Goal: Contribute content: Contribute content

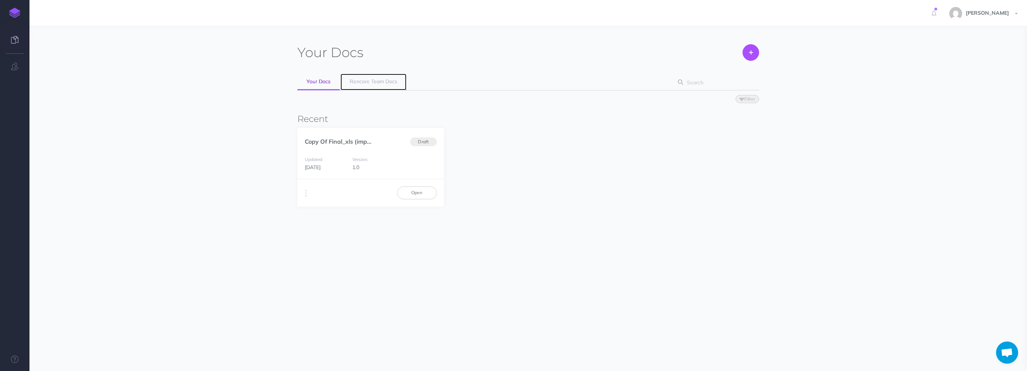
click at [363, 83] on span "Rencore Team Docs" at bounding box center [374, 81] width 48 height 7
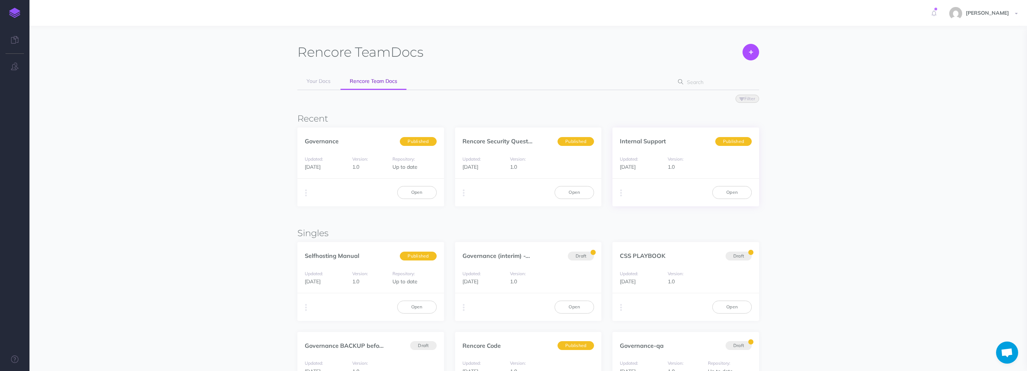
scroll to position [1, 0]
click at [730, 192] on link "Open" at bounding box center [731, 191] width 39 height 13
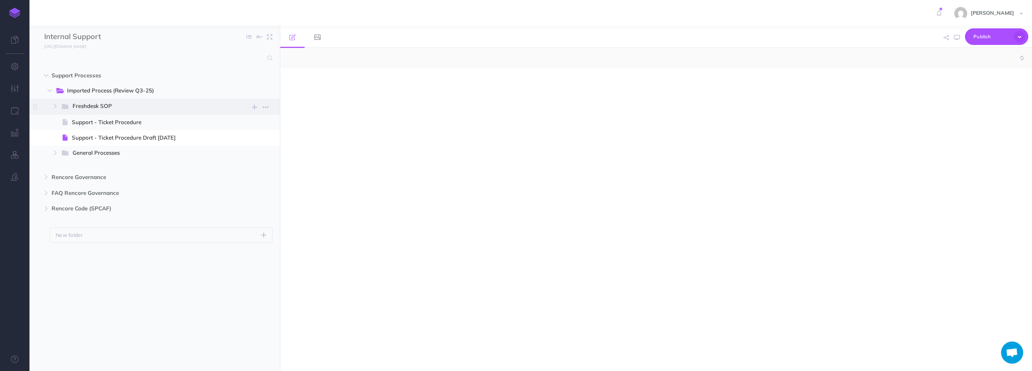
select select "null"
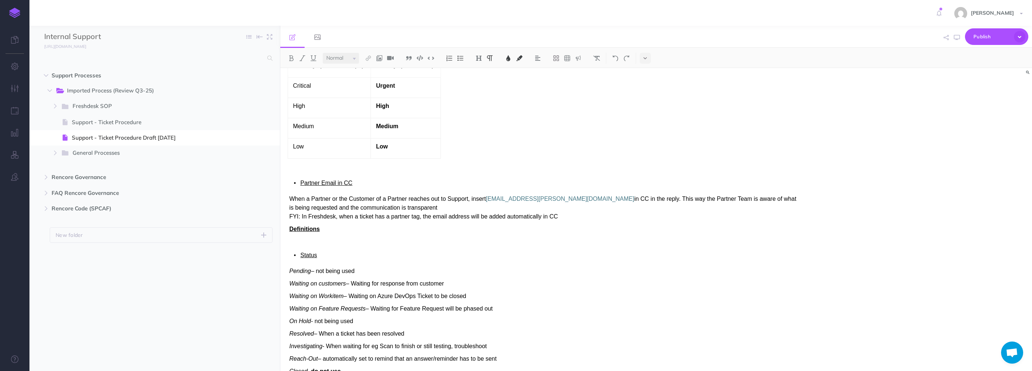
scroll to position [473, 0]
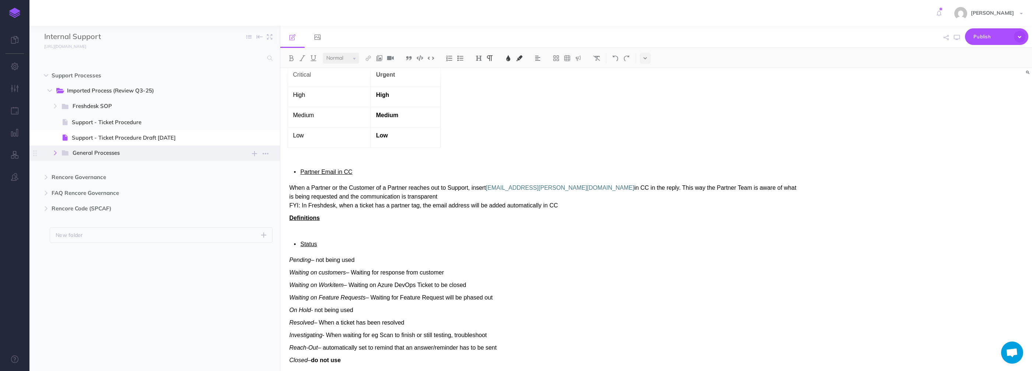
click at [57, 151] on icon "button" at bounding box center [55, 153] width 4 height 4
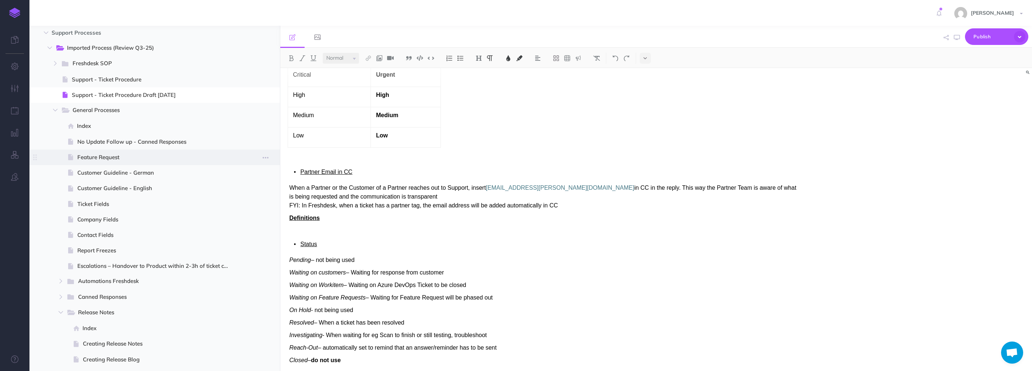
scroll to position [0, 0]
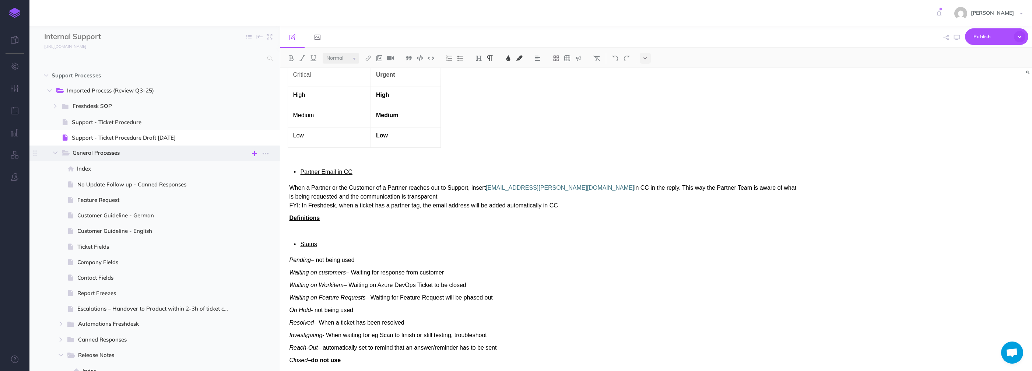
click at [252, 152] on icon "button" at bounding box center [254, 153] width 5 height 9
click at [209, 209] on p "Add a new blank page to this folder" at bounding box center [219, 215] width 74 height 13
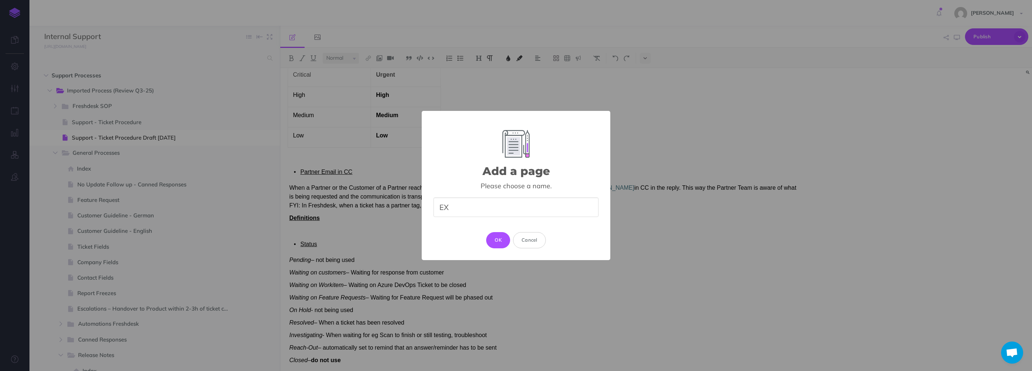
type input "E"
type input "C"
type input "Customer Meetings"
click at [497, 240] on button "OK" at bounding box center [498, 240] width 24 height 16
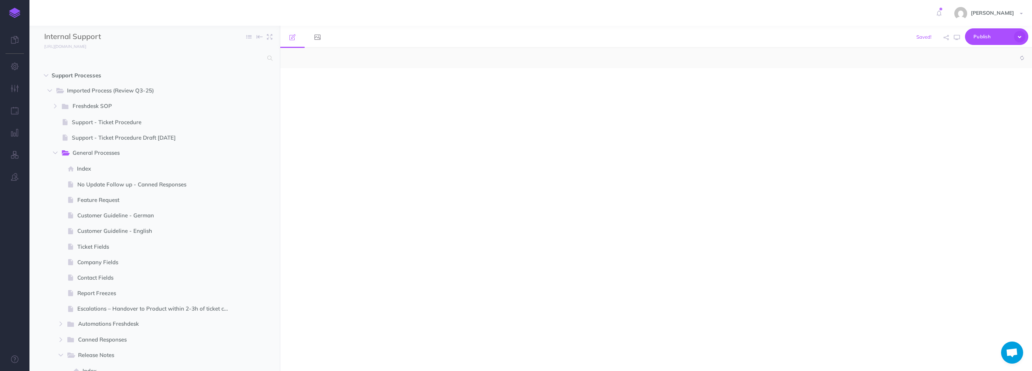
select select "null"
click at [306, 84] on p at bounding box center [544, 83] width 508 height 9
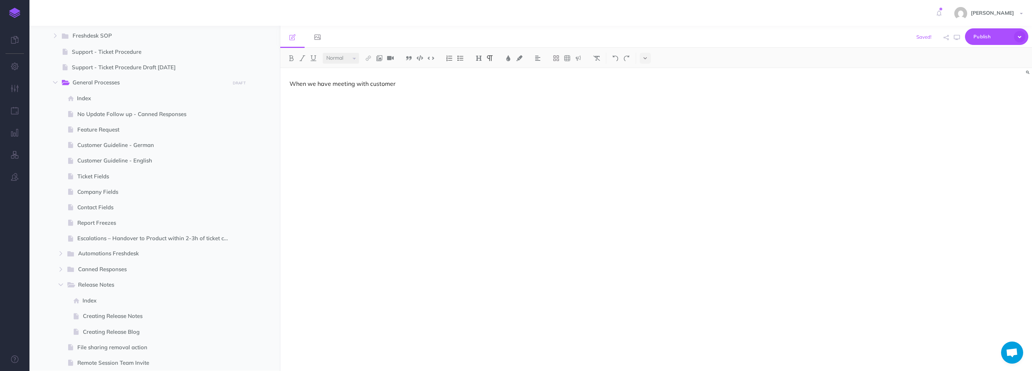
scroll to position [140, 0]
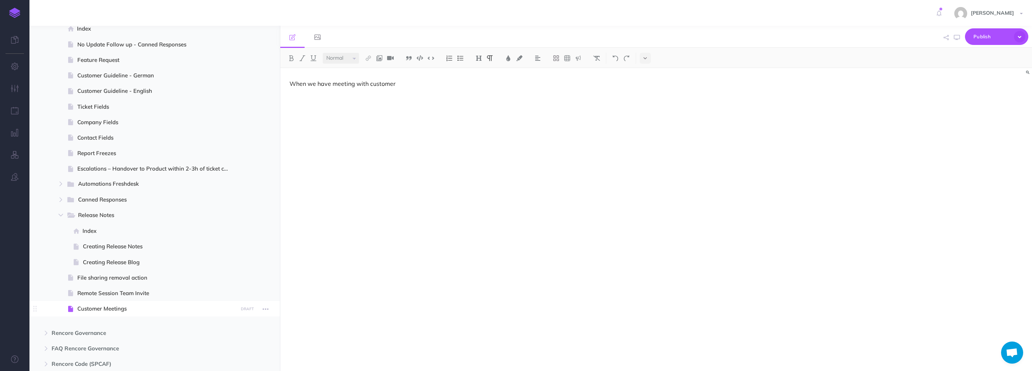
click at [115, 308] on span "Customer Meetings" at bounding box center [156, 308] width 158 height 9
click at [262, 309] on button "button" at bounding box center [265, 309] width 13 height 10
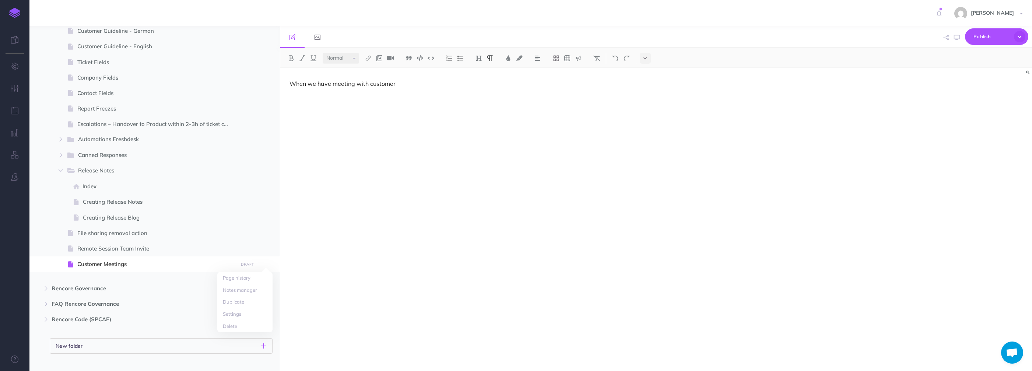
scroll to position [197, 0]
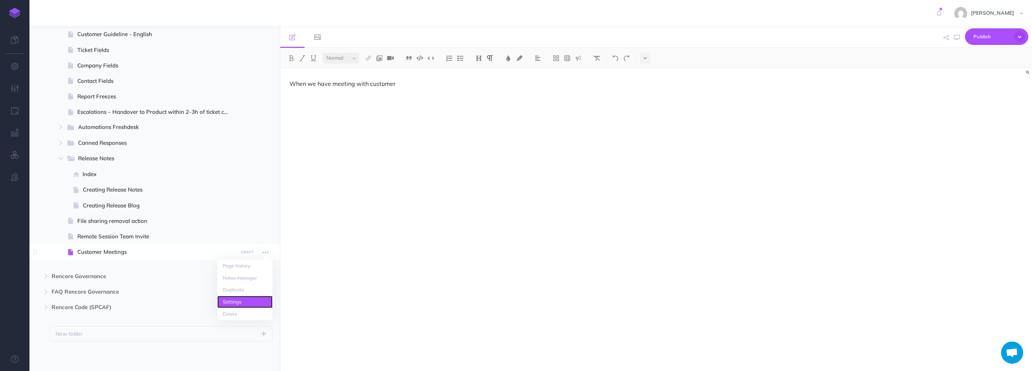
click at [238, 300] on link "Settings" at bounding box center [244, 302] width 55 height 12
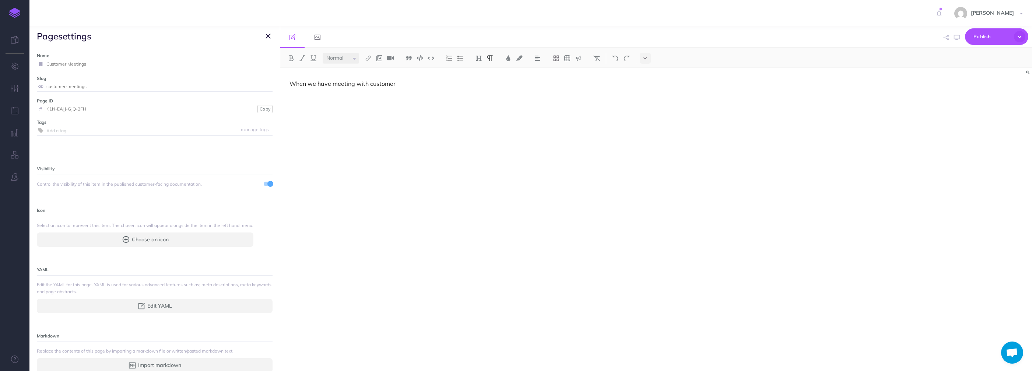
click at [94, 63] on input "Customer Meetings" at bounding box center [159, 64] width 226 height 10
type input "Customer Meetings & Other Department Meetings"
click at [259, 63] on small "Save" at bounding box center [264, 64] width 10 height 6
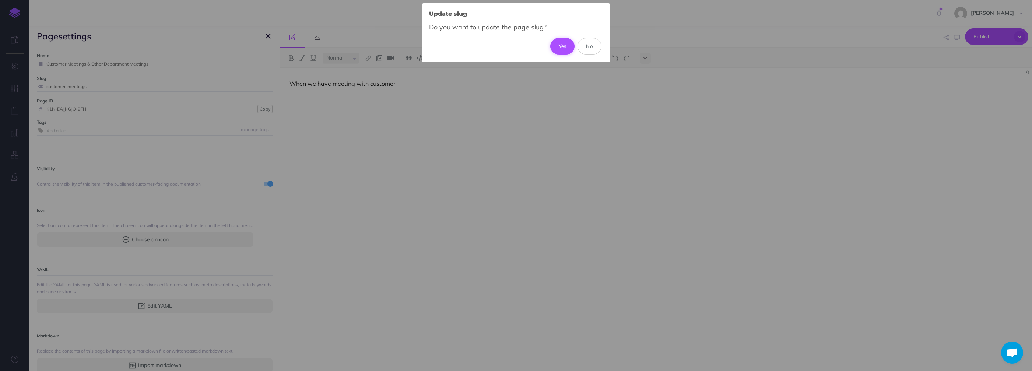
click at [556, 46] on button "Yes" at bounding box center [562, 46] width 25 height 16
type input "customer-meetings-and-other-department-meetings"
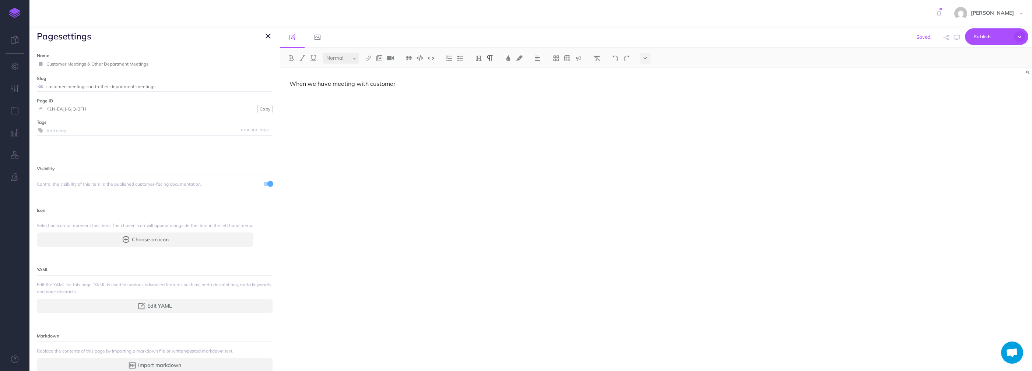
click at [408, 83] on p "When we have meeting with customer" at bounding box center [544, 83] width 508 height 9
drag, startPoint x: 402, startPoint y: 80, endPoint x: 283, endPoint y: 87, distance: 118.5
click at [283, 87] on div "When we have meeting with customer" at bounding box center [543, 215] width 526 height 295
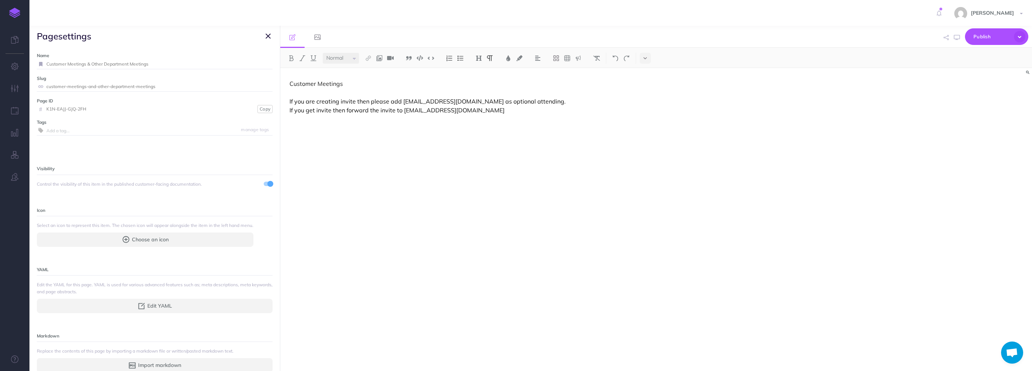
click at [333, 107] on p "Customer Meetings If you are creating invite then please add support-invite-tra…" at bounding box center [544, 96] width 508 height 35
click at [357, 101] on p "Customer Meetings If you are creating invite then please add support-invite-tra…" at bounding box center [544, 96] width 508 height 35
click at [575, 101] on p "Customer Meetings If you are creating invite then please add support-invite-tra…" at bounding box center [544, 96] width 508 height 35
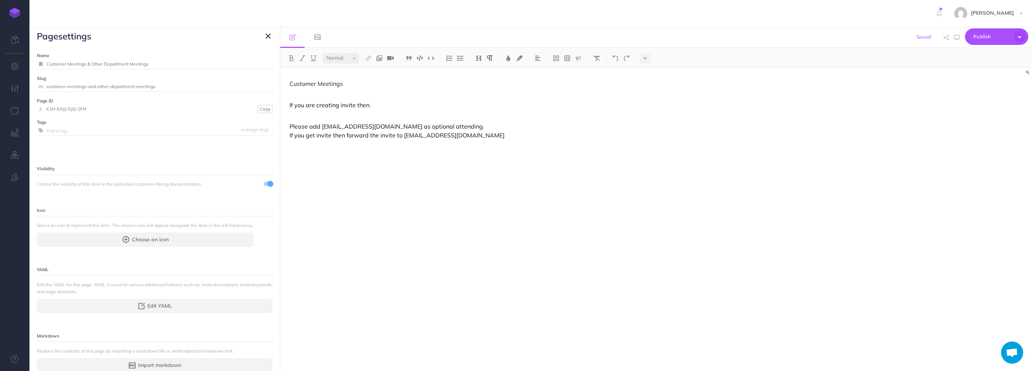
click at [498, 128] on p "Please add support-invite-tracking@rencore.com as optional attending. If you ge…" at bounding box center [544, 126] width 508 height 27
click at [515, 143] on p "Please add support-invite-tracking@rencore.com as optional attending. If you ge…" at bounding box center [544, 130] width 508 height 35
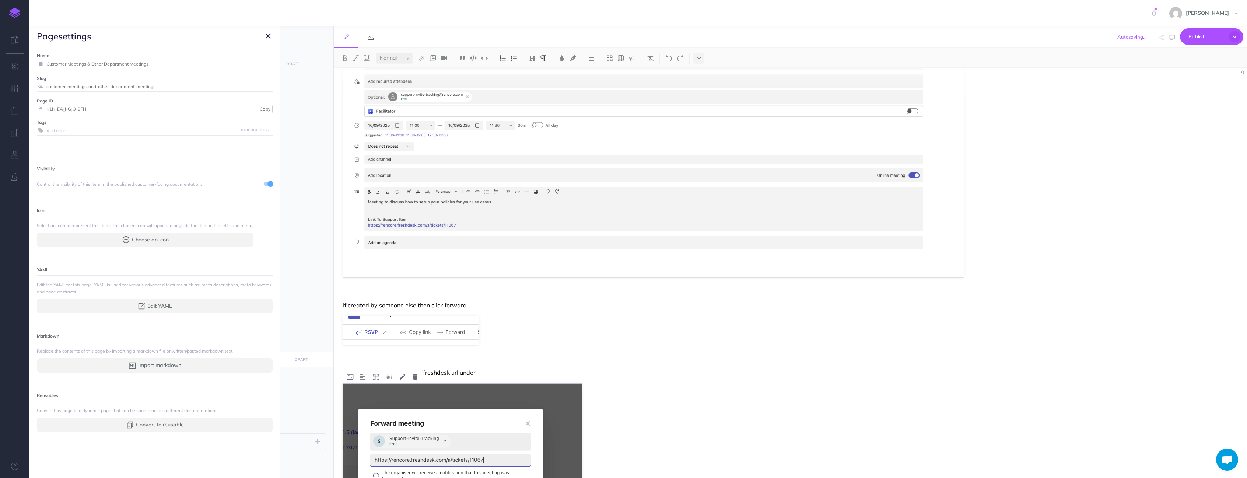
scroll to position [224, 0]
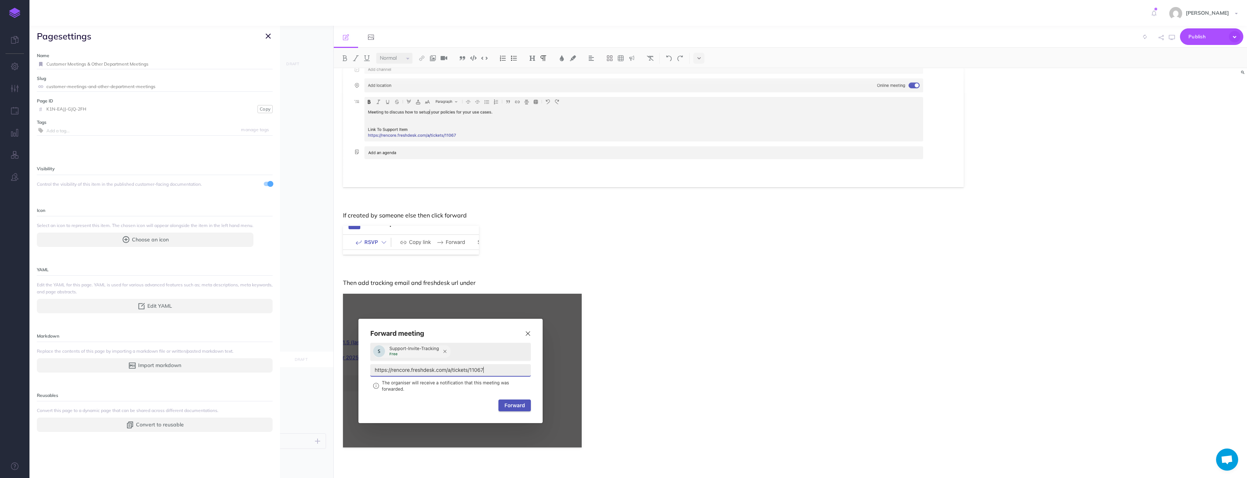
click at [477, 281] on p "Then add tracking email and freshdesk url under" at bounding box center [653, 278] width 621 height 18
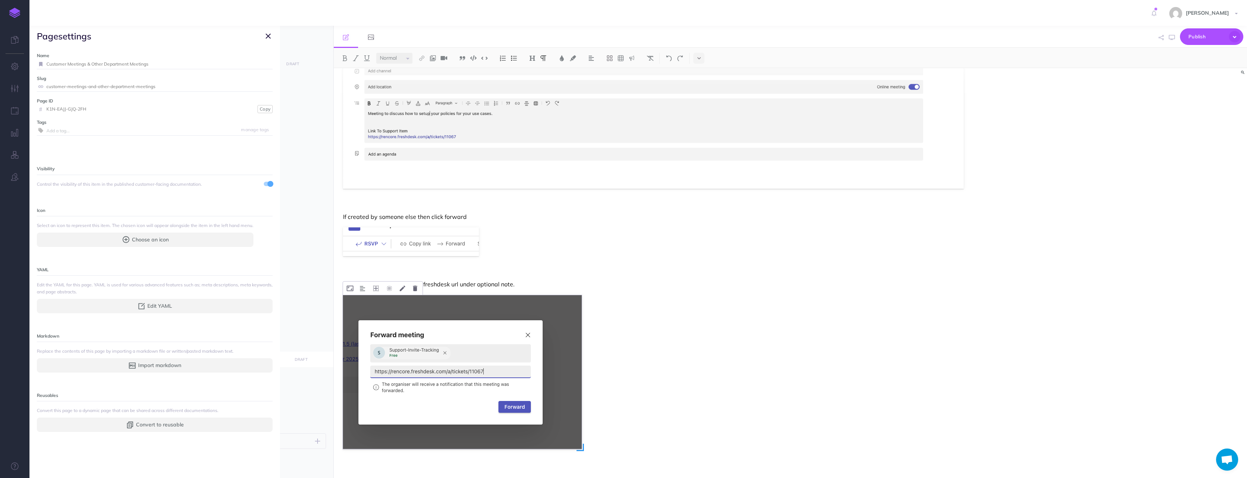
scroll to position [266, 0]
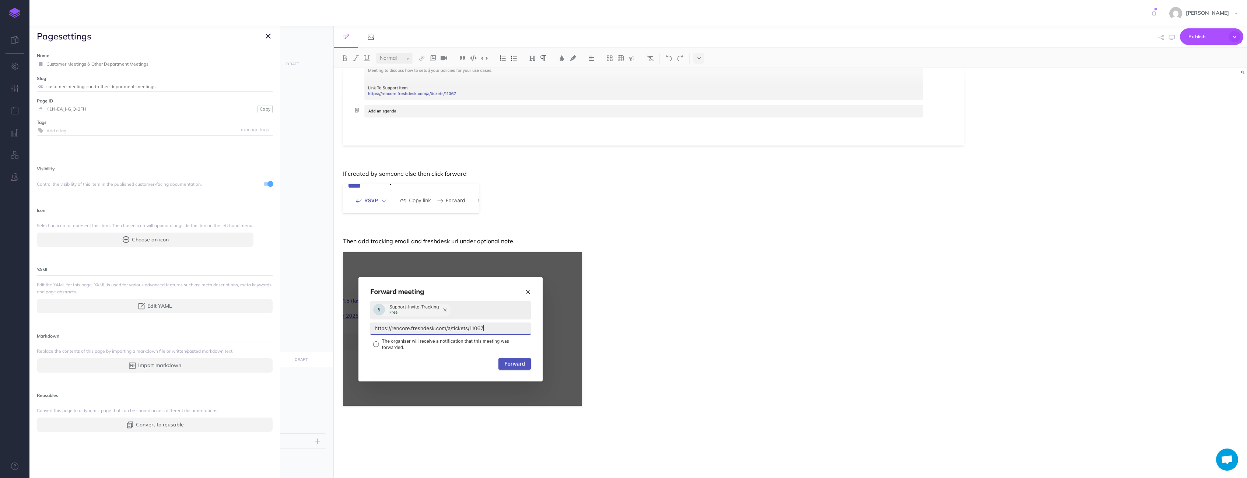
click at [381, 371] on div "Customer Meetings If you are creating invite then. Please add support-invite-tr…" at bounding box center [653, 140] width 639 height 676
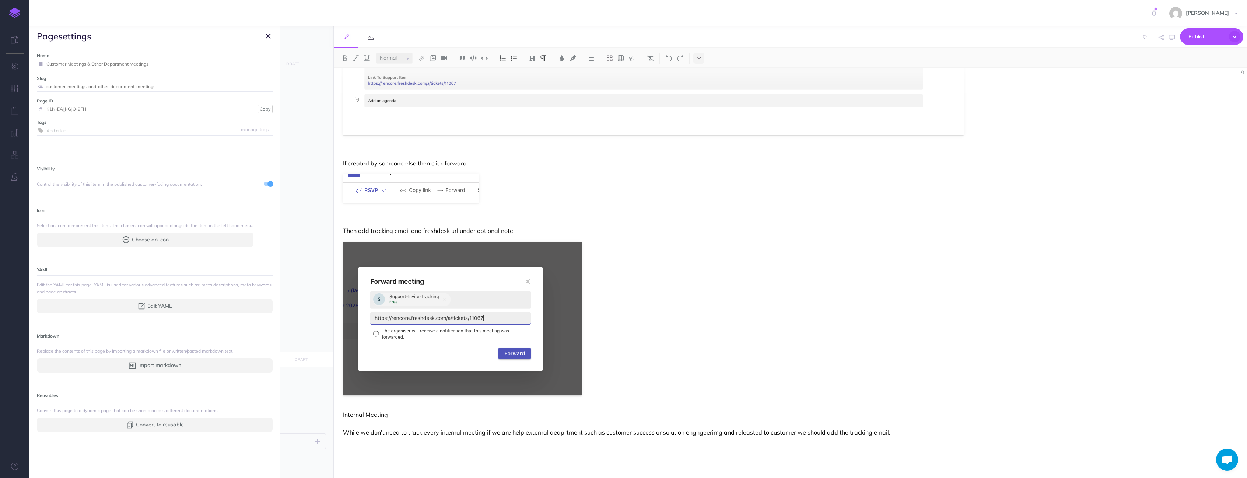
scroll to position [277, 0]
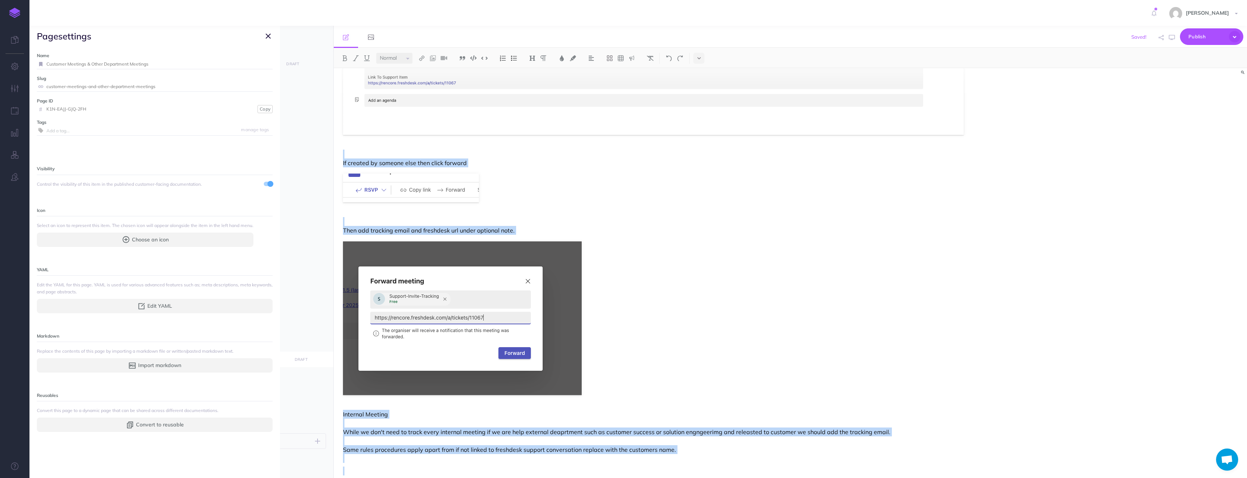
copy div "Customer Meetings If you are creating invite then. Please add support-invite-tr…"
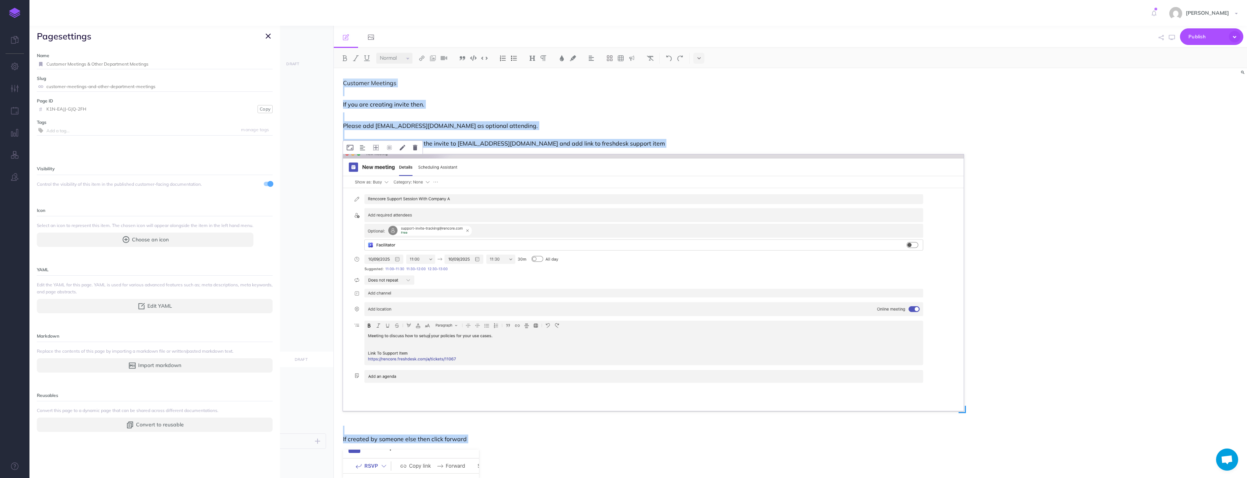
scroll to position [0, 0]
click at [366, 113] on p "Please add support-invite-tracking@rencore.com as optional attending. If you ge…" at bounding box center [653, 130] width 621 height 35
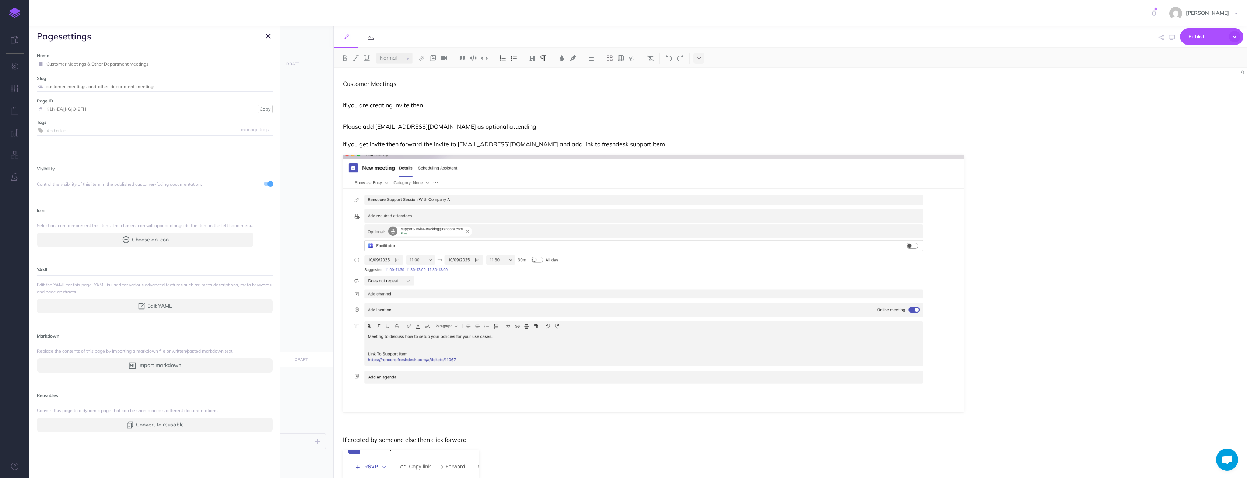
click at [342, 104] on div "Customer Meetings If you are creating invite then. Please add support-invite-tr…" at bounding box center [653, 423] width 639 height 711
click at [383, 86] on p "Customer Meetings" at bounding box center [653, 88] width 621 height 18
drag, startPoint x: 402, startPoint y: 83, endPoint x: 311, endPoint y: 74, distance: 91.5
click at [280, 76] on div "Internal Support Collapse all Expand all Expand to root folders https://rencore…" at bounding box center [638, 252] width 1218 height 452
click at [533, 56] on img at bounding box center [532, 58] width 7 height 6
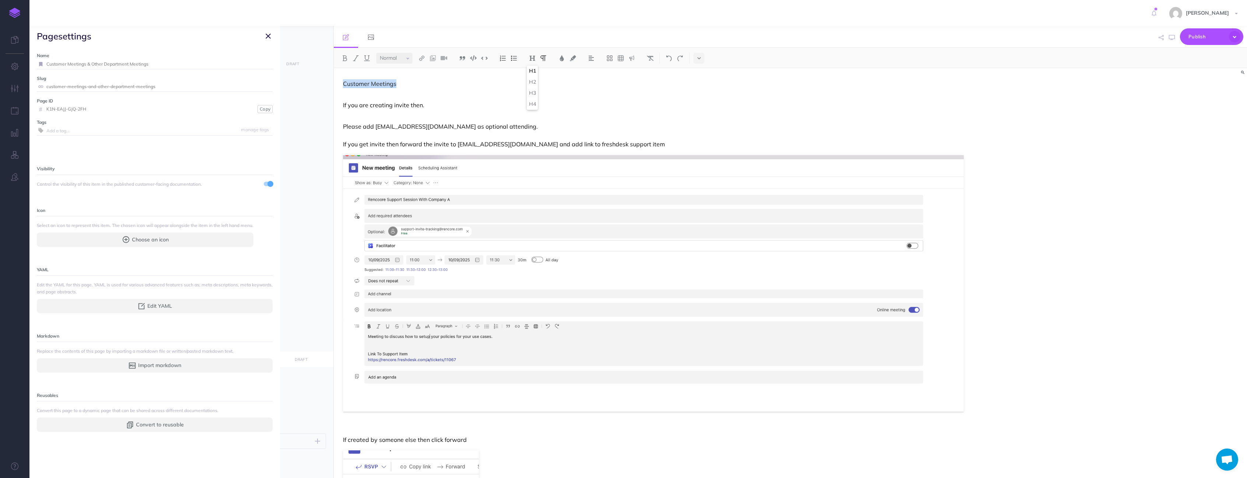
click at [531, 70] on button "H1" at bounding box center [532, 71] width 11 height 11
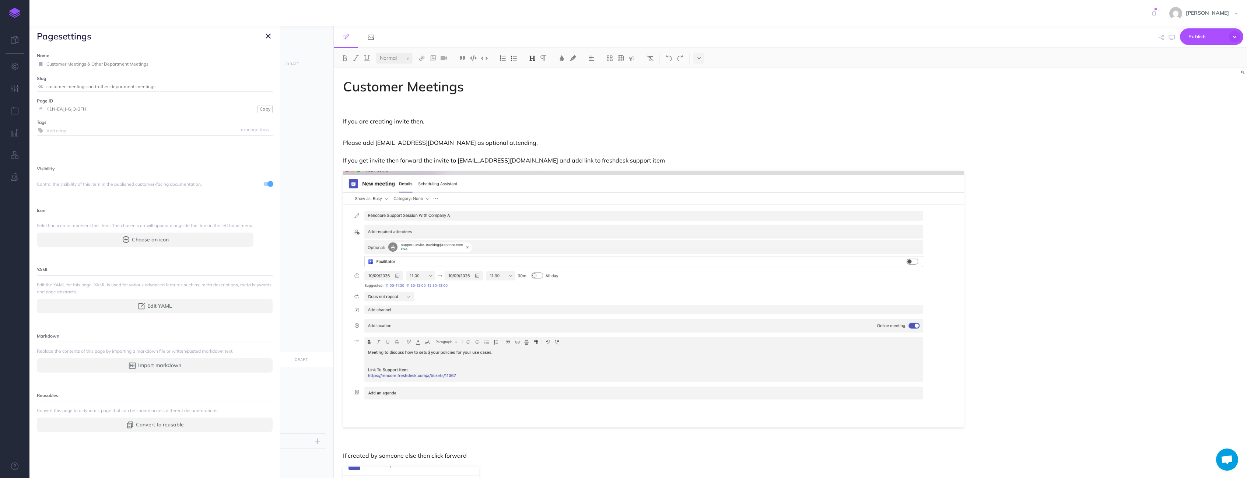
click at [375, 106] on h1 "Customer Meetings" at bounding box center [653, 93] width 621 height 29
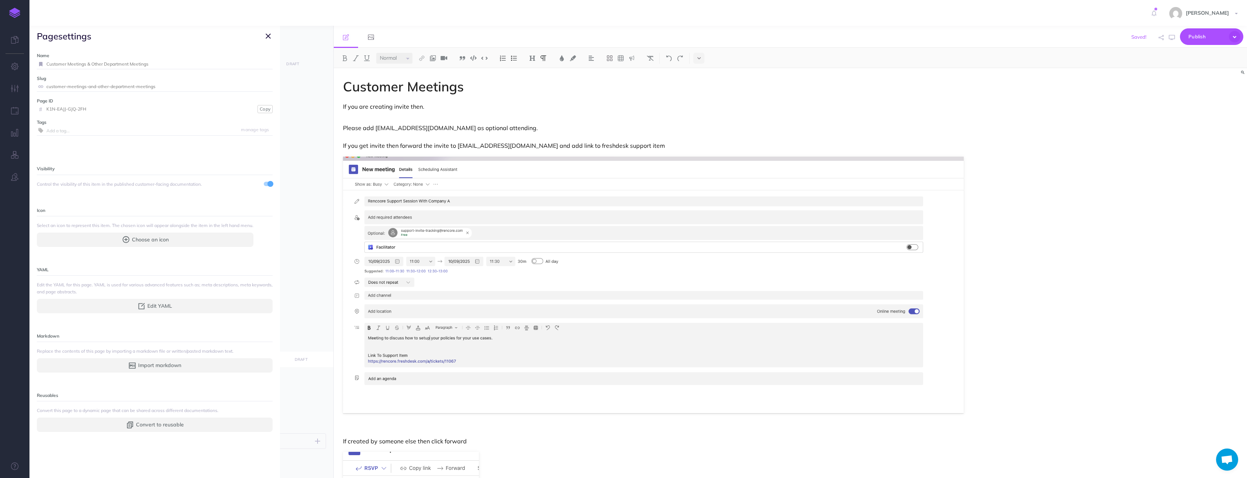
click at [340, 108] on div "Customer Meetings If you are creating invite then. Please add support-invite-tr…" at bounding box center [653, 424] width 639 height 712
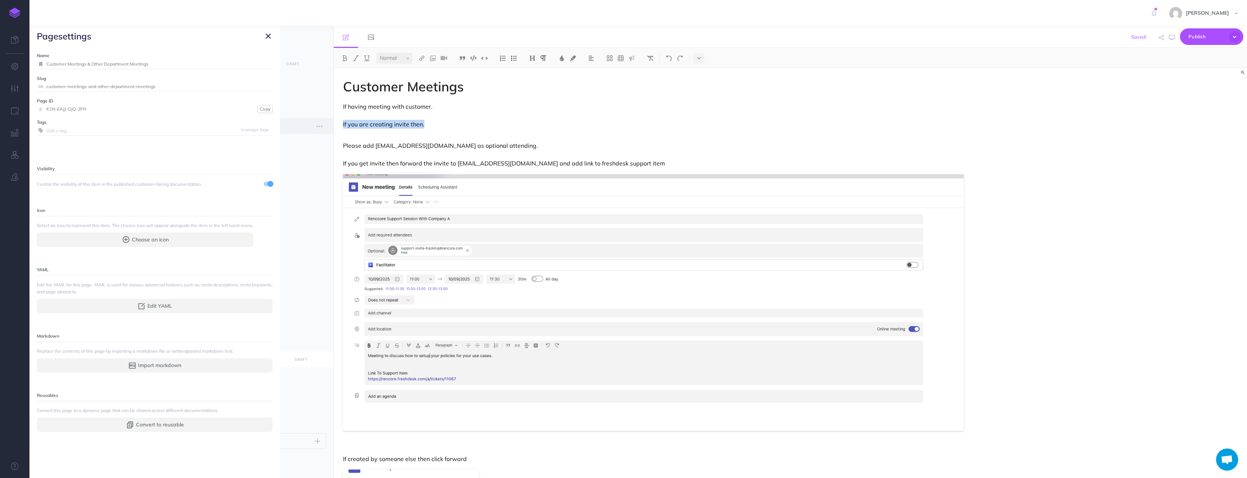
drag, startPoint x: 440, startPoint y: 126, endPoint x: 304, endPoint y: 122, distance: 136.0
click at [304, 122] on div "Internal Support Collapse all Expand all Expand to root folders https://rencore…" at bounding box center [638, 252] width 1218 height 452
click at [531, 56] on img at bounding box center [532, 58] width 7 height 6
click at [533, 82] on button "H2" at bounding box center [532, 82] width 11 height 11
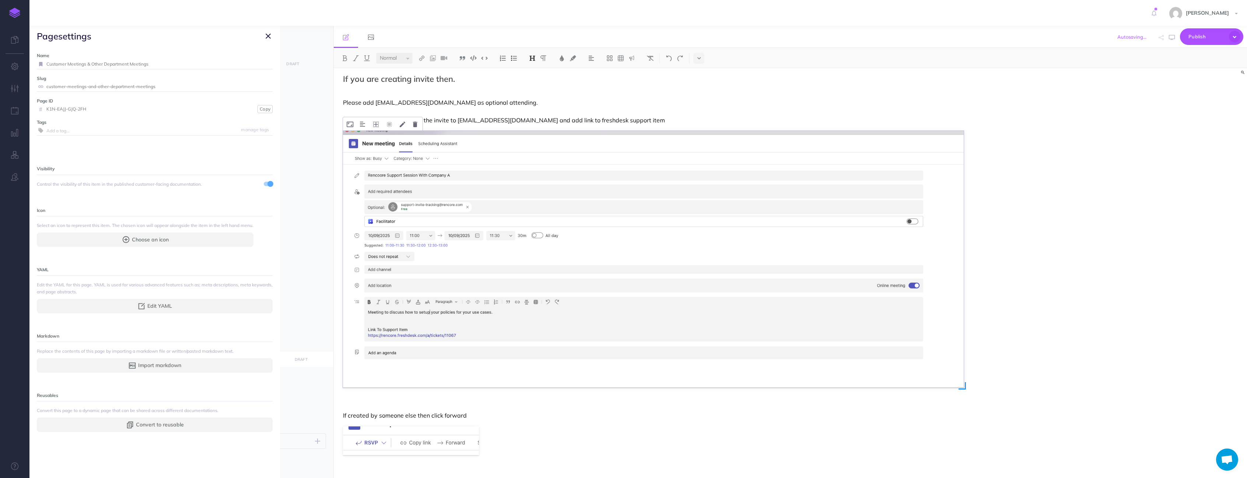
scroll to position [49, 0]
drag, startPoint x: 474, startPoint y: 411, endPoint x: 293, endPoint y: 398, distance: 182.1
click at [293, 371] on div "Internal Support Collapse all Expand all Expand to root folders https://rencore…" at bounding box center [638, 252] width 1218 height 452
click at [294, 371] on span "FAQ Rencore Governance New folder Add a new folder inside this folder New page …" at bounding box center [190, 398] width 276 height 15
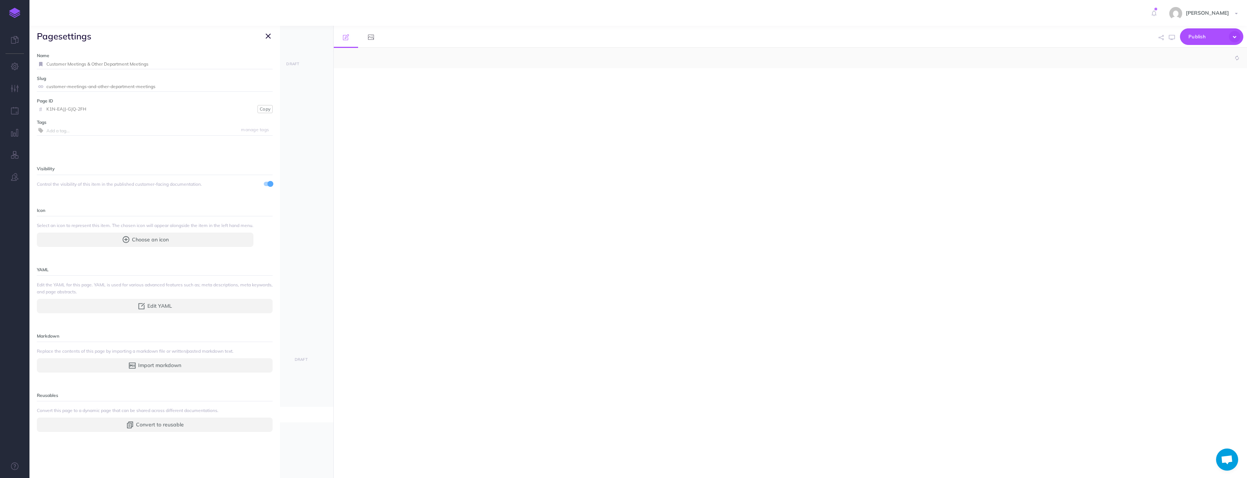
select select "null"
click at [379, 113] on div at bounding box center [653, 269] width 639 height 402
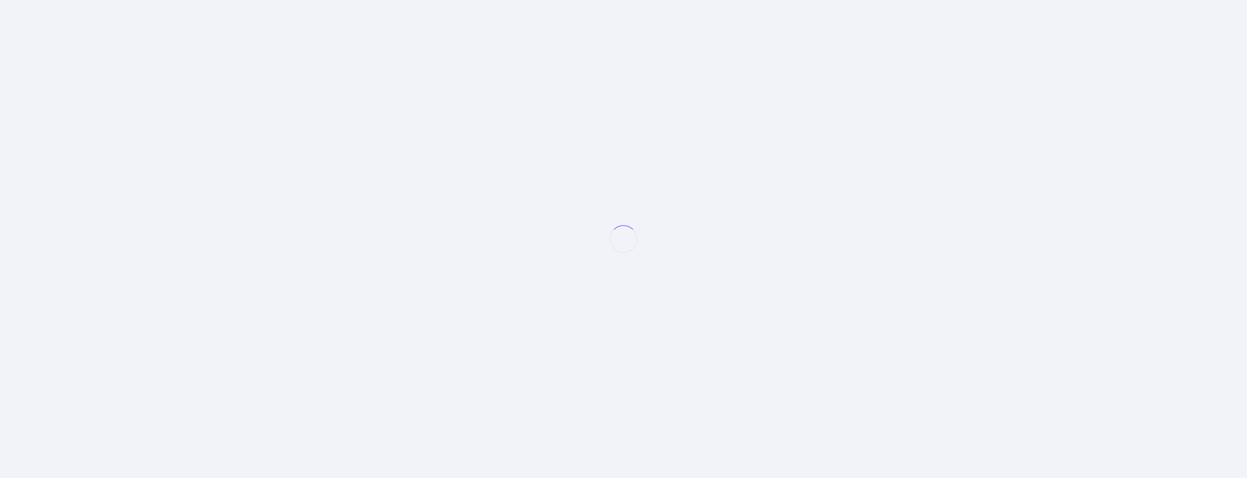
click at [384, 82] on div at bounding box center [638, 226] width 1218 height 452
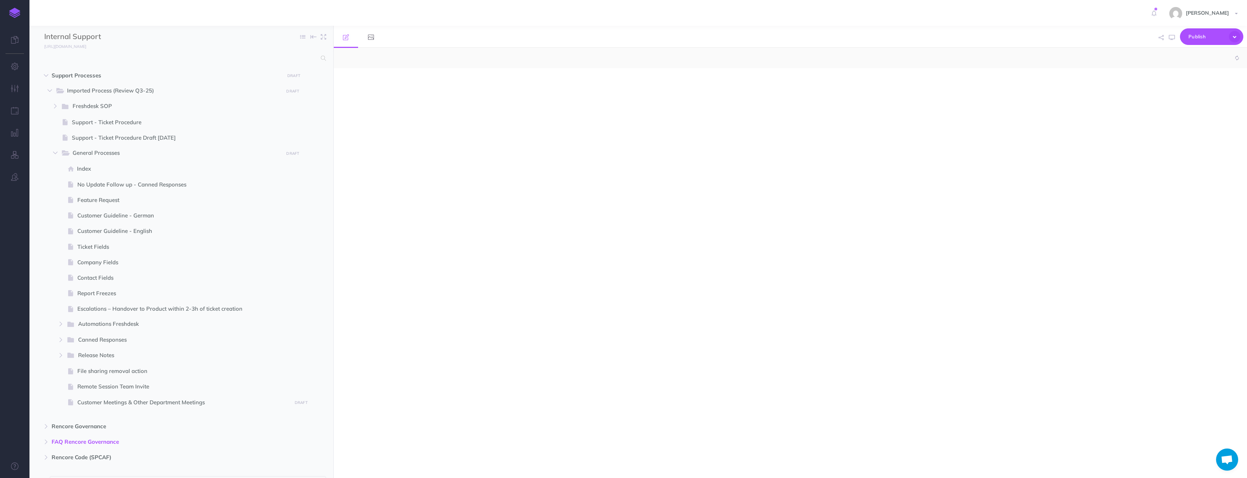
select select "null"
click at [426, 97] on div at bounding box center [653, 269] width 639 height 402
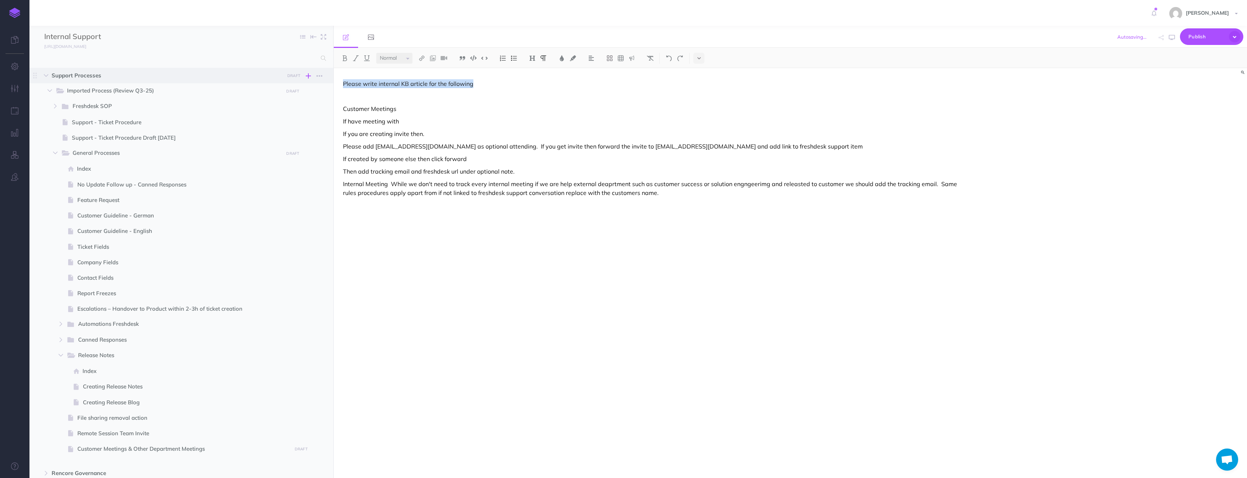
drag, startPoint x: 501, startPoint y: 87, endPoint x: 306, endPoint y: 77, distance: 195.1
click at [309, 81] on div "Internal Support Collapse all Expand all Expand to root folders https://rencore…" at bounding box center [638, 252] width 1218 height 452
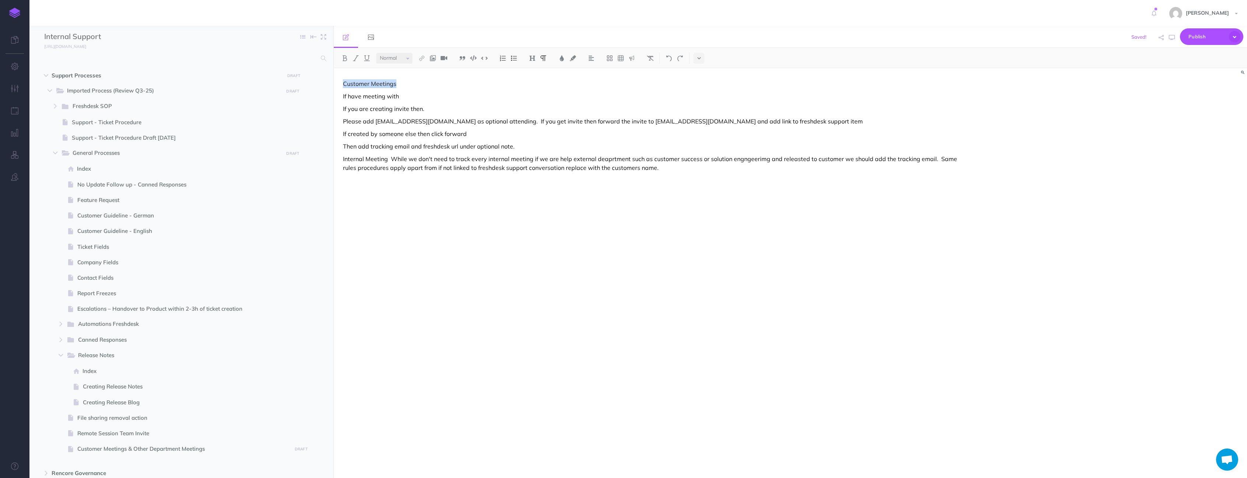
click at [436, 83] on p "Customer Meetings" at bounding box center [653, 83] width 621 height 9
click at [532, 59] on img at bounding box center [532, 58] width 7 height 6
click at [530, 69] on button "H1" at bounding box center [532, 71] width 11 height 11
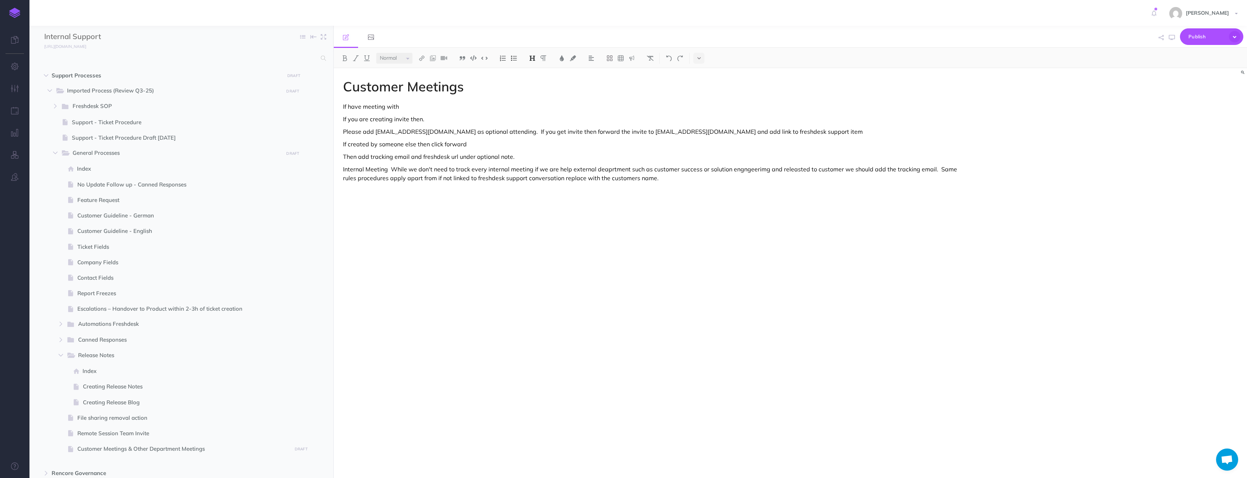
click at [378, 111] on p "If have meeting with" at bounding box center [653, 106] width 621 height 9
drag, startPoint x: 406, startPoint y: 110, endPoint x: 329, endPoint y: 105, distance: 77.1
click at [329, 105] on div "Internal Support Collapse all Expand all Expand to root folders https://rencore…" at bounding box center [638, 252] width 1218 height 452
click at [534, 59] on img at bounding box center [532, 58] width 7 height 6
click at [533, 79] on button "H2" at bounding box center [532, 82] width 11 height 11
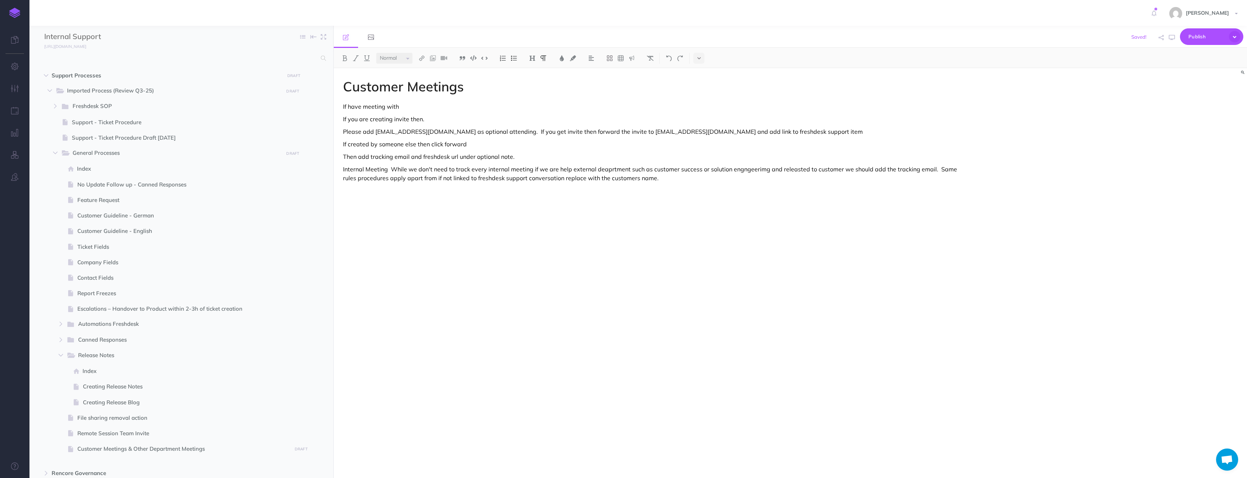
click at [417, 106] on p "If have meeting with" at bounding box center [653, 106] width 621 height 9
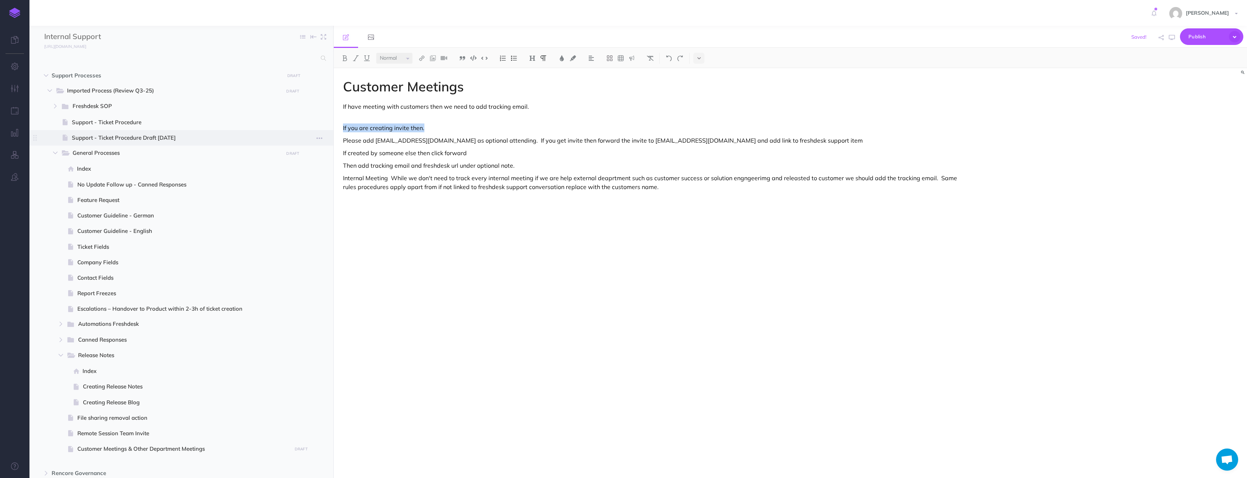
drag, startPoint x: 439, startPoint y: 130, endPoint x: 330, endPoint y: 132, distance: 109.4
click at [330, 132] on div "Internal Support Collapse all Expand all Expand to root folders [URL][DOMAIN_NA…" at bounding box center [638, 252] width 1218 height 452
click at [528, 58] on div "H1 H2 H3 H4" at bounding box center [537, 58] width 29 height 11
click at [529, 58] on button at bounding box center [532, 58] width 11 height 11
click at [395, 147] on div "Customer Meetings If have meeting with customers then we need to add tracking e…" at bounding box center [653, 269] width 639 height 402
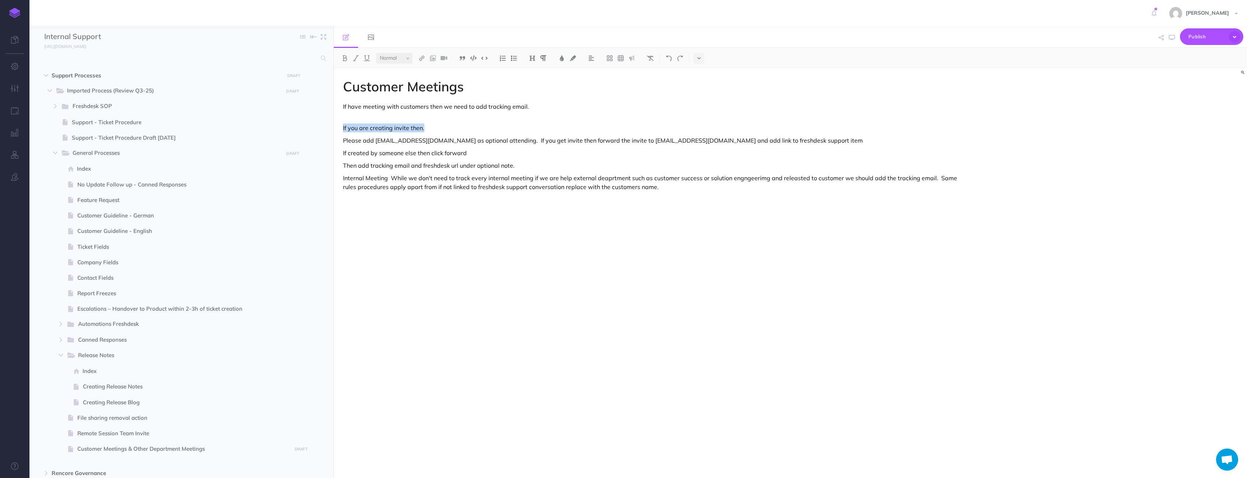
drag, startPoint x: 375, startPoint y: 125, endPoint x: 400, endPoint y: 116, distance: 26.5
click at [325, 127] on div "Internal Support Collapse all Expand all Expand to root folders https://rencore…" at bounding box center [638, 252] width 1218 height 452
click at [533, 57] on img at bounding box center [532, 58] width 7 height 6
drag, startPoint x: 534, startPoint y: 83, endPoint x: 529, endPoint y: 84, distance: 5.6
click at [534, 83] on button "H2" at bounding box center [532, 82] width 11 height 11
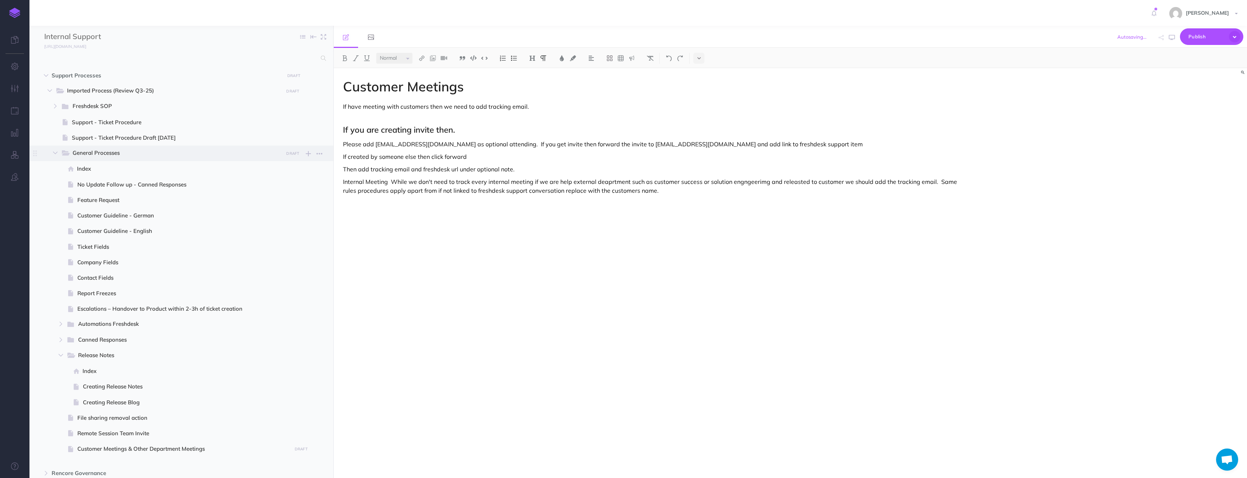
drag, startPoint x: 491, startPoint y: 158, endPoint x: 326, endPoint y: 157, distance: 165.4
click at [326, 157] on div "Internal Support Collapse all Expand all Expand to root folders https://rencore…" at bounding box center [638, 252] width 1218 height 452
click at [536, 55] on img at bounding box center [532, 58] width 7 height 6
click at [533, 84] on button "H2" at bounding box center [532, 82] width 11 height 11
click at [419, 173] on p "Then add tracking email and freshdesk url under optional note." at bounding box center [653, 172] width 621 height 9
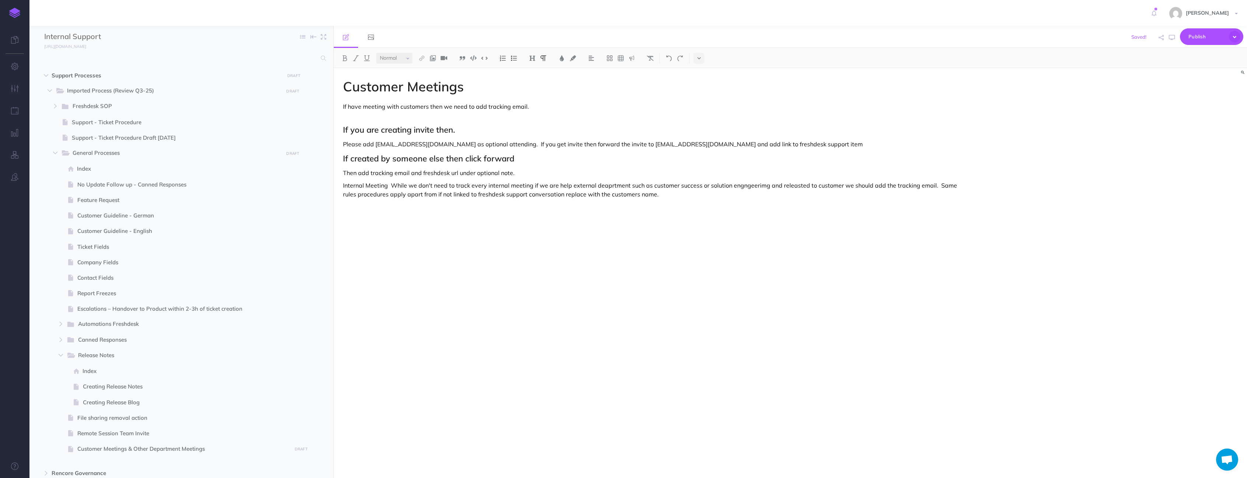
click at [388, 183] on p "Internal Meeting While we don't need to track every internal meeting if we are …" at bounding box center [653, 190] width 621 height 18
drag, startPoint x: 389, startPoint y: 183, endPoint x: 339, endPoint y: 186, distance: 50.5
click at [339, 186] on div "Customer Meetings If have meeting with customers then we need to add tracking e…" at bounding box center [653, 269] width 639 height 402
click at [535, 59] on img at bounding box center [532, 58] width 7 height 6
click at [534, 73] on button "H1" at bounding box center [532, 71] width 11 height 11
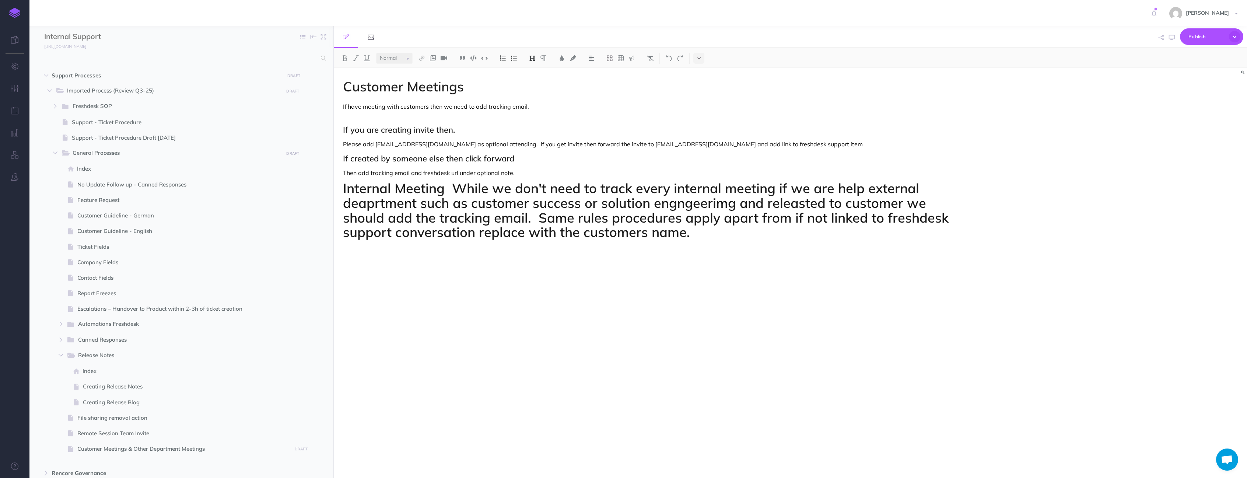
drag, startPoint x: 455, startPoint y: 178, endPoint x: 455, endPoint y: 185, distance: 6.6
click at [455, 180] on div "Customer Meetings If have meeting with customers then we need to add tracking e…" at bounding box center [653, 269] width 639 height 402
click at [454, 186] on h1 "Internal Meeting While we don't need to track every internal meeting if we are …" at bounding box center [653, 210] width 621 height 58
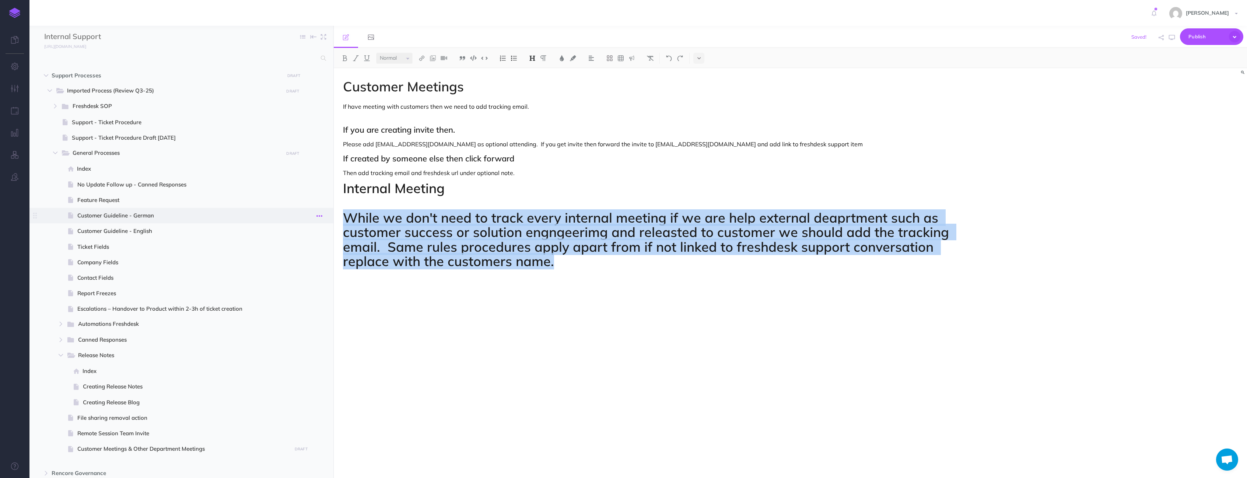
drag, startPoint x: 567, startPoint y: 265, endPoint x: 316, endPoint y: 217, distance: 256.1
click at [316, 217] on div "Internal Support Collapse all Expand all Expand to root folders https://rencore…" at bounding box center [638, 252] width 1218 height 452
click at [533, 61] on img at bounding box center [532, 58] width 7 height 6
click at [533, 68] on button "H1" at bounding box center [532, 71] width 11 height 11
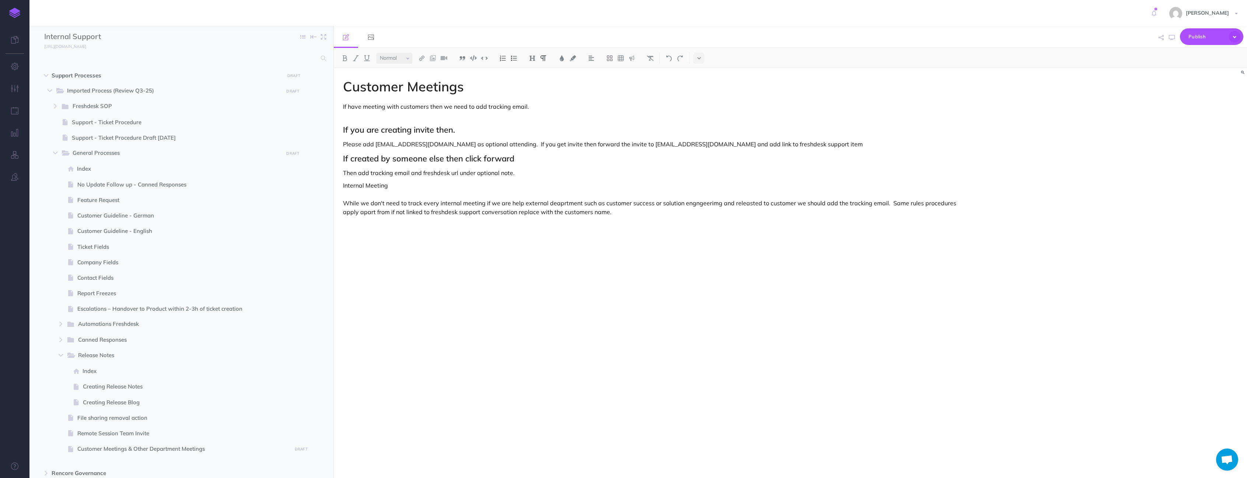
click at [393, 202] on p "Internal Meeting While we don't need to track every internal meeting if we are …" at bounding box center [653, 198] width 621 height 35
click at [695, 206] on p "Internal Meeting While we don't need to track every internal meeting if we are …" at bounding box center [653, 198] width 621 height 35
click at [417, 212] on p "Internal Meeting While we don't need to track every internal meeting if we are …" at bounding box center [653, 198] width 621 height 35
click at [414, 212] on p "Internal Meeting While we don't need to track every internal meeting if we are …" at bounding box center [653, 198] width 621 height 35
click at [416, 174] on p "Then add tracking email and freshdesk url under optional note." at bounding box center [653, 172] width 621 height 9
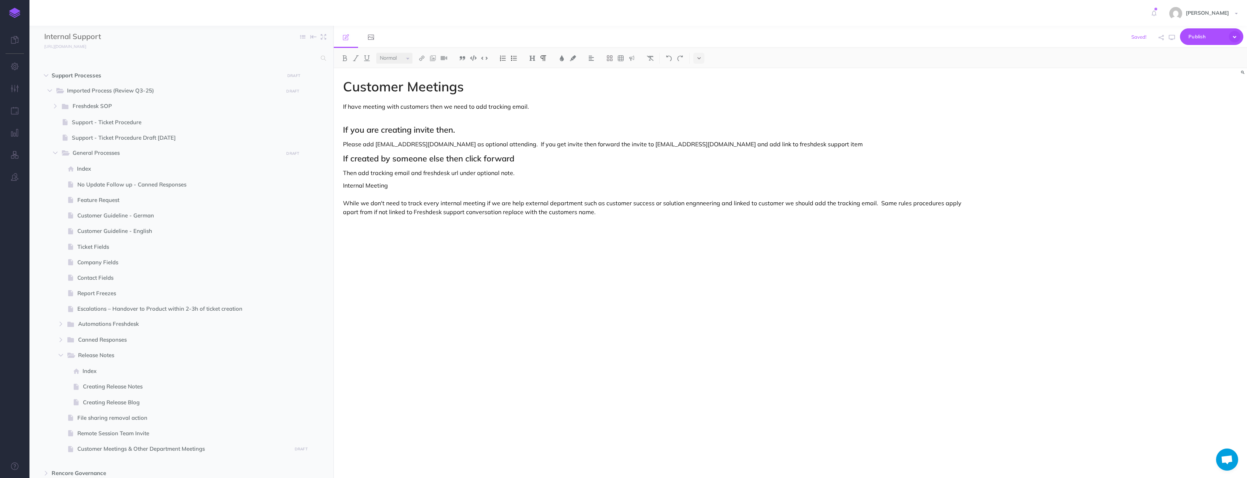
click at [556, 175] on p "Then add tracking email and freshdesk url under optional note." at bounding box center [653, 172] width 621 height 9
click at [420, 173] on p "Then add tracking email and freshdesk url under optional note." at bounding box center [653, 172] width 621 height 9
click at [414, 173] on p "Then add tracking email and freshdesk url under optional note." at bounding box center [653, 172] width 621 height 9
click at [413, 174] on p "Then add tracking email and freshdesk url under optional note." at bounding box center [653, 172] width 621 height 9
click at [360, 174] on p "Then add tracking email and freshdesk url under optional note." at bounding box center [653, 172] width 621 height 9
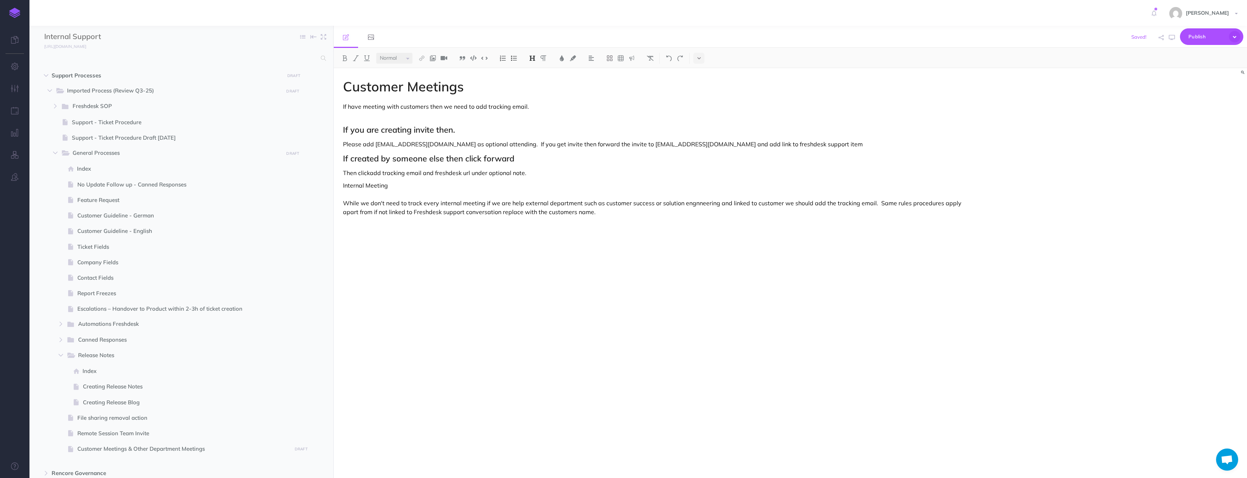
click at [447, 157] on h2 "If created by someone else then click forward" at bounding box center [653, 158] width 621 height 9
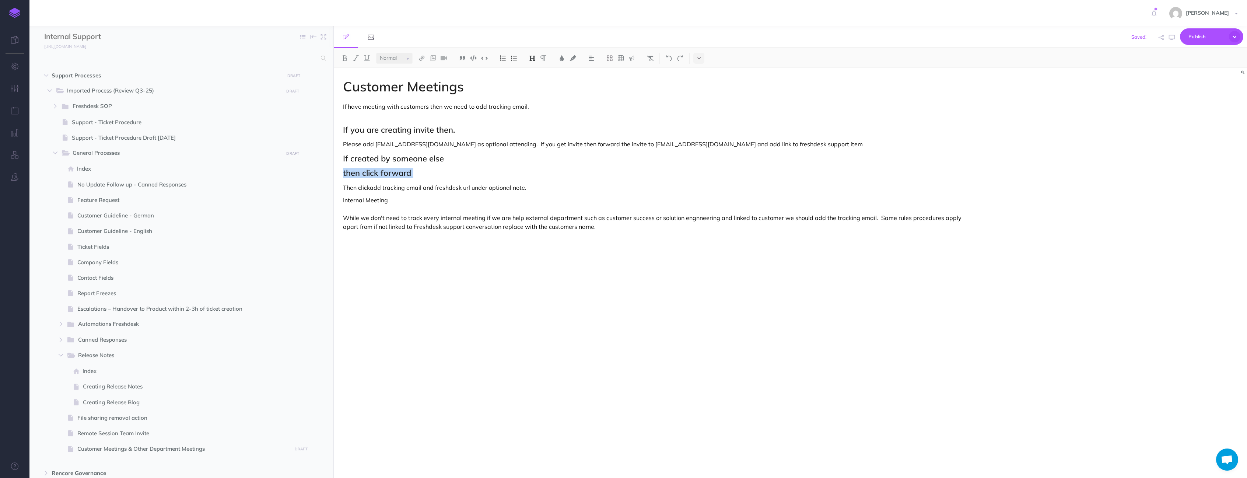
click at [533, 57] on img at bounding box center [532, 58] width 7 height 6
click at [535, 80] on button "H2" at bounding box center [532, 82] width 11 height 11
click at [428, 186] on p "Forward to tracking email and freshdesk url under optional note." at bounding box center [653, 185] width 621 height 9
click at [477, 211] on p "Internal Meeting While we don't need to track every internal meeting if we are …" at bounding box center [653, 210] width 621 height 35
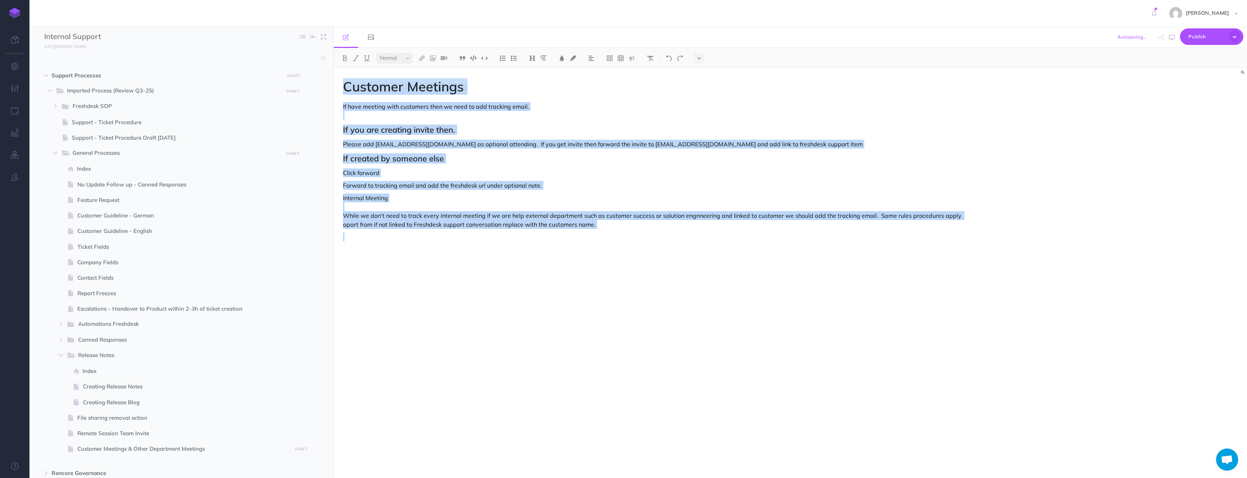
copy div "Customer Meetings If have meeting with customers then we need to add tracking e…"
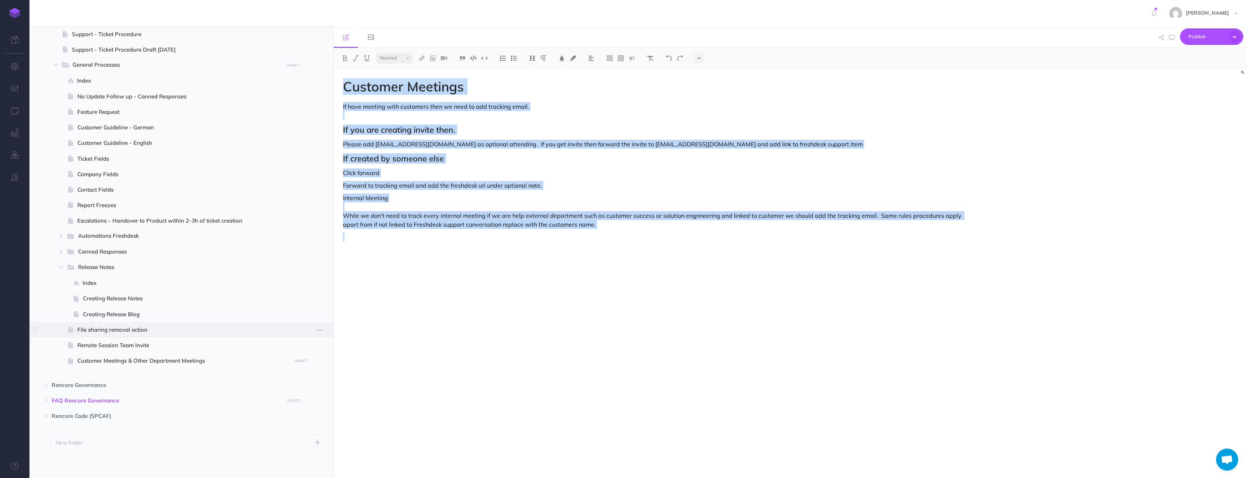
scroll to position [90, 0]
click at [302, 358] on small "PUBLISH" at bounding box center [301, 359] width 17 height 5
click at [300, 420] on button "Publish" at bounding box center [295, 422] width 24 height 13
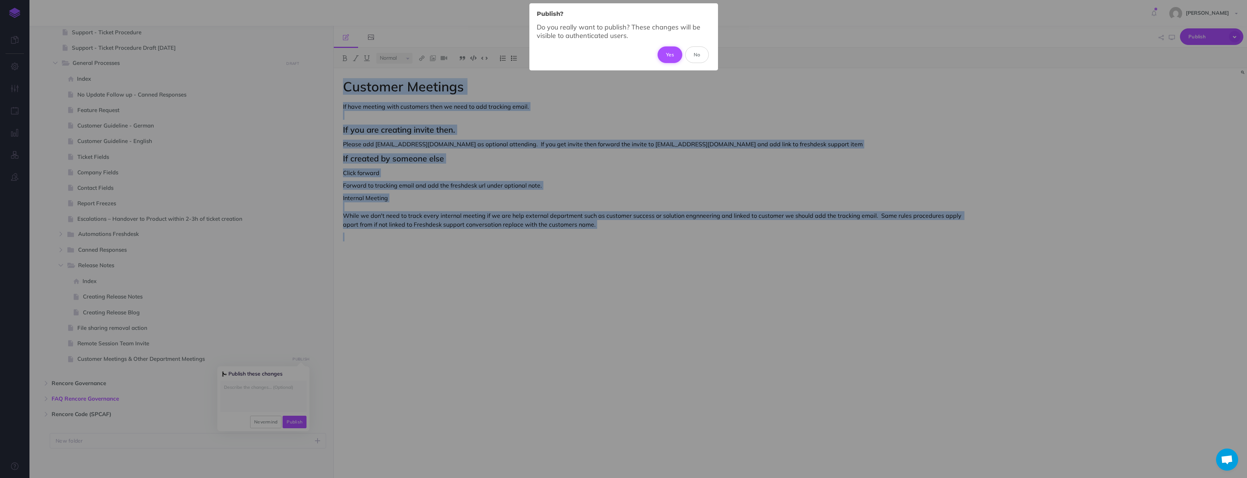
click at [669, 58] on button "Yes" at bounding box center [670, 54] width 25 height 16
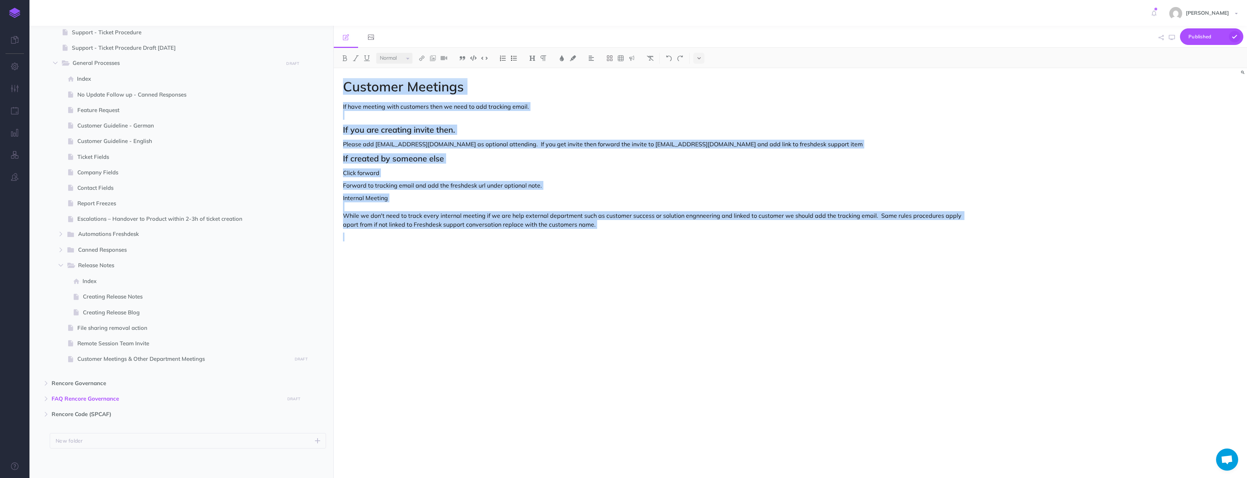
click at [421, 158] on h2 "If created by someone else" at bounding box center [653, 158] width 621 height 9
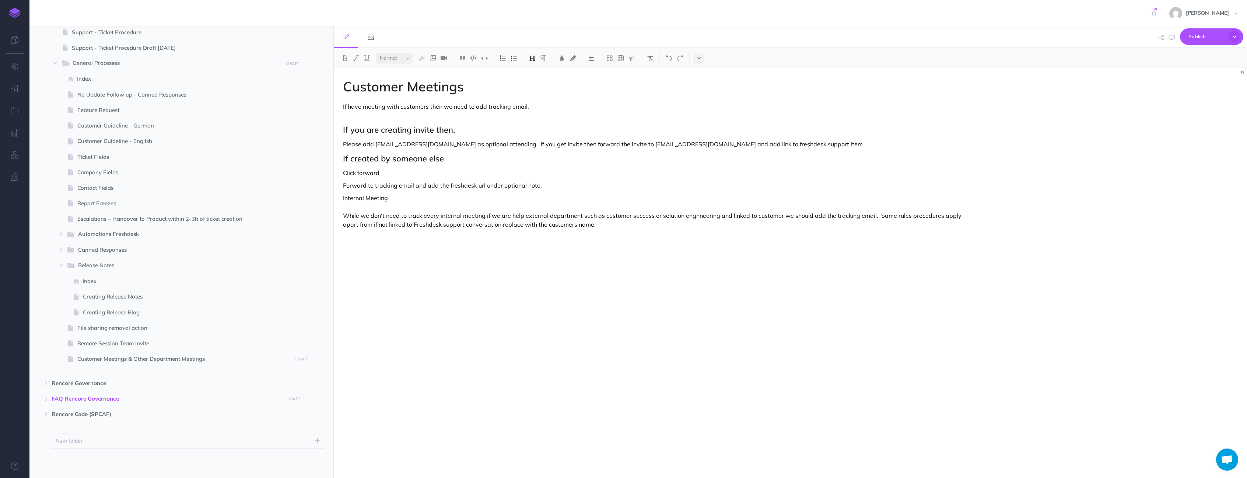
click at [419, 232] on div "Customer Meetings If have meeting with customers then we need to add tracking e…" at bounding box center [653, 269] width 639 height 402
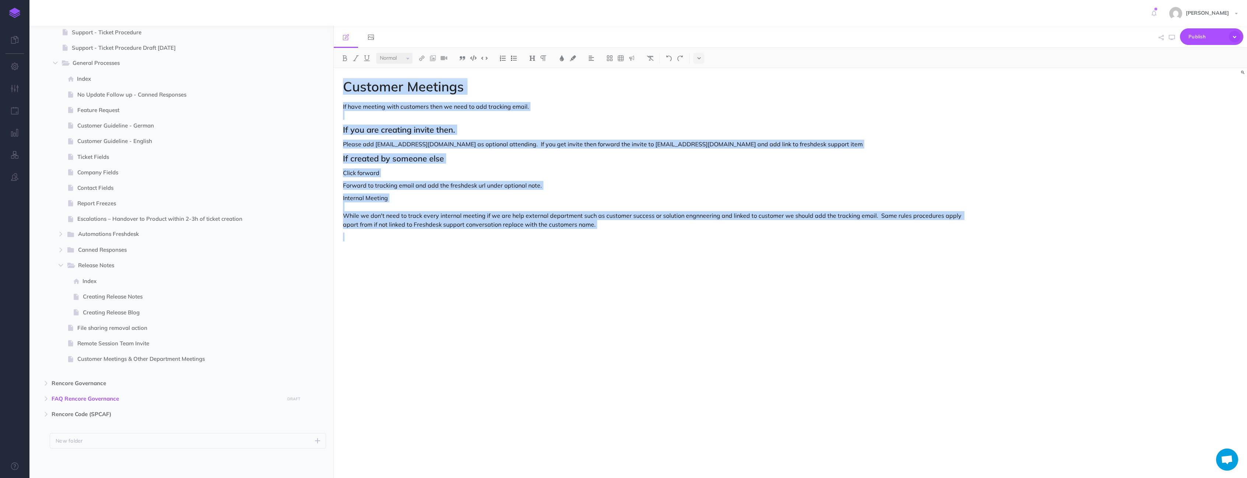
copy div "Customer Meetings If have meeting with customers then we need to add tracking e…"
click at [484, 126] on h2 "If you are creating invite then." at bounding box center [653, 129] width 621 height 9
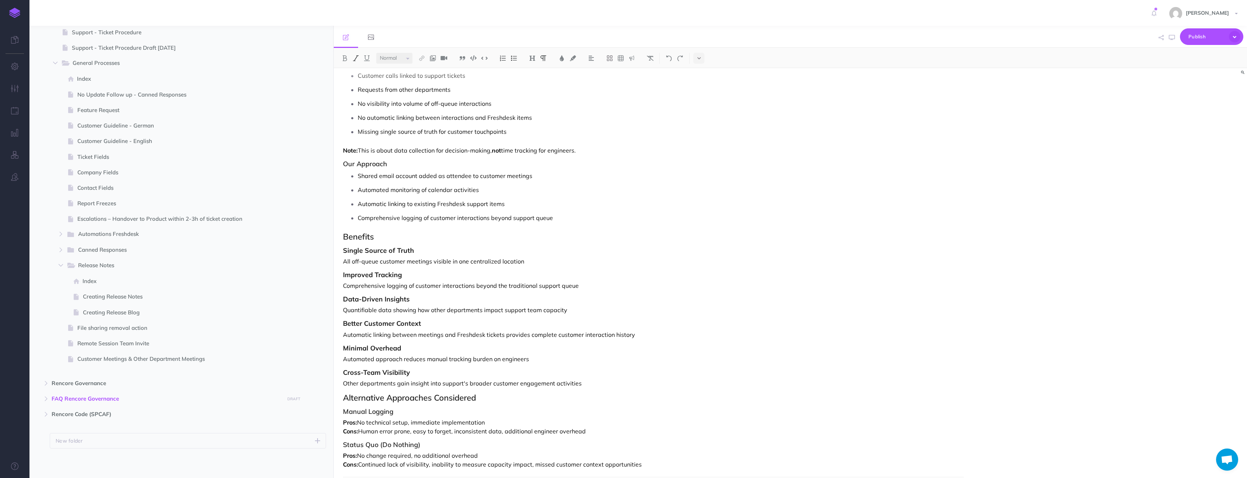
scroll to position [0, 0]
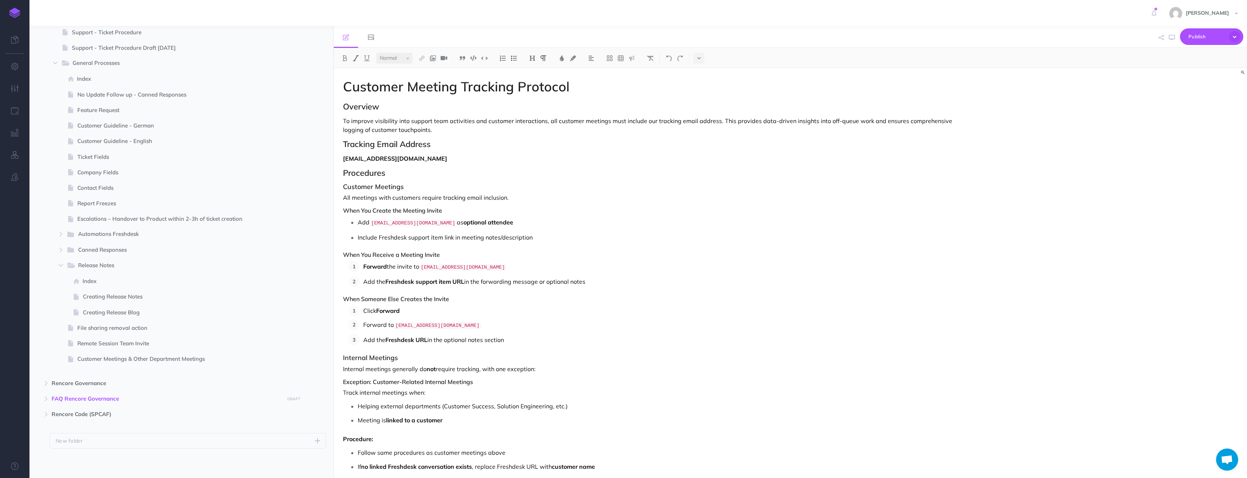
click at [404, 133] on p "To improve visibility into support team activities and customer interactions, a…" at bounding box center [653, 125] width 621 height 18
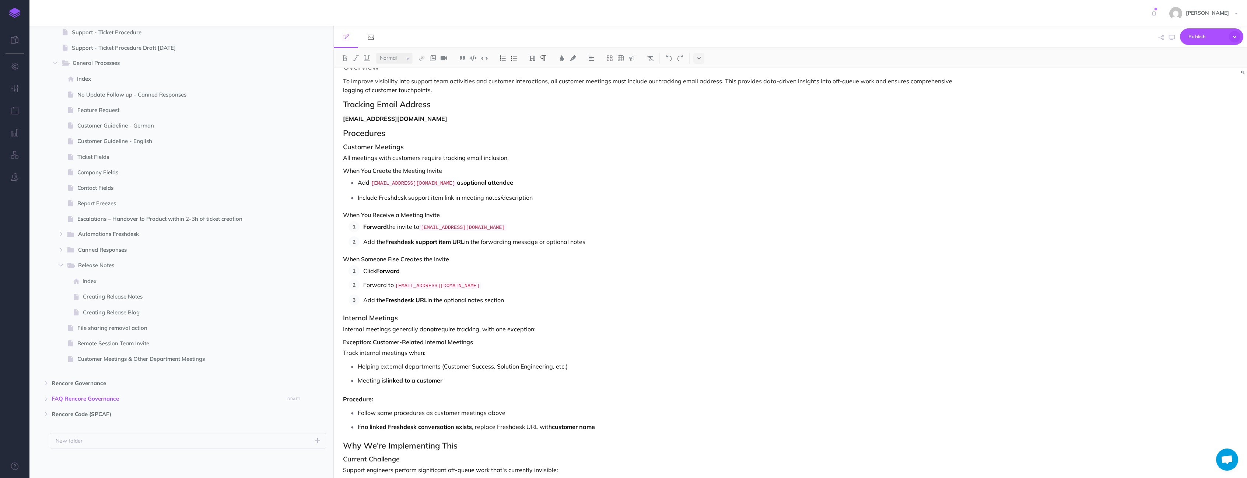
scroll to position [45, 0]
click at [539, 234] on p "Add the Freshdesk support item URL in the forwarding message or optional notes" at bounding box center [663, 236] width 600 height 11
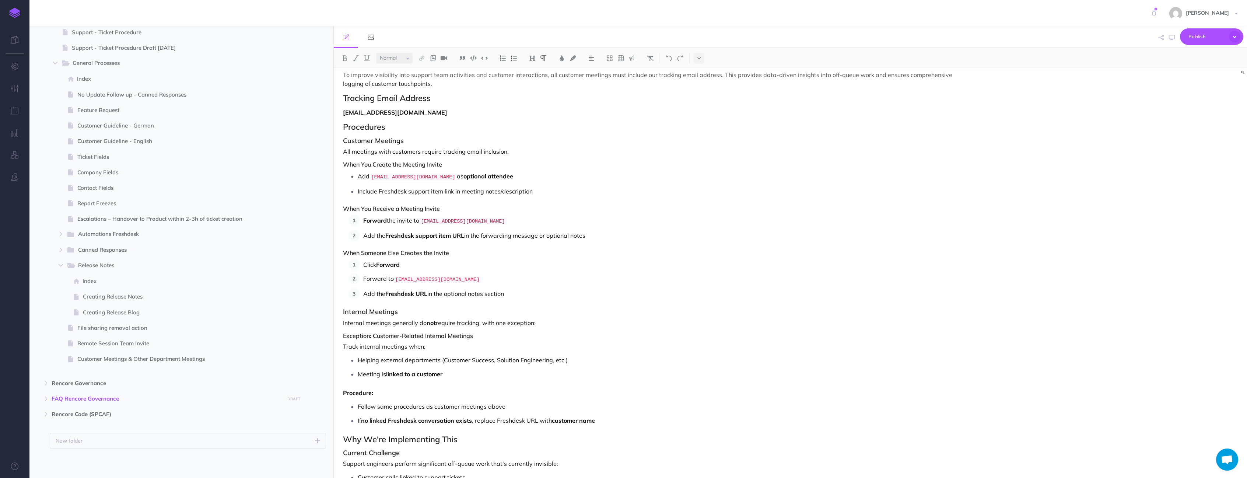
scroll to position [48, 0]
drag, startPoint x: 549, startPoint y: 231, endPoint x: 488, endPoint y: 232, distance: 60.8
click at [484, 233] on p "Add the Freshdesk support item URL in the forwarding message or optional notes" at bounding box center [663, 233] width 600 height 11
drag, startPoint x: 368, startPoint y: 244, endPoint x: 384, endPoint y: 233, distance: 18.6
click at [383, 220] on div "Customer Meeting Tracking Protocol Overview To improve visibility into support …" at bounding box center [653, 465] width 639 height 888
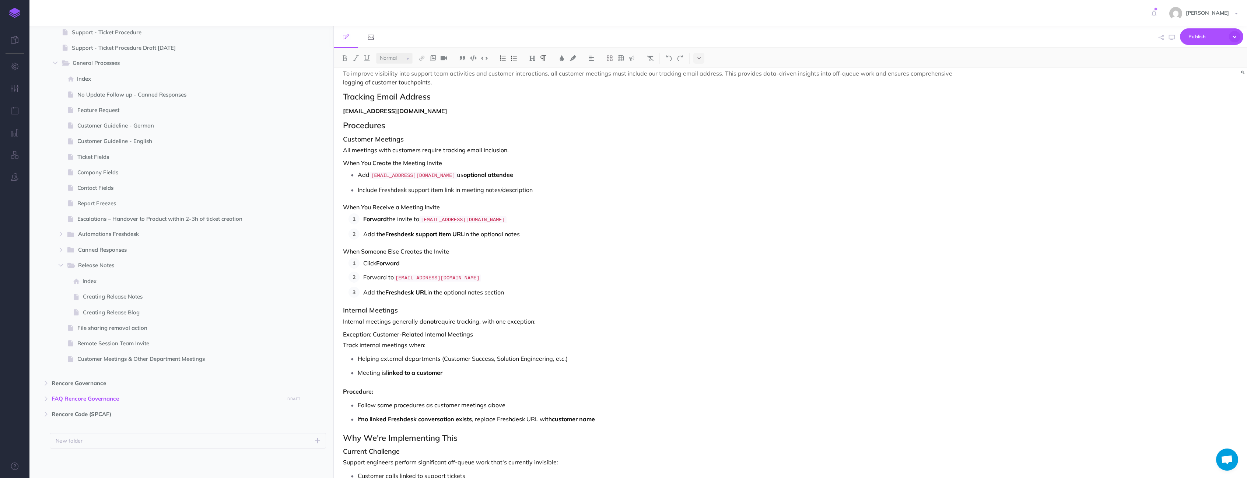
click at [386, 278] on p "Forward to support-invite-tracking@rencore.com" at bounding box center [663, 278] width 600 height 12
drag, startPoint x: 514, startPoint y: 291, endPoint x: 337, endPoint y: 246, distance: 182.1
click at [337, 246] on div "Customer Meeting Tracking Protocol Overview To improve visibility into support …" at bounding box center [653, 465] width 639 height 888
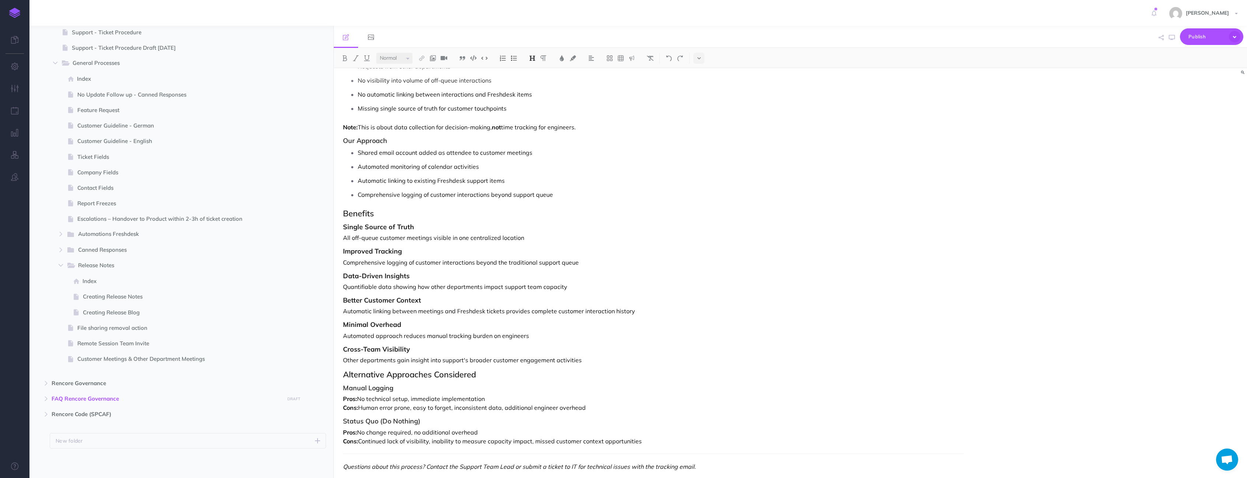
scroll to position [431, 0]
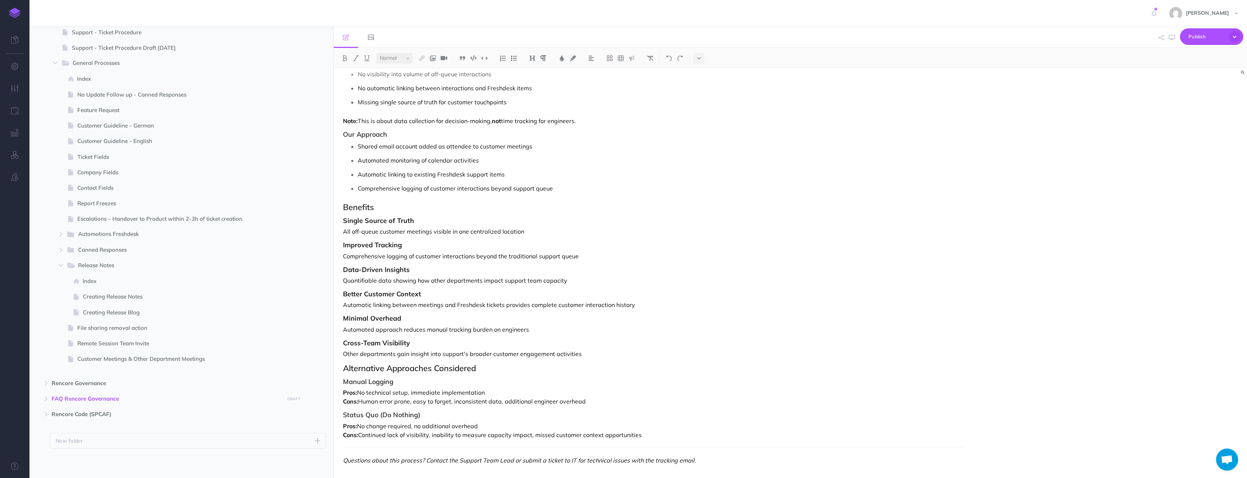
drag, startPoint x: 346, startPoint y: 364, endPoint x: 431, endPoint y: 421, distance: 101.8
click at [431, 421] on div "Customer Meeting Tracking Protocol Overview To improve visibility into support …" at bounding box center [653, 58] width 639 height 842
click at [350, 444] on div "Customer Meeting Tracking Protocol Overview To improve visibility into support …" at bounding box center [653, 58] width 639 height 842
drag, startPoint x: 644, startPoint y: 431, endPoint x: 346, endPoint y: 364, distance: 305.6
click at [339, 362] on div "Customer Meeting Tracking Protocol Overview To improve visibility into support …" at bounding box center [653, 58] width 639 height 842
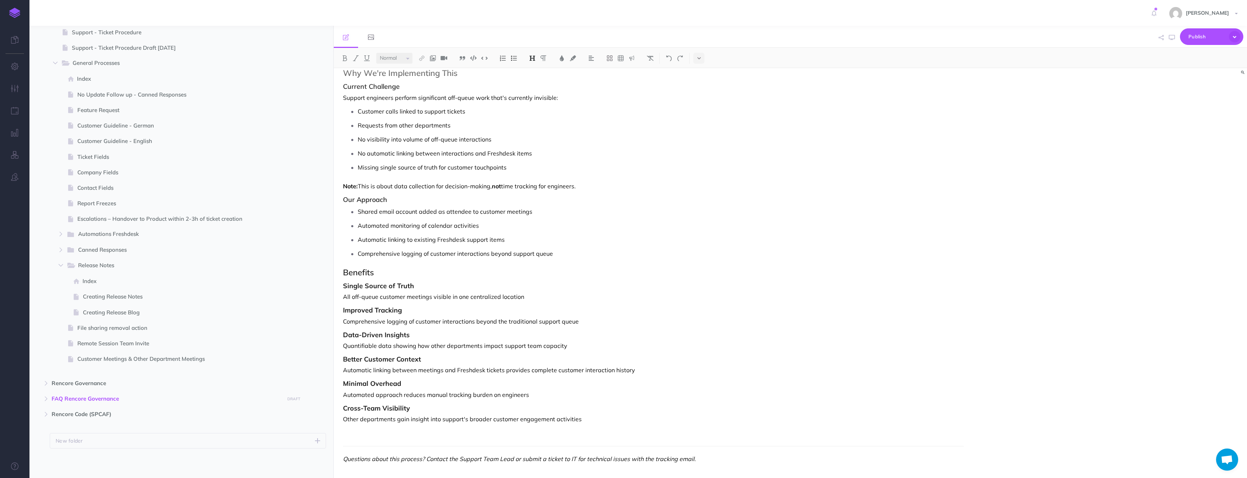
scroll to position [364, 0]
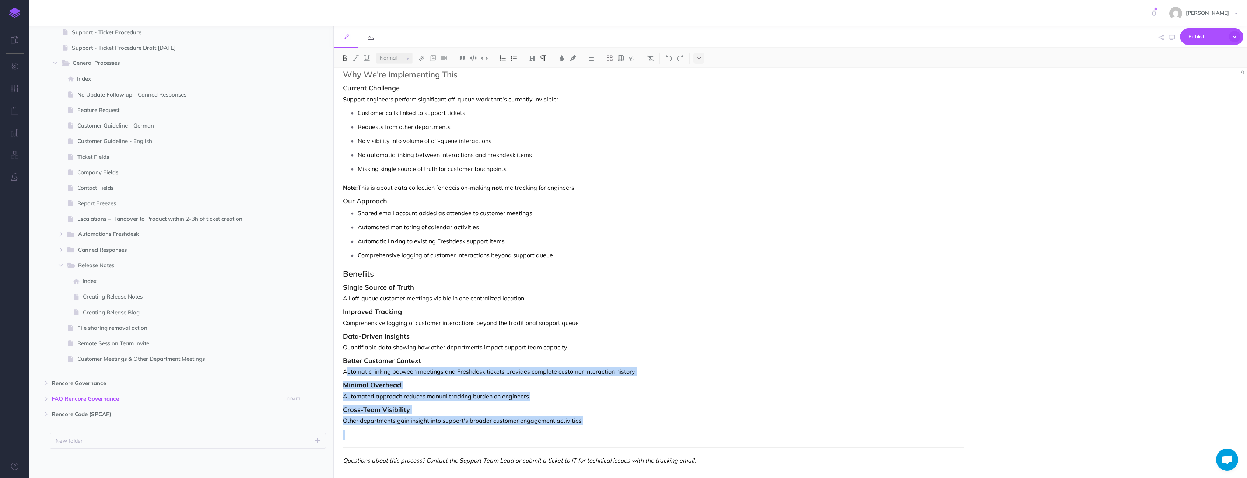
drag, startPoint x: 379, startPoint y: 433, endPoint x: 348, endPoint y: 374, distance: 66.4
click at [347, 373] on div "Customer Meeting Tracking Protocol Overview To improve visibility into support …" at bounding box center [653, 91] width 639 height 775
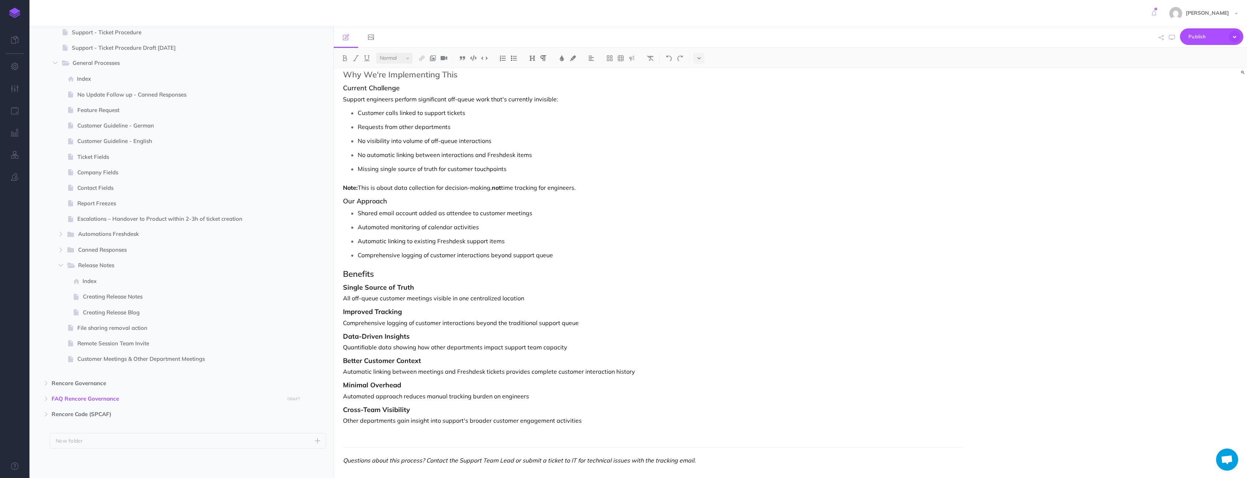
drag, startPoint x: 475, startPoint y: 368, endPoint x: 543, endPoint y: 369, distance: 68.2
click at [478, 370] on p "Automatic linking between meetings and Freshdesk tickets provides complete cust…" at bounding box center [653, 371] width 621 height 9
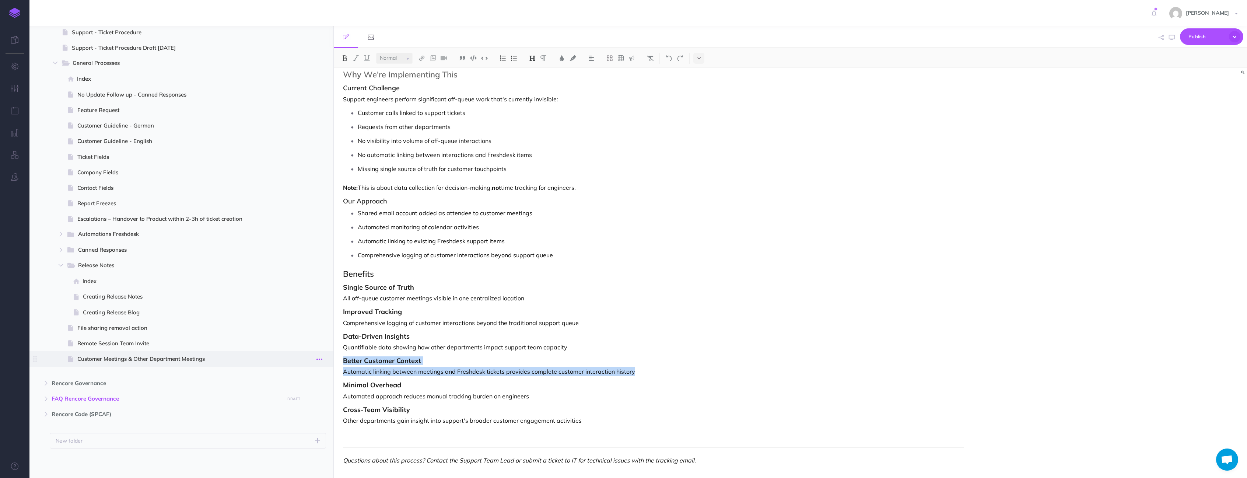
drag, startPoint x: 633, startPoint y: 373, endPoint x: 325, endPoint y: 361, distance: 308.2
click at [322, 360] on div "Internal Support Collapse all Expand all Expand to root folders https://rencore…" at bounding box center [638, 252] width 1218 height 452
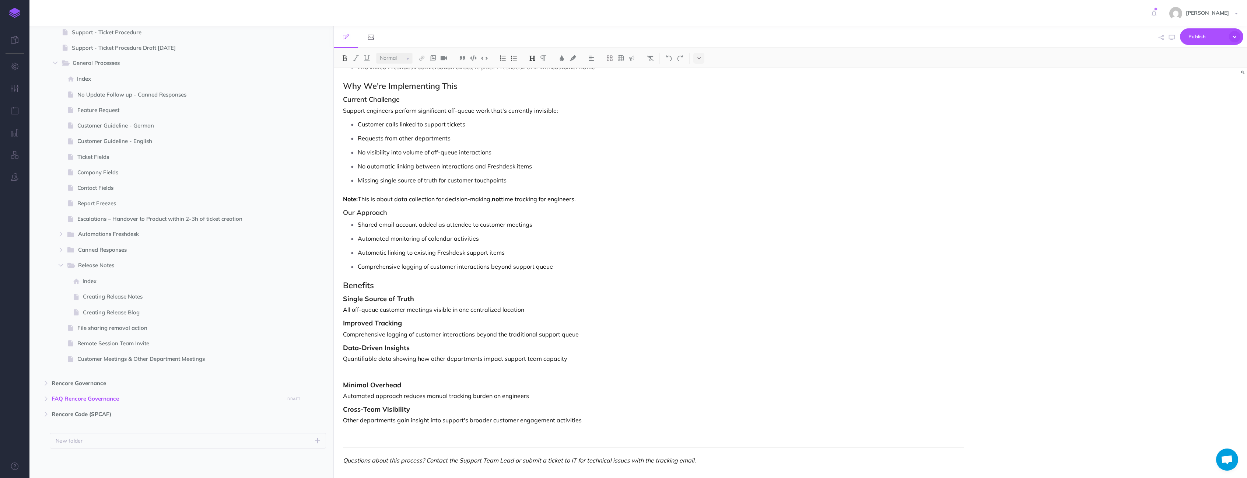
scroll to position [340, 0]
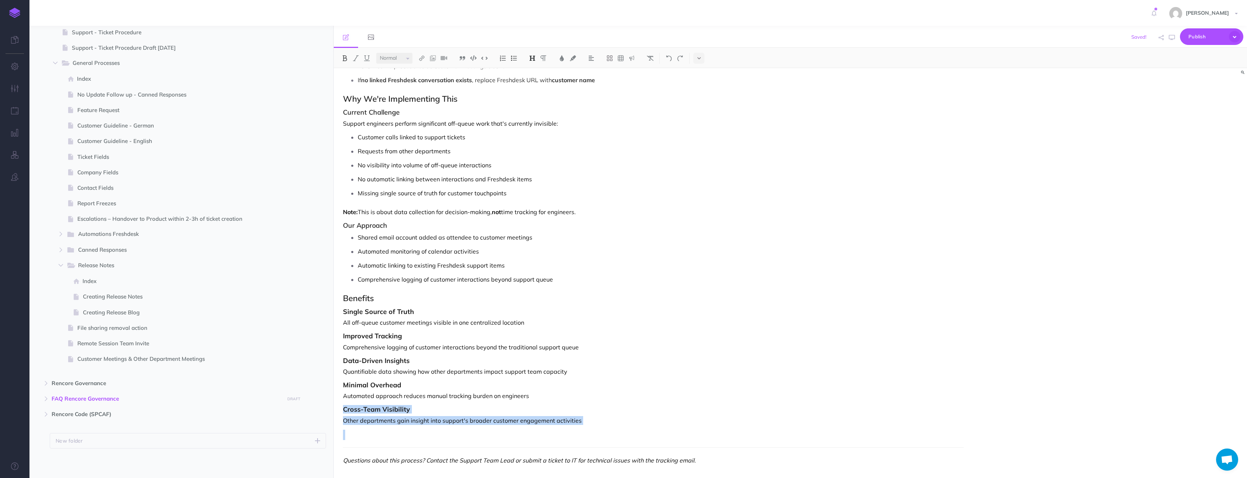
drag, startPoint x: 358, startPoint y: 430, endPoint x: 346, endPoint y: 408, distance: 25.1
click at [341, 407] on div "Customer Meeting Tracking Protocol Overview To improve visibility into support …" at bounding box center [653, 103] width 639 height 751
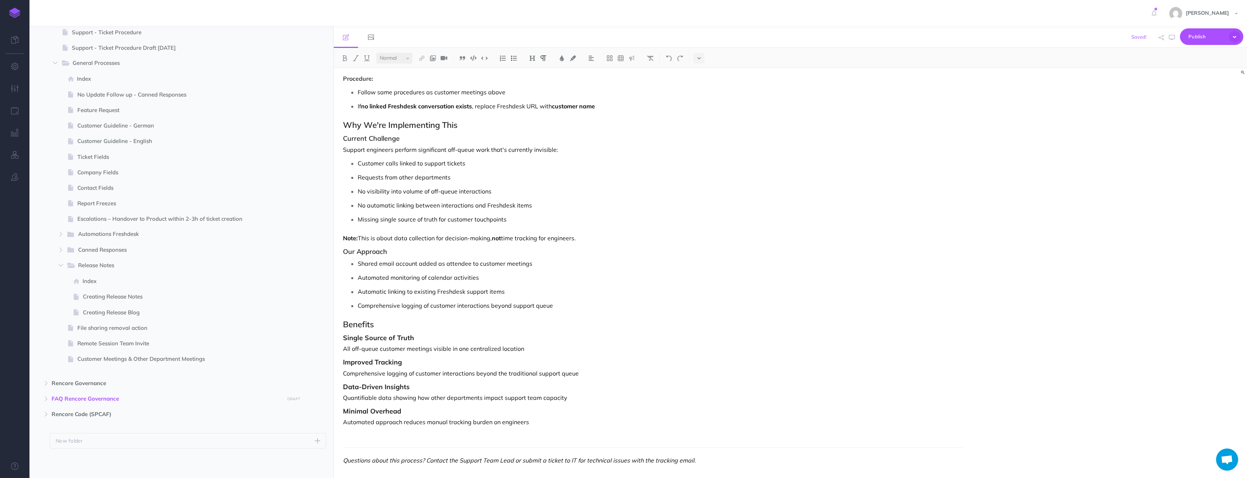
click at [482, 345] on p "All off-queue customer meetings visible in one centralized location" at bounding box center [653, 348] width 621 height 9
click at [454, 367] on div "Customer Meeting Tracking Protocol Overview To improve visibility into support …" at bounding box center [653, 116] width 639 height 725
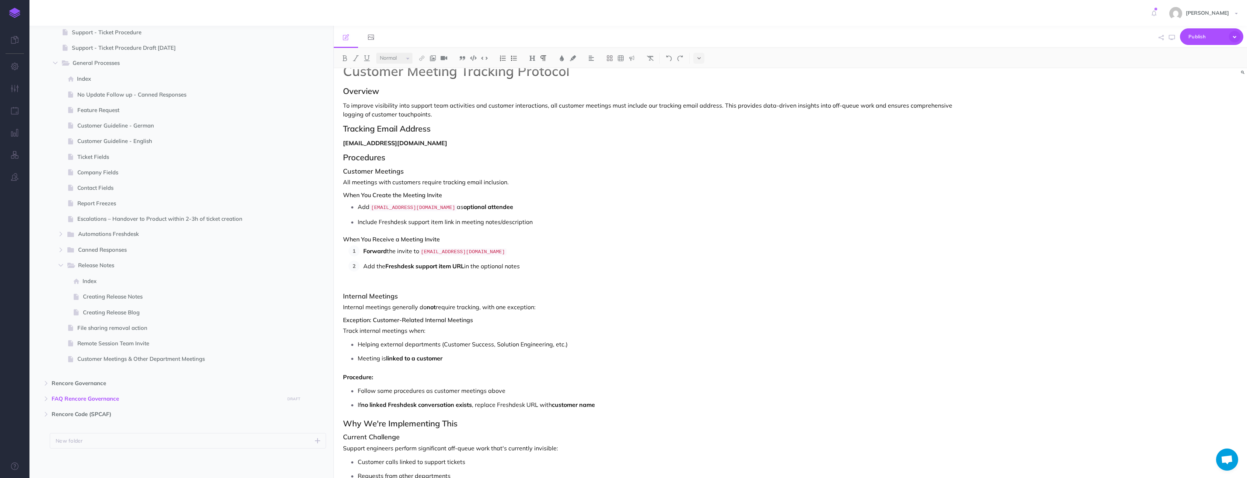
scroll to position [0, 0]
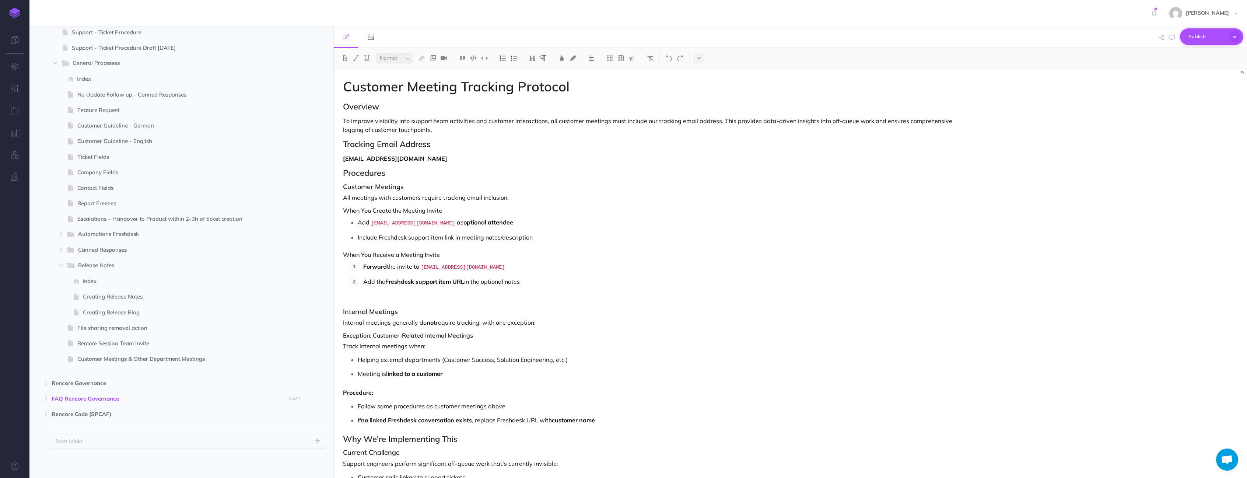
click at [1202, 38] on span "Publish" at bounding box center [1206, 36] width 37 height 11
click at [1173, 62] on p "Publish the currently selected page draft." at bounding box center [1199, 66] width 74 height 13
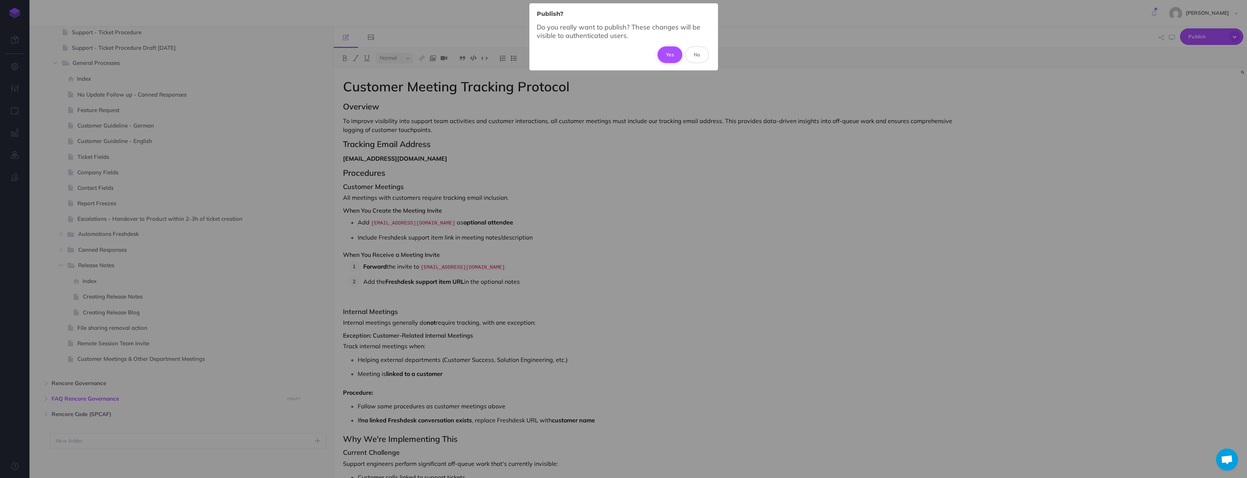
click at [674, 53] on button "Yes" at bounding box center [670, 54] width 25 height 16
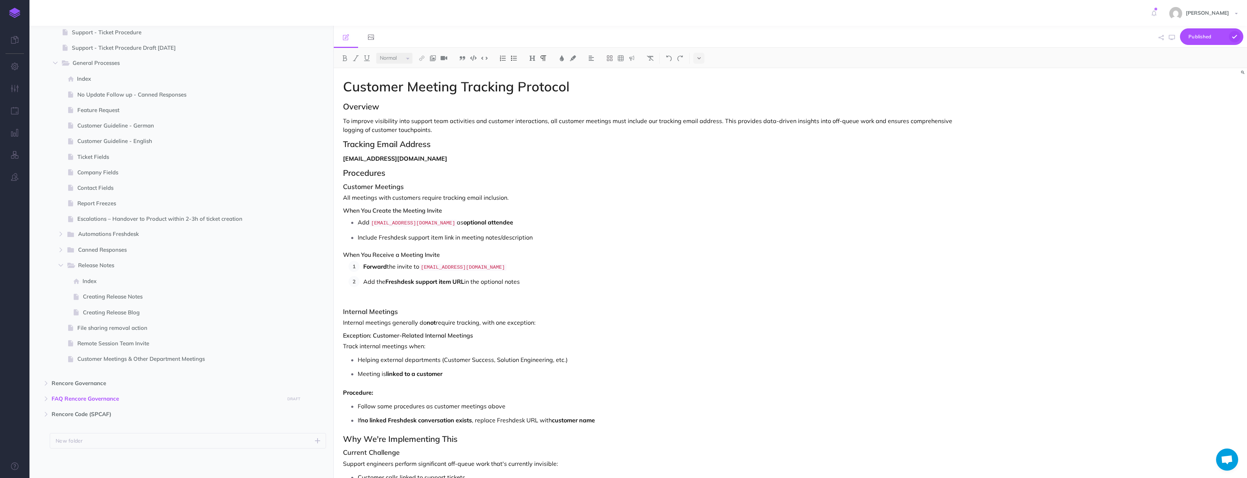
click at [458, 202] on div "Customer Meeting Tracking Protocol Overview To improve visibility into support …" at bounding box center [653, 430] width 639 height 725
click at [407, 120] on p "To improve visibility into support team activities and customer interactions, a…" at bounding box center [653, 125] width 621 height 18
click at [443, 283] on strong "Freshdesk support item URL" at bounding box center [424, 281] width 79 height 7
click at [389, 299] on h4 at bounding box center [653, 299] width 621 height 7
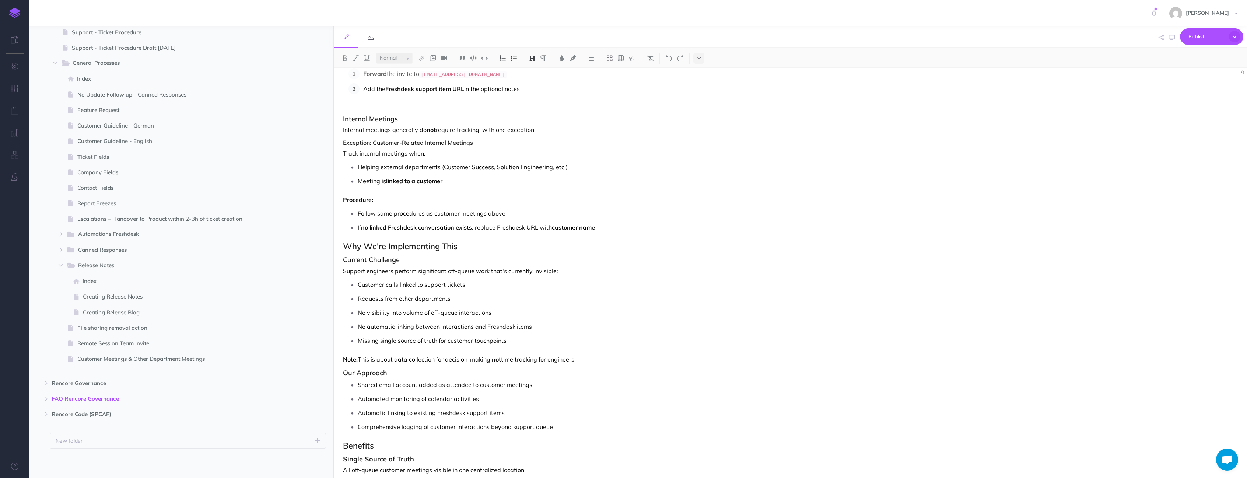
scroll to position [200, 0]
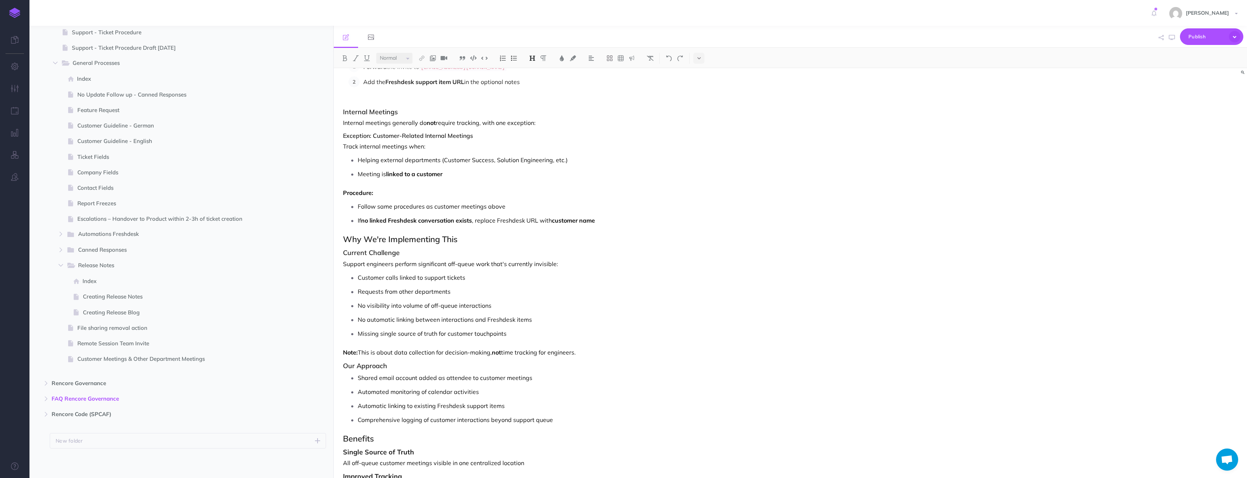
click at [404, 272] on p "Customer calls linked to support tickets" at bounding box center [661, 277] width 606 height 11
click at [422, 320] on p "No automatic linking between interactions and Freshdesk items" at bounding box center [661, 319] width 606 height 11
click at [520, 316] on p "No automatic linking between interactions and Freshdesk items" at bounding box center [661, 319] width 606 height 11
drag, startPoint x: 537, startPoint y: 319, endPoint x: 335, endPoint y: 322, distance: 202.3
click at [335, 322] on div "Customer Meeting Tracking Protocol Overview To improve visibility into support …" at bounding box center [653, 230] width 639 height 725
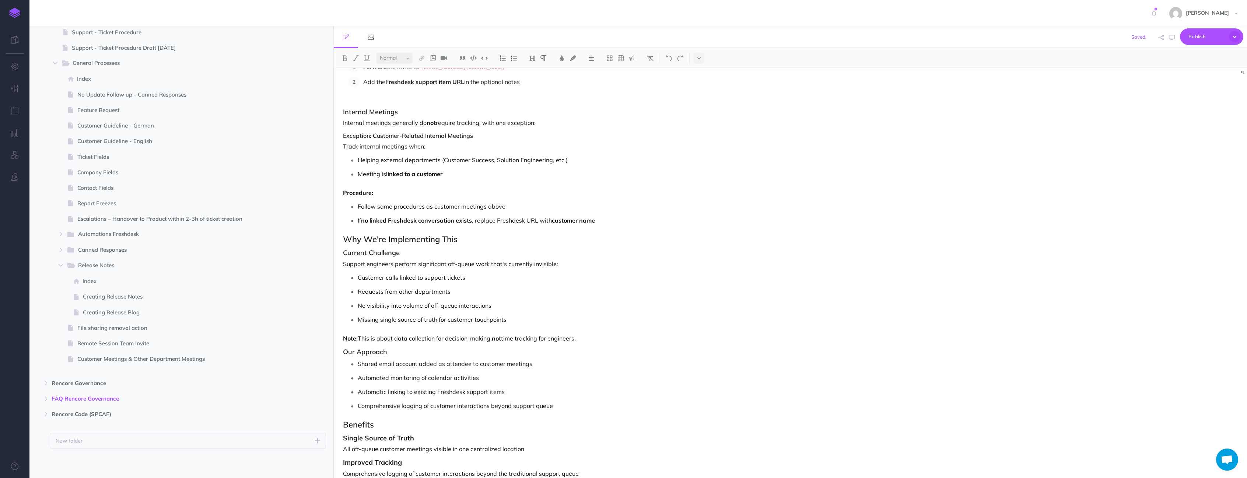
drag, startPoint x: 465, startPoint y: 377, endPoint x: 486, endPoint y: 375, distance: 21.1
click at [465, 377] on p "Automated monitoring of calendar activities" at bounding box center [661, 377] width 606 height 11
click at [447, 380] on p "Automated monitoring of calendar activities" at bounding box center [661, 377] width 606 height 11
click at [524, 389] on p "Automatic linking to existing Freshdesk support items" at bounding box center [661, 391] width 606 height 11
click at [360, 375] on p "Automated monitoring of calendar activities" at bounding box center [661, 377] width 606 height 11
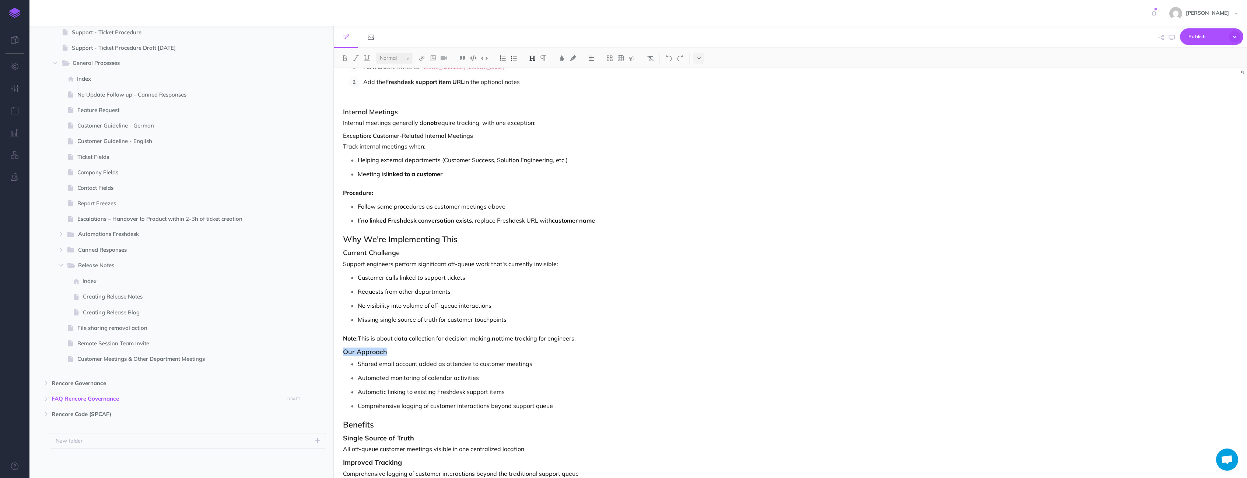
drag, startPoint x: 391, startPoint y: 352, endPoint x: 335, endPoint y: 349, distance: 56.4
click at [335, 349] on div "Customer Meeting Tracking Protocol Overview To improve visibility into support …" at bounding box center [653, 223] width 639 height 711
copy h3 "Our Approach"
drag, startPoint x: 361, startPoint y: 375, endPoint x: 371, endPoint y: 370, distance: 11.7
click at [361, 375] on p "Automated monitoring of calendar activities" at bounding box center [661, 377] width 606 height 11
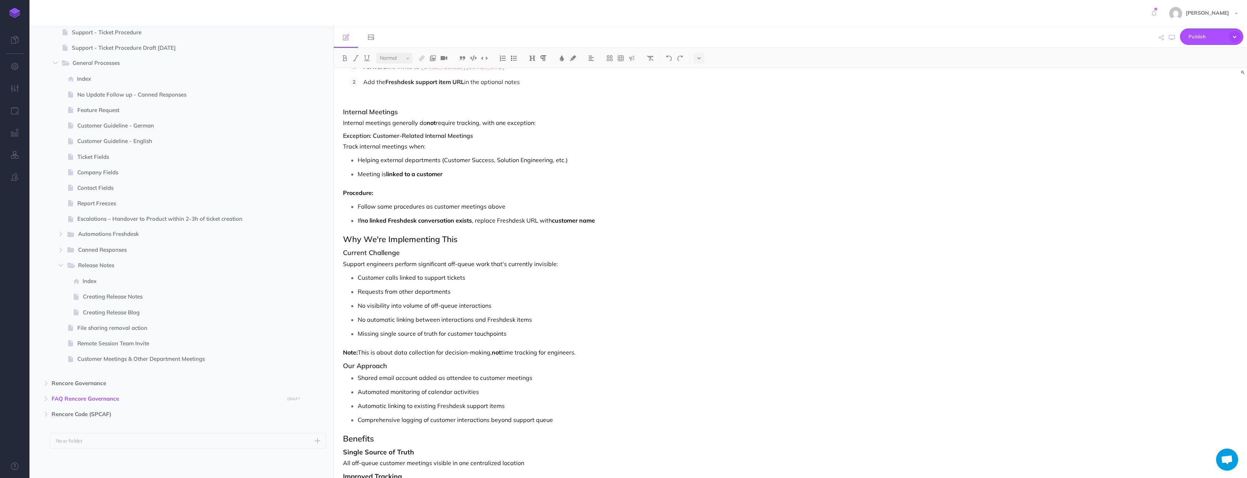
click at [358, 387] on li "Automated monitoring of calendar activities" at bounding box center [661, 391] width 606 height 11
drag, startPoint x: 515, startPoint y: 393, endPoint x: 480, endPoint y: 394, distance: 35.7
click at [479, 393] on p "Automated monitoring of calendar activities (in future)" at bounding box center [661, 391] width 606 height 11
copy p "Automated monitoring of calendar activities"
drag, startPoint x: 501, startPoint y: 405, endPoint x: 520, endPoint y: 405, distance: 18.4
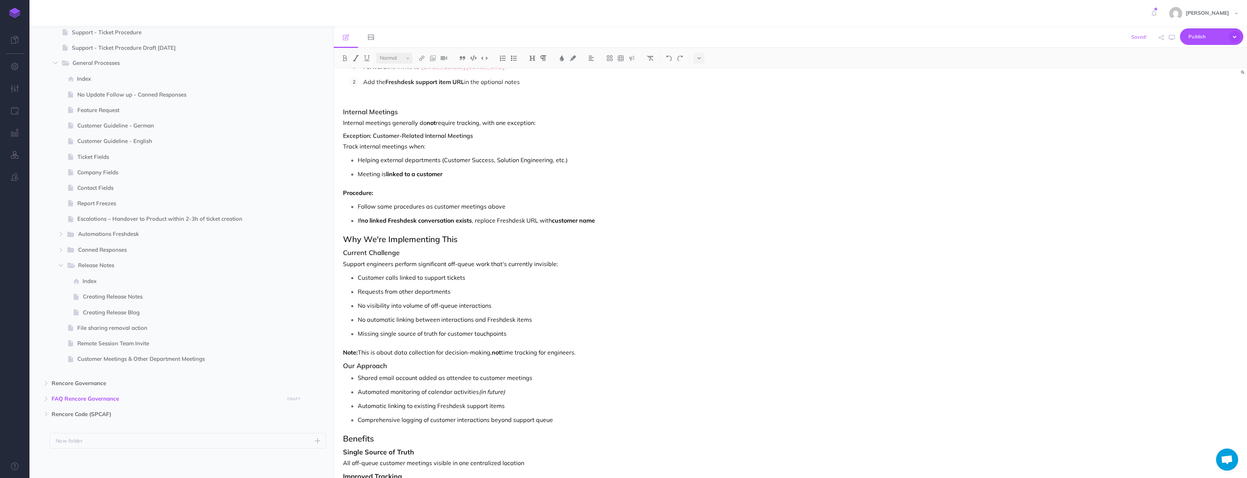
click at [510, 405] on p "Automatic linking to existing Freshdesk support items" at bounding box center [661, 405] width 606 height 11
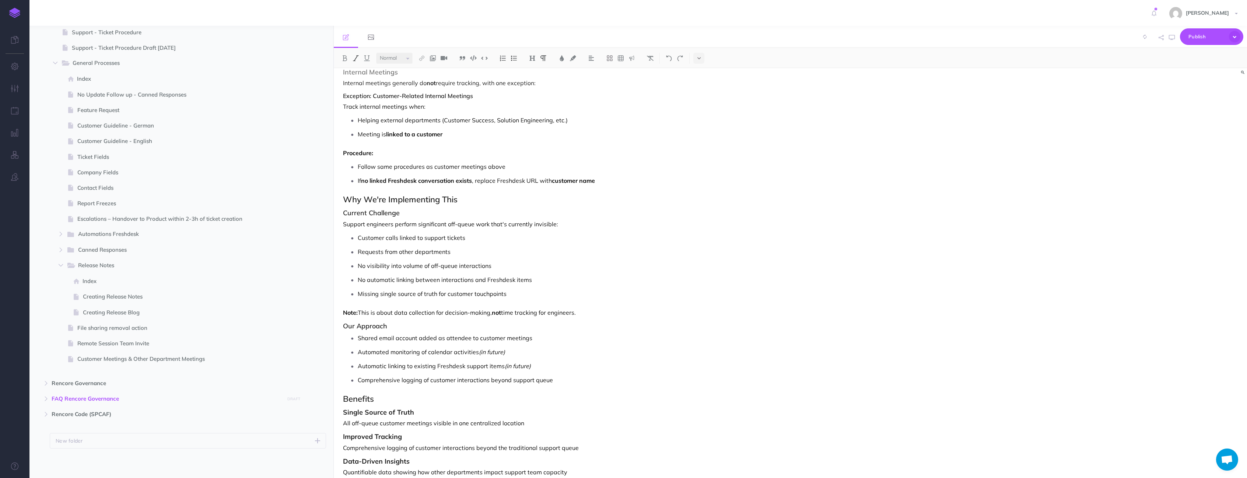
scroll to position [245, 0]
click at [473, 333] on p "Shared email account added as attendee to customer meetings" at bounding box center [661, 332] width 606 height 11
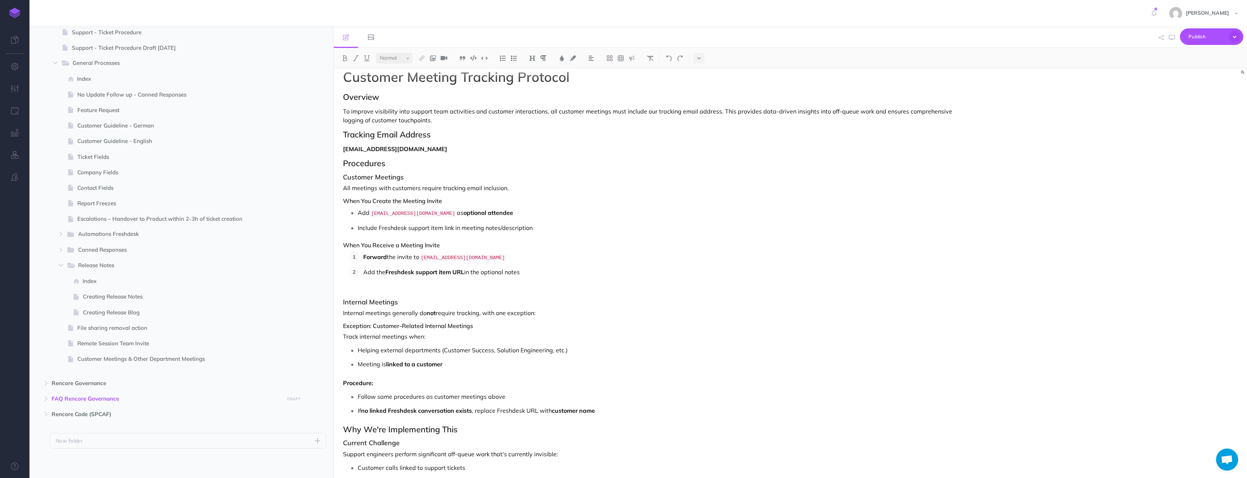
scroll to position [0, 0]
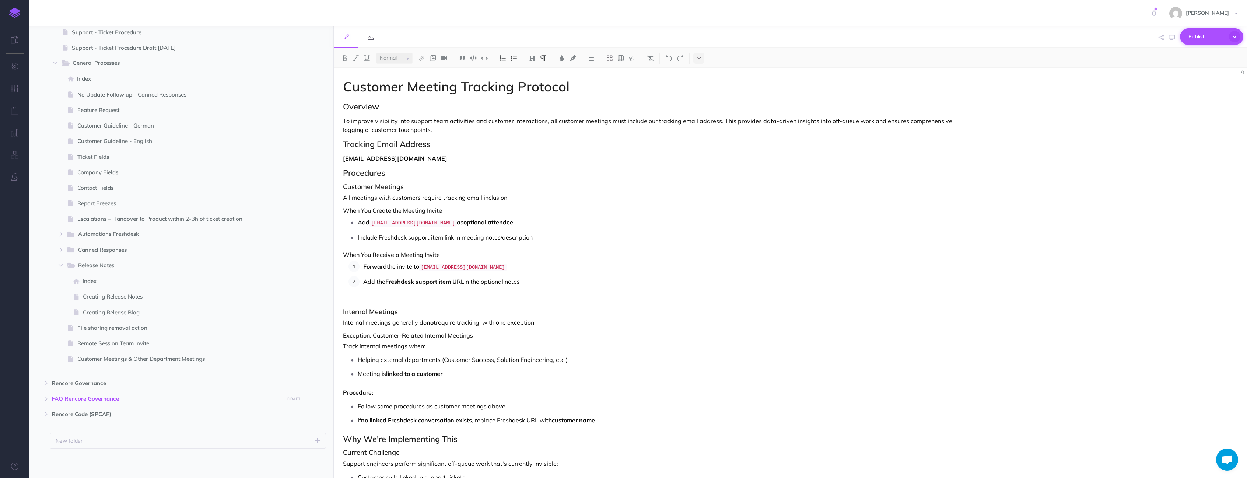
click at [1202, 30] on button "Publish" at bounding box center [1211, 36] width 63 height 17
click at [1167, 59] on button "This page Publish the currently selected page draft." at bounding box center [1199, 62] width 88 height 32
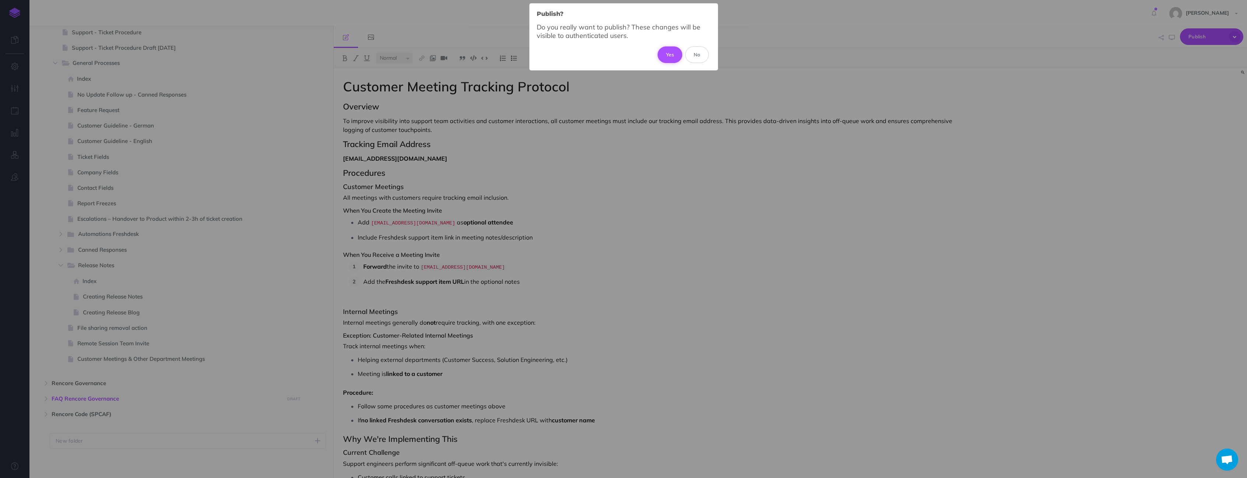
click at [674, 56] on button "Yes" at bounding box center [670, 54] width 25 height 16
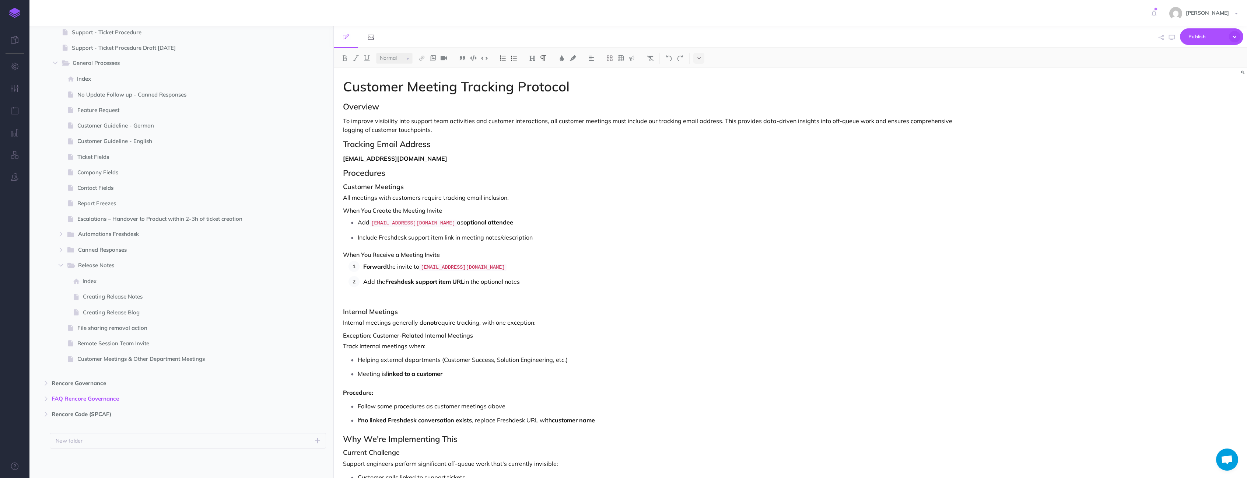
drag, startPoint x: 447, startPoint y: 237, endPoint x: 426, endPoint y: 234, distance: 21.2
click at [447, 237] on p "Include Freshdesk support item link in meeting notes/description" at bounding box center [661, 237] width 606 height 11
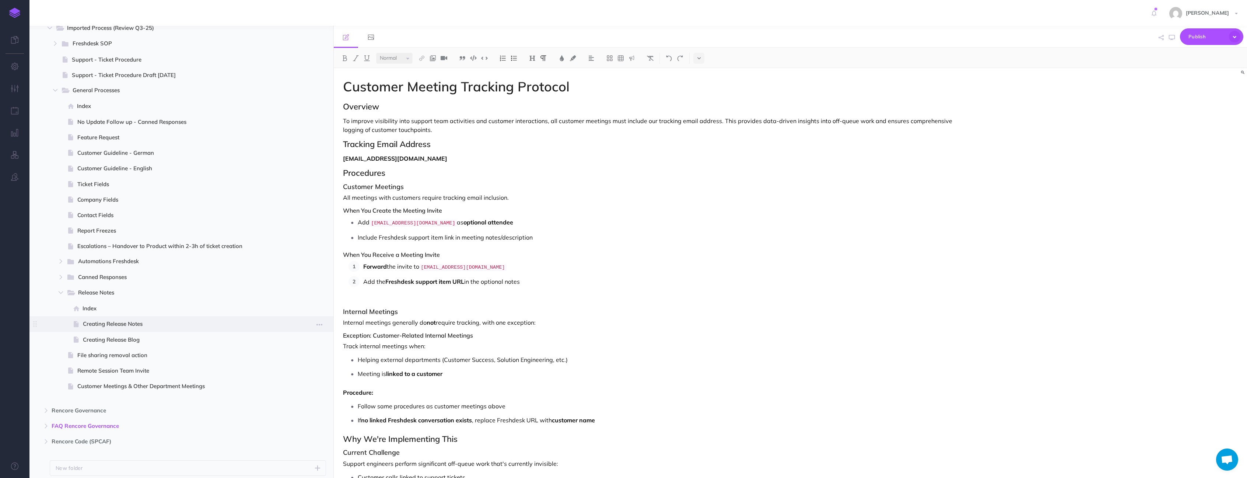
scroll to position [30, 0]
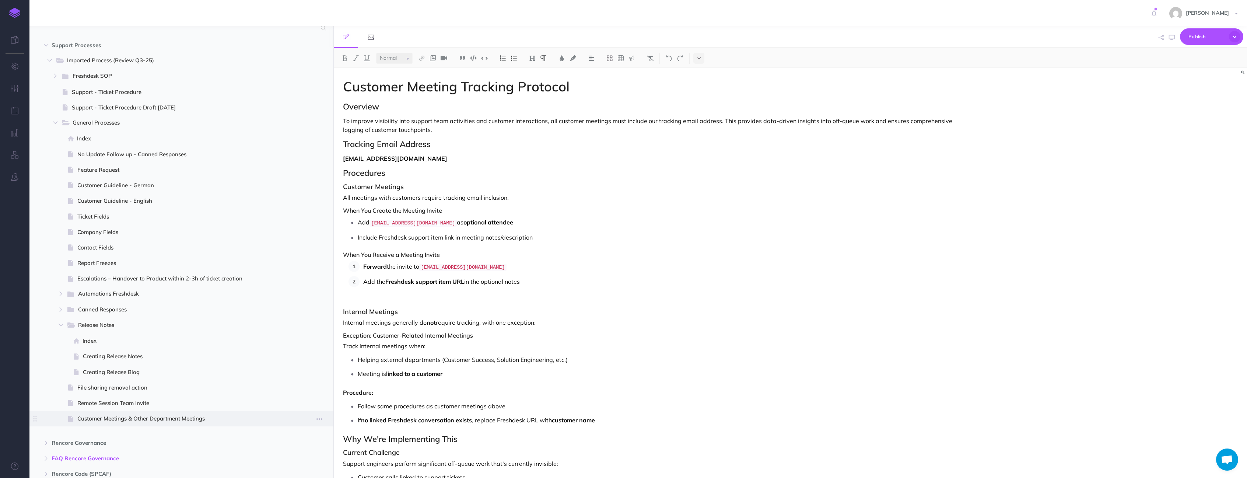
click at [151, 416] on span "Customer Meetings & Other Department Meetings" at bounding box center [183, 418] width 212 height 9
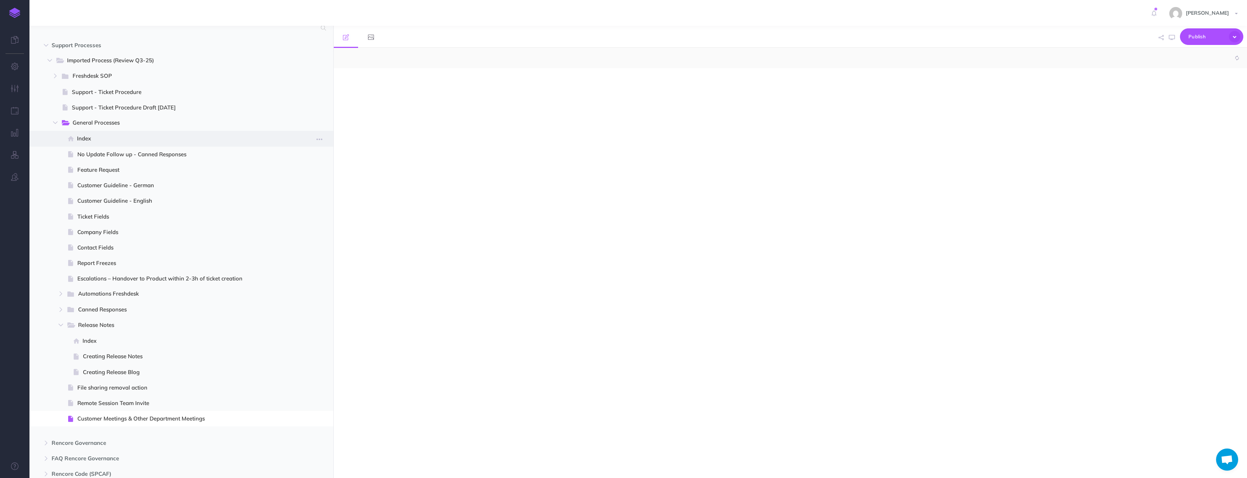
select select "null"
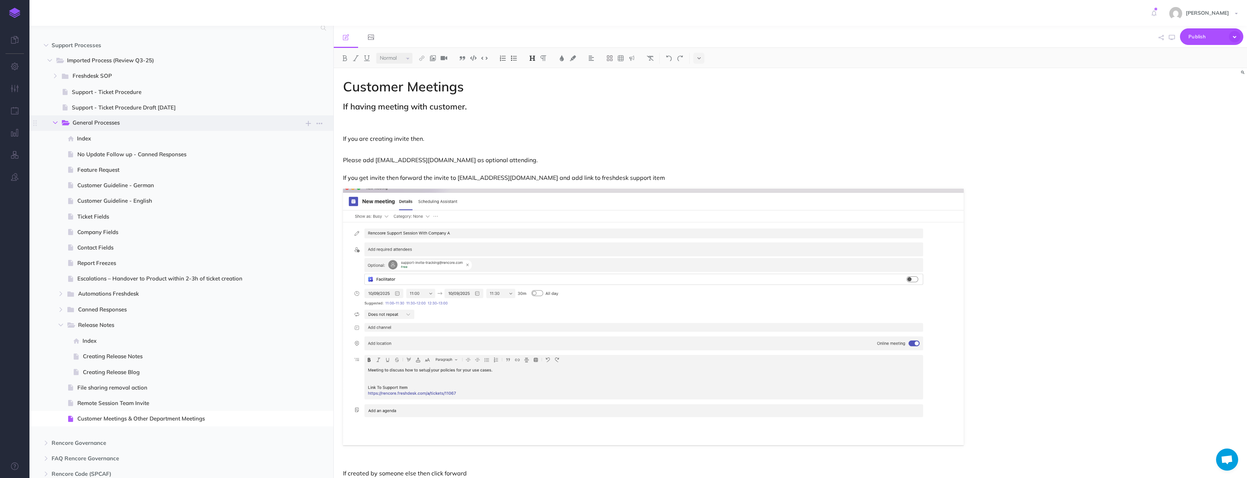
click at [51, 120] on button "button" at bounding box center [55, 122] width 13 height 9
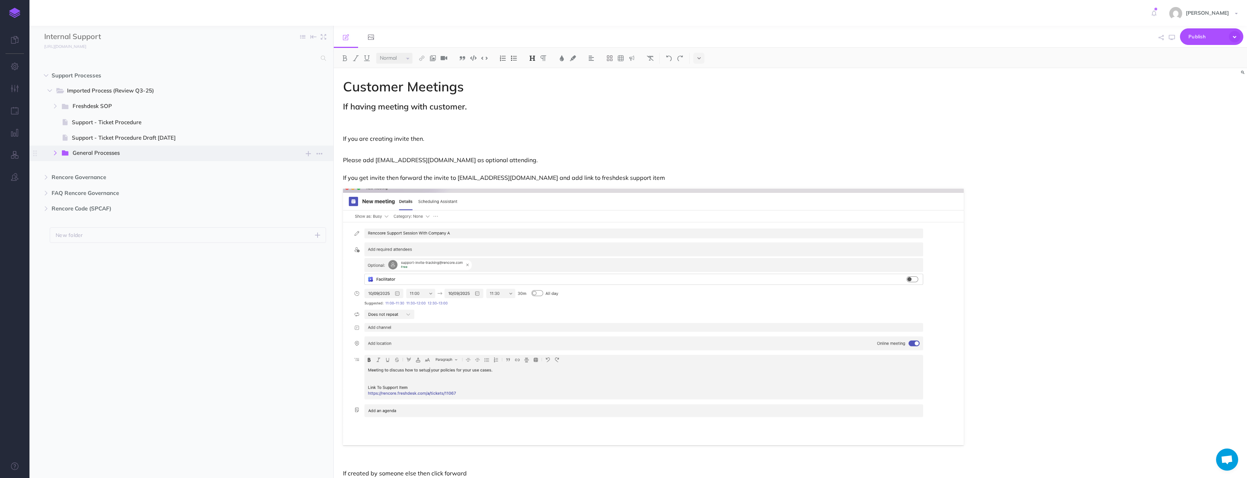
click at [53, 154] on icon "button" at bounding box center [55, 153] width 4 height 4
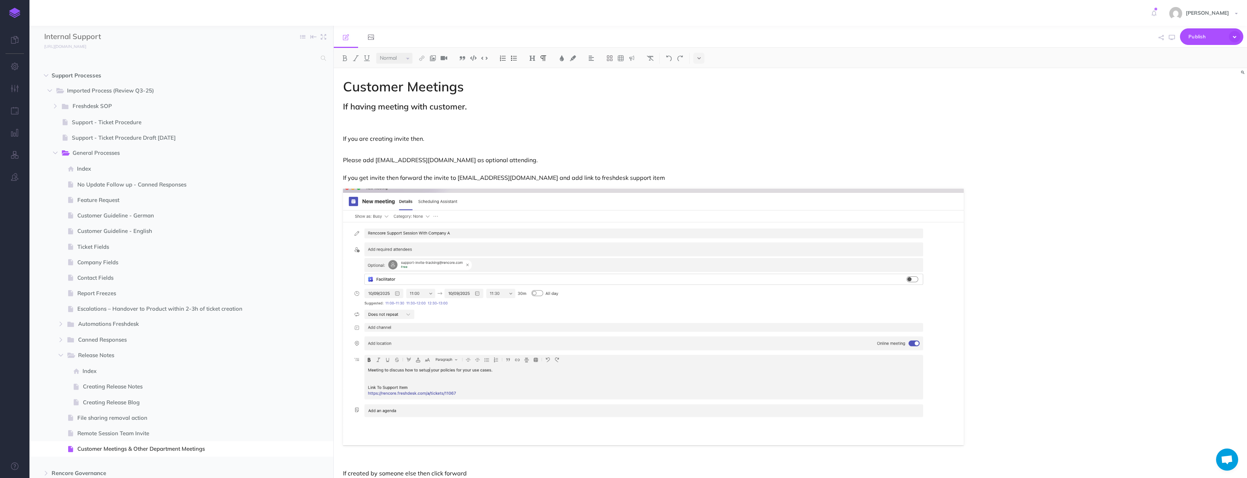
click at [365, 136] on p "If you are creating invite then." at bounding box center [653, 134] width 621 height 18
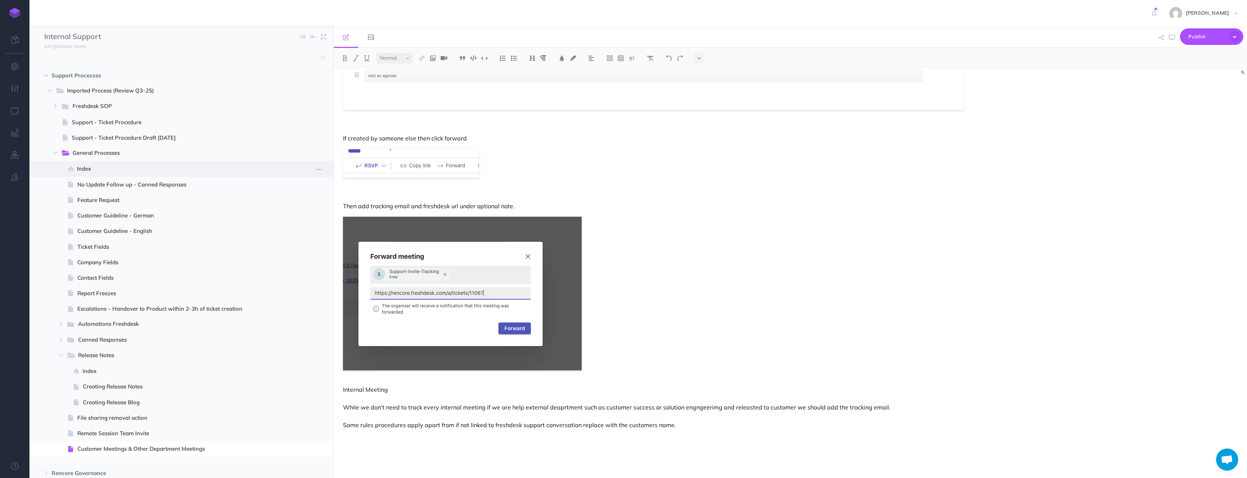
scroll to position [78, 0]
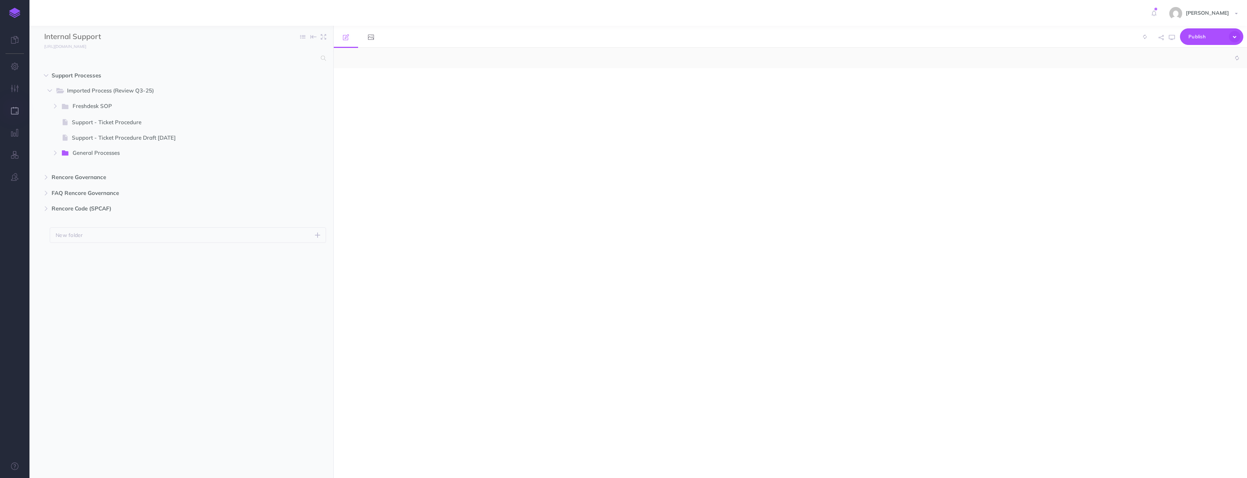
select select "null"
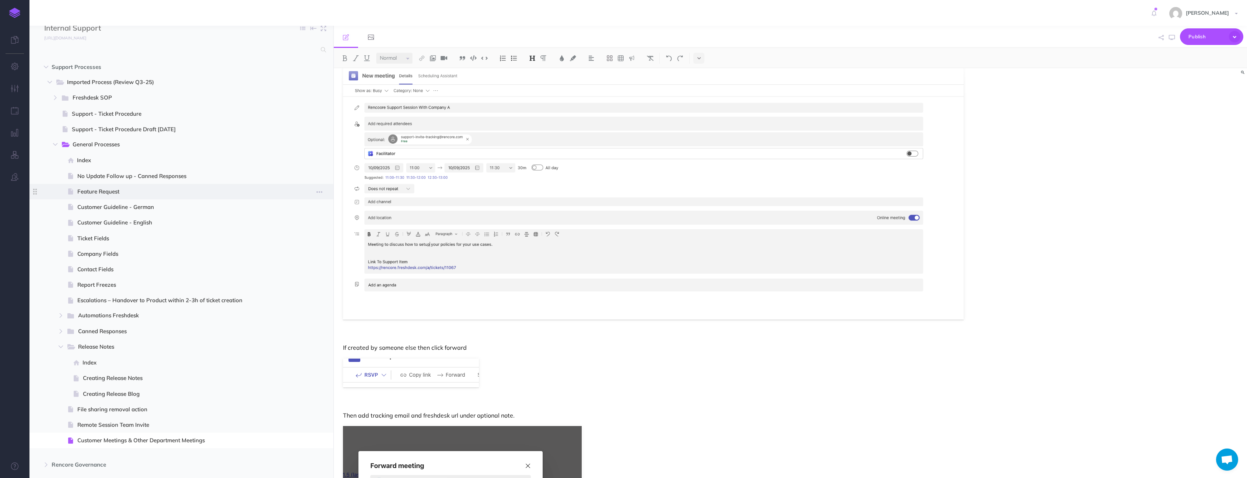
scroll to position [12, 0]
click at [465, 164] on img at bounding box center [653, 191] width 621 height 256
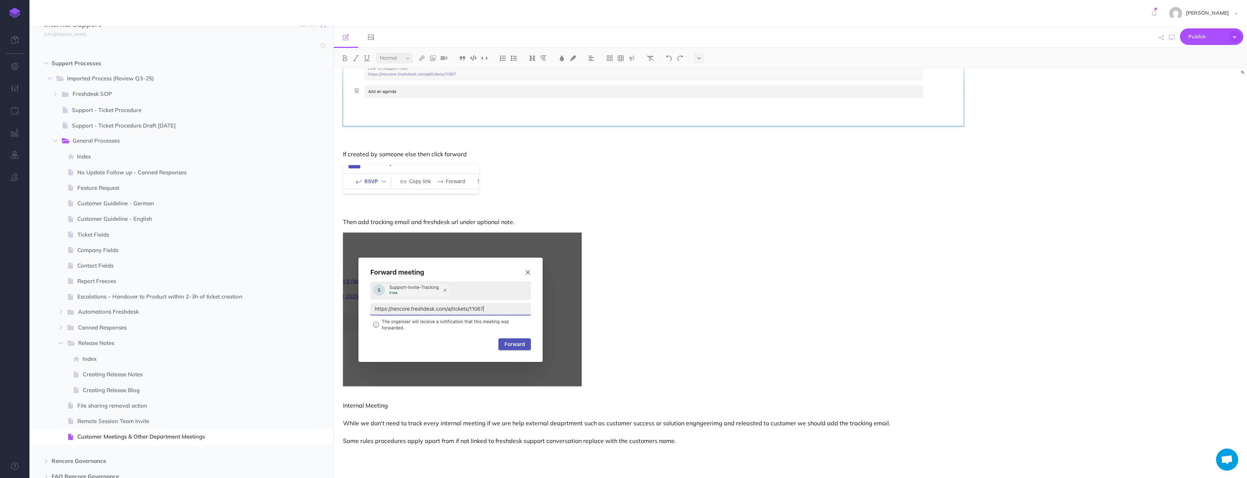
scroll to position [0, 0]
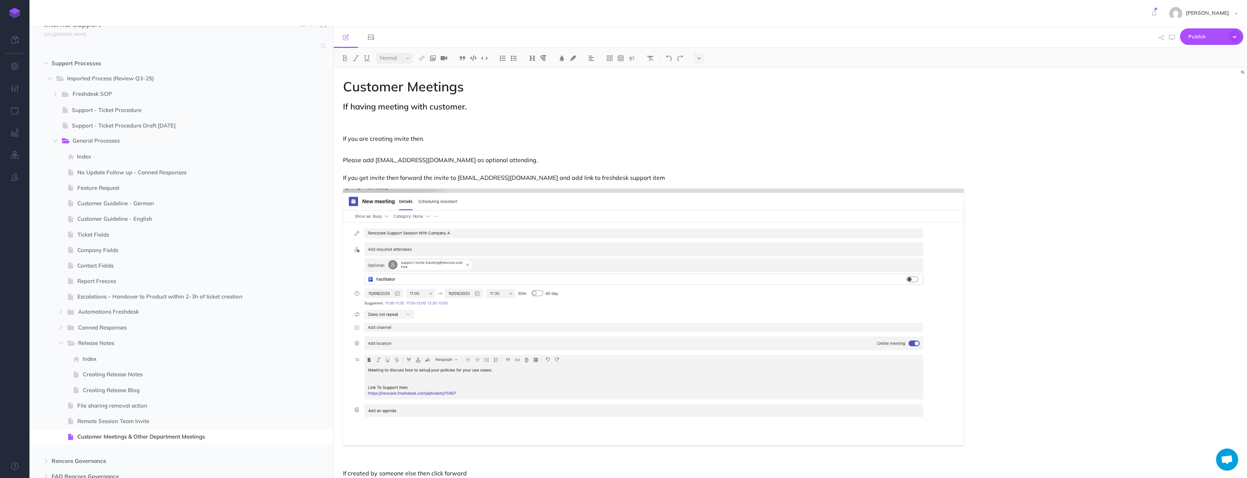
click at [417, 146] on div "Customer Meetings If having meeting with customer. If you are creating invite t…" at bounding box center [653, 440] width 639 height 745
click at [136, 417] on span "Remote Session Team Invite" at bounding box center [183, 421] width 212 height 9
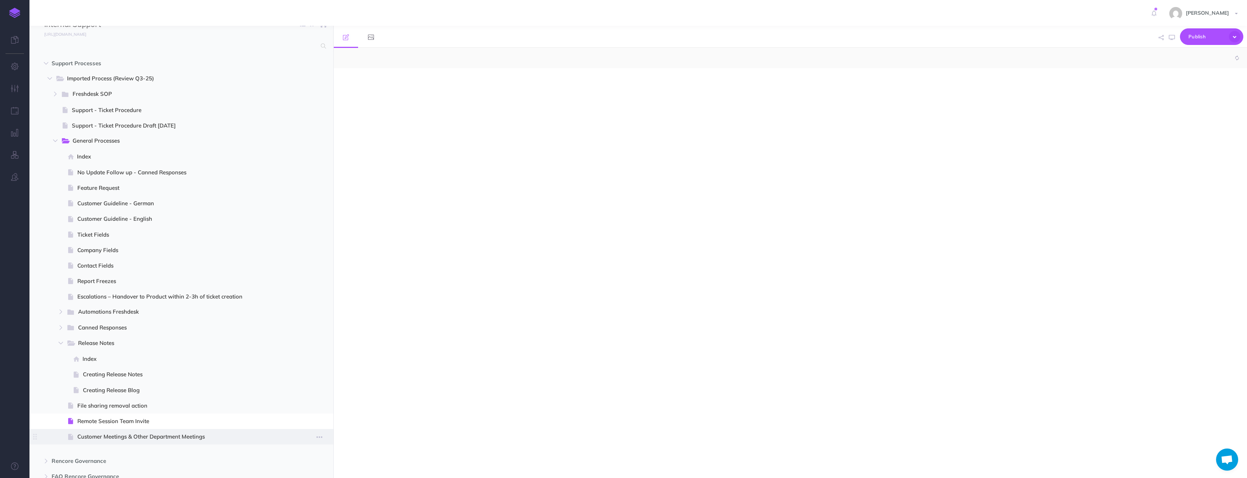
click at [138, 435] on span "Customer Meetings & Other Department Meetings" at bounding box center [183, 436] width 212 height 9
select select "null"
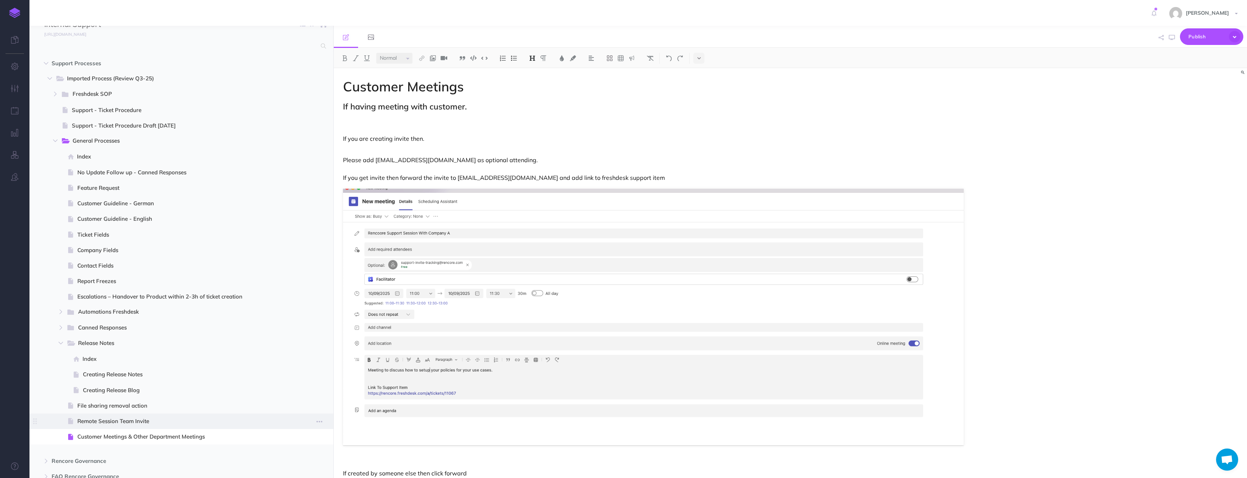
click at [128, 424] on span "Remote Session Team Invite" at bounding box center [183, 421] width 212 height 9
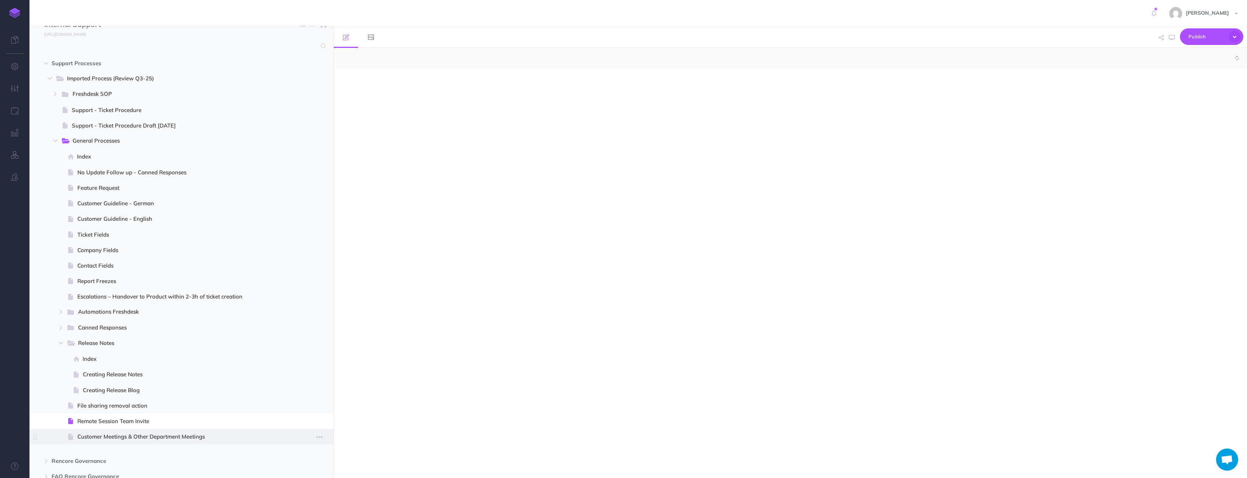
select select "null"
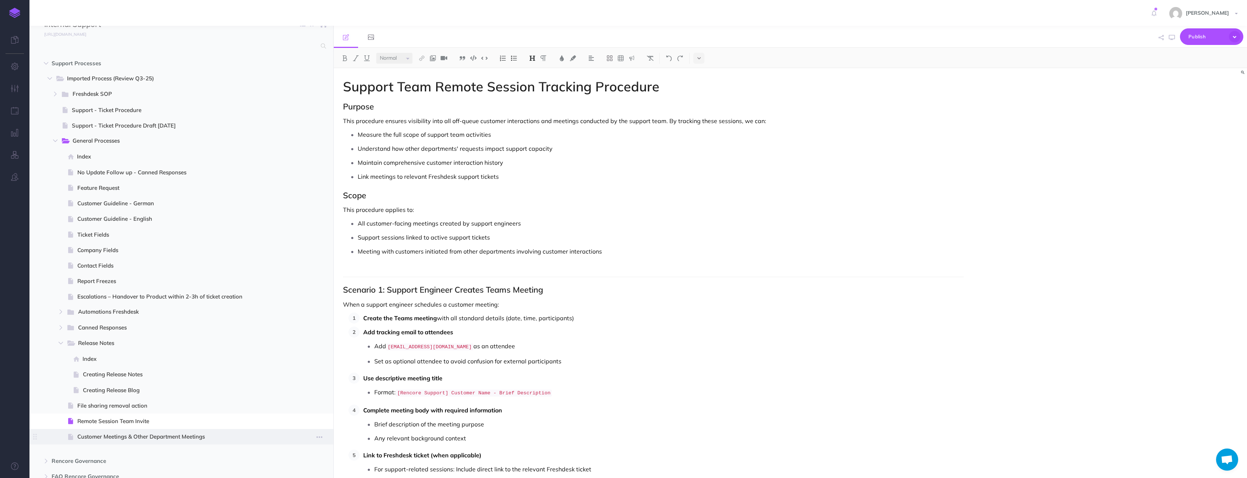
click at [130, 435] on span "Customer Meetings & Other Department Meetings" at bounding box center [183, 436] width 212 height 9
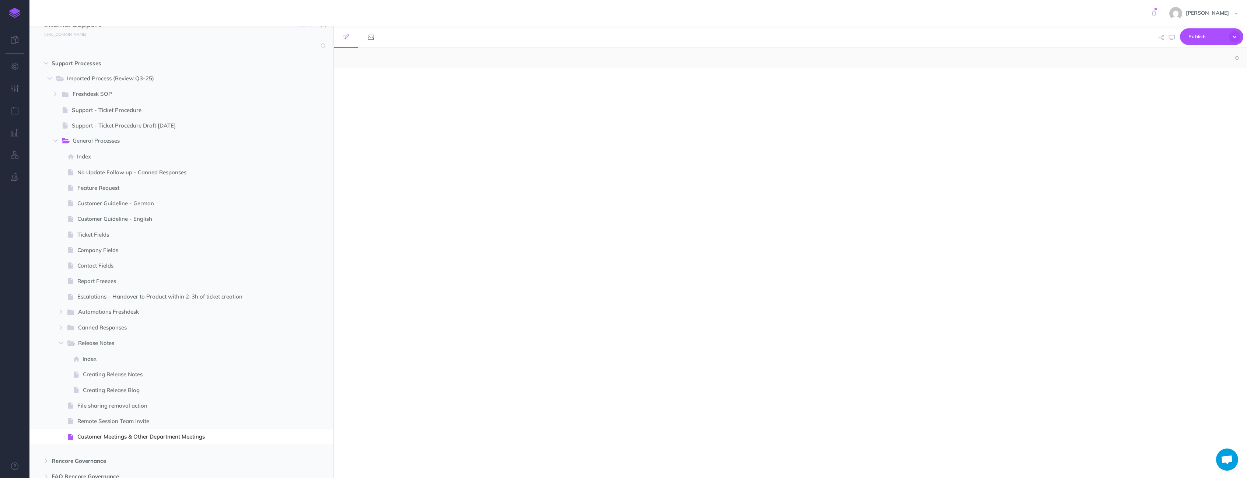
select select "null"
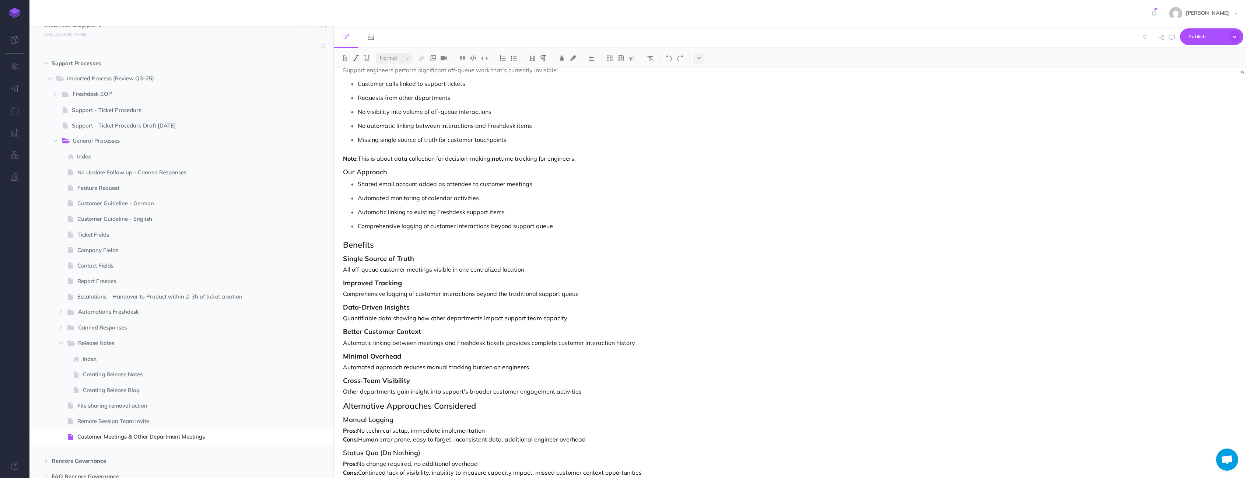
scroll to position [439, 0]
click at [488, 197] on p "Automated monitoring of calendar activities" at bounding box center [661, 198] width 606 height 11
click at [507, 209] on p "Automatic linking to existing Freshdesk support items" at bounding box center [661, 212] width 606 height 11
click at [487, 198] on p "Automated monitoring of calendar activities" at bounding box center [661, 198] width 606 height 11
drag, startPoint x: 492, startPoint y: 199, endPoint x: 358, endPoint y: 197, distance: 134.1
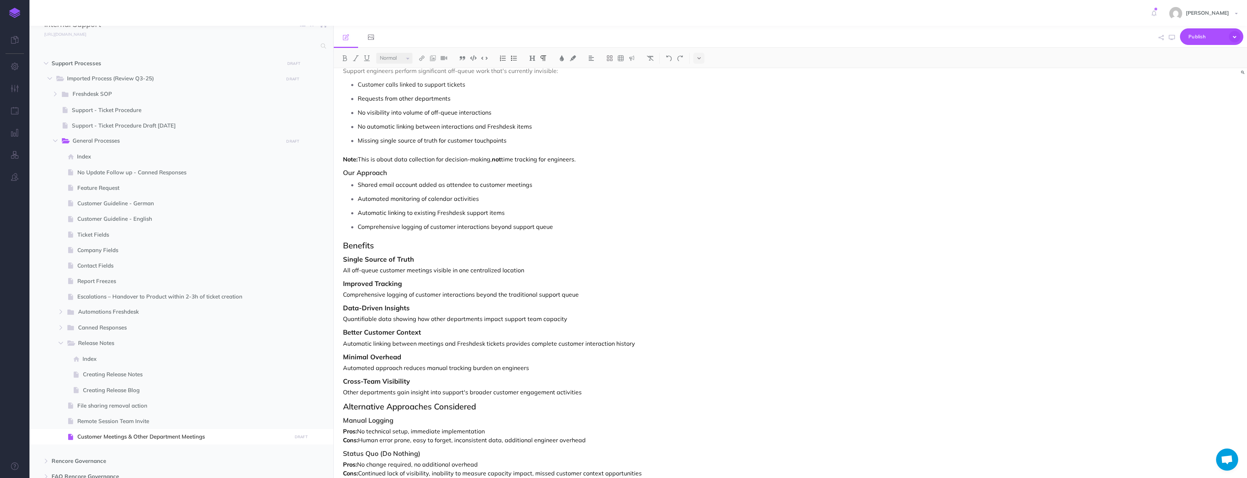
click at [358, 197] on li "Automated monitoring of calendar activities" at bounding box center [661, 198] width 606 height 11
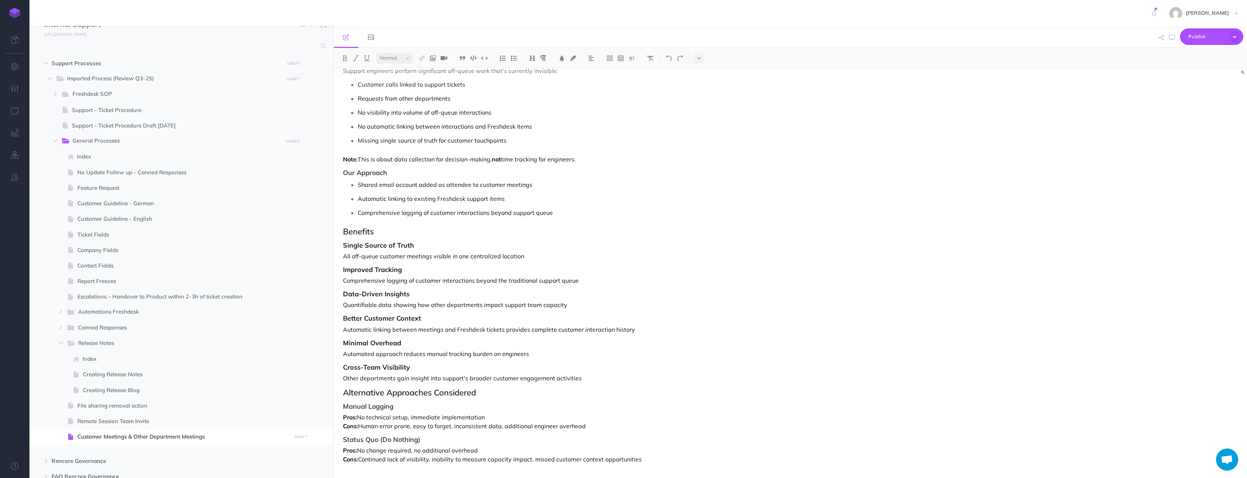
click at [521, 196] on p "Automatic linking to existing Freshdesk support items" at bounding box center [661, 198] width 606 height 11
drag, startPoint x: 521, startPoint y: 196, endPoint x: 505, endPoint y: 195, distance: 16.2
click at [505, 195] on p "Automatic linking to existing Freshdesk support items (future)" at bounding box center [661, 198] width 606 height 11
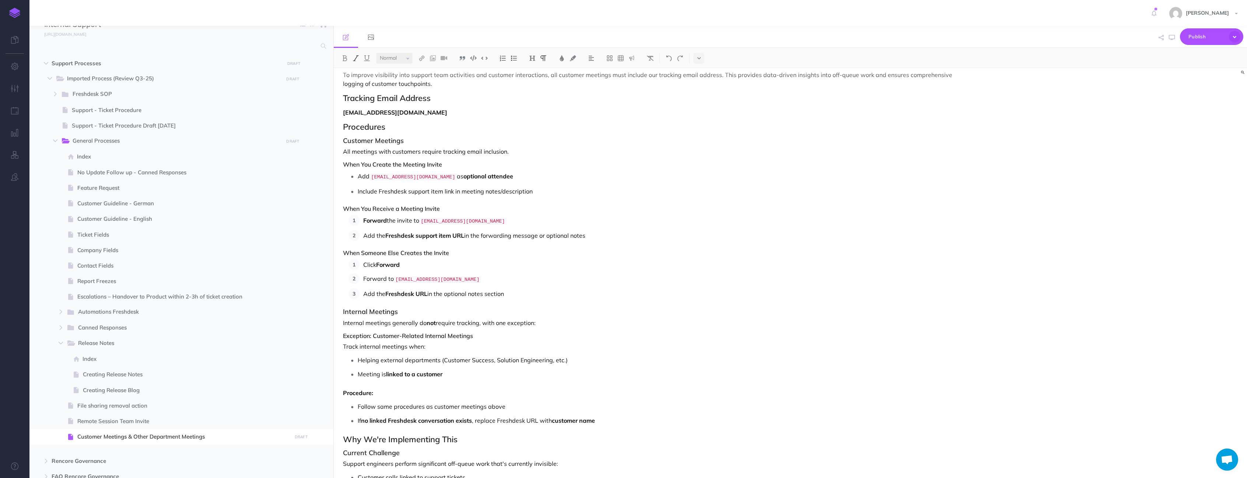
scroll to position [85, 0]
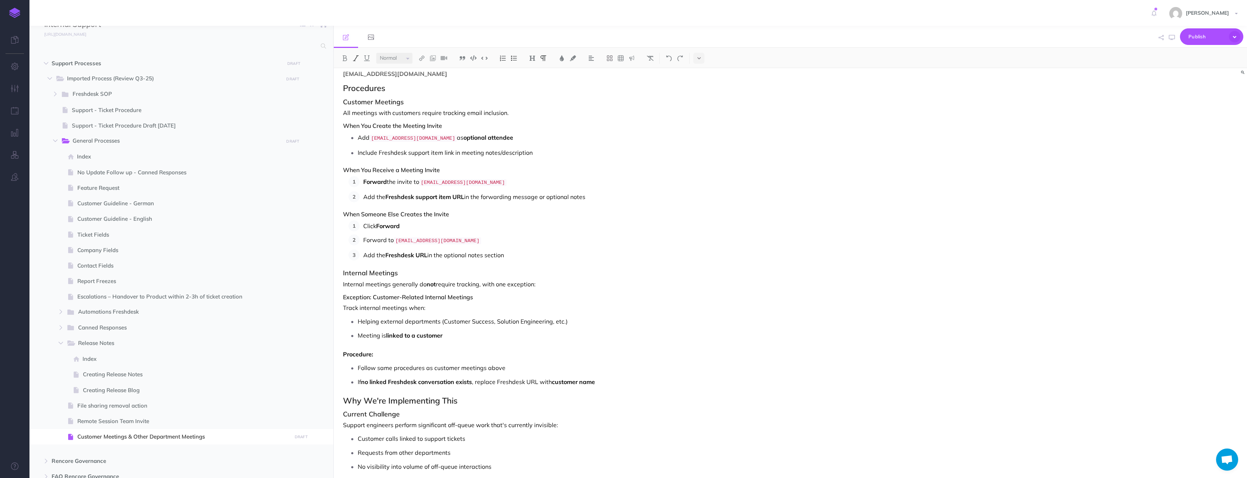
click at [383, 232] on ol "Click Forward Forward to support-invite-tracking@rencore.com Add the Freshdesk …" at bounding box center [656, 240] width 615 height 40
drag, startPoint x: 364, startPoint y: 256, endPoint x: 333, endPoint y: 215, distance: 51.3
click at [330, 214] on div "Internal Support Collapse all Expand all Expand to root folders https://rencore…" at bounding box center [638, 252] width 1218 height 452
click at [371, 205] on div "Customer Meeting Tracking Protocol Overview To improve visibility into support …" at bounding box center [653, 420] width 639 height 874
drag, startPoint x: 343, startPoint y: 213, endPoint x: 525, endPoint y: 254, distance: 187.2
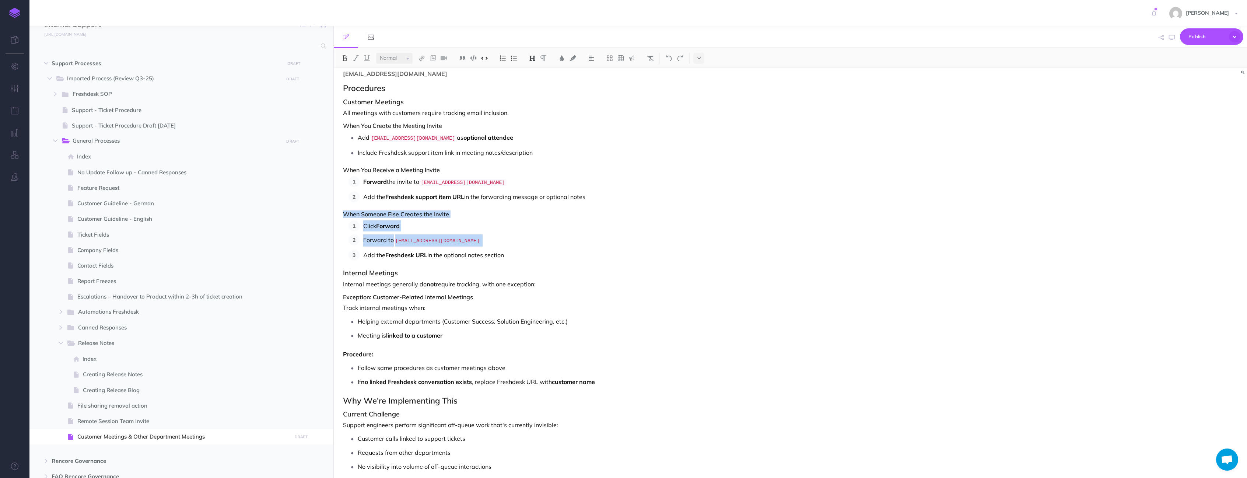
click at [525, 254] on div "Customer Meeting Tracking Protocol Overview To improve visibility into support …" at bounding box center [653, 420] width 639 height 874
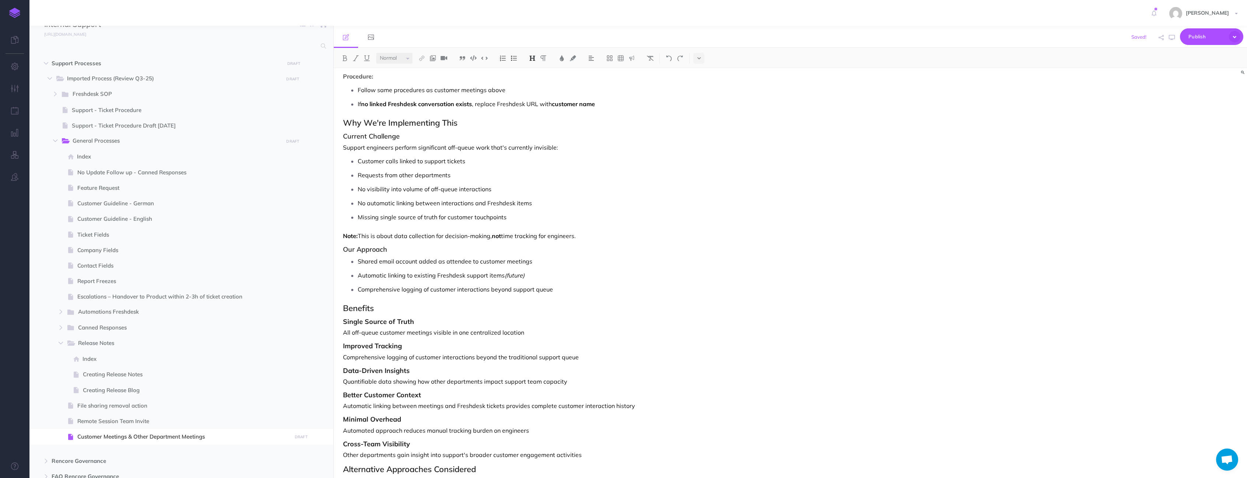
scroll to position [417, 0]
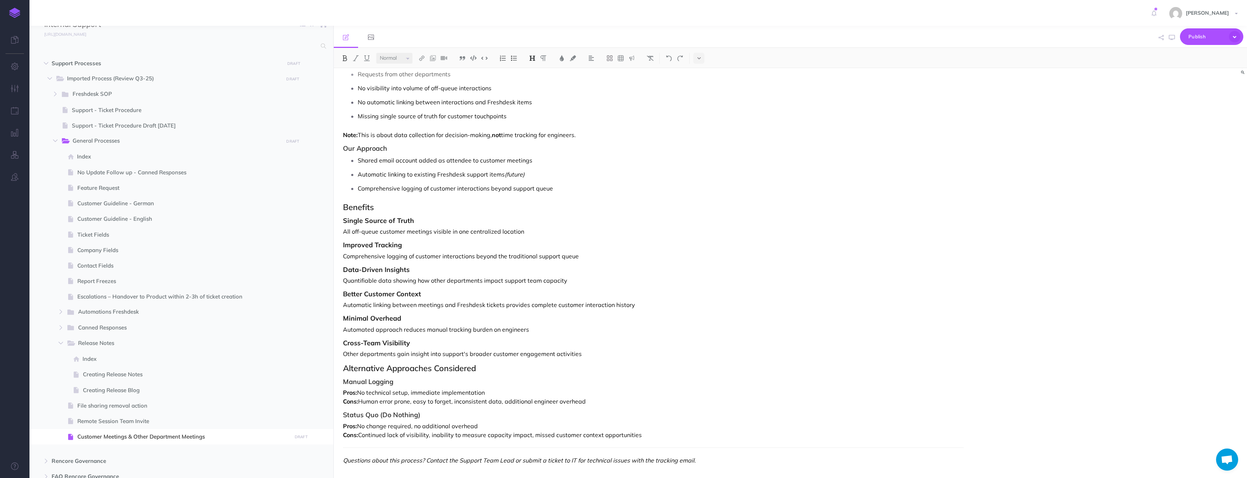
drag, startPoint x: 347, startPoint y: 365, endPoint x: 416, endPoint y: 444, distance: 105.2
click at [415, 444] on div "Customer Meeting Tracking Protocol Overview To improve visibility into support …" at bounding box center [653, 65] width 639 height 828
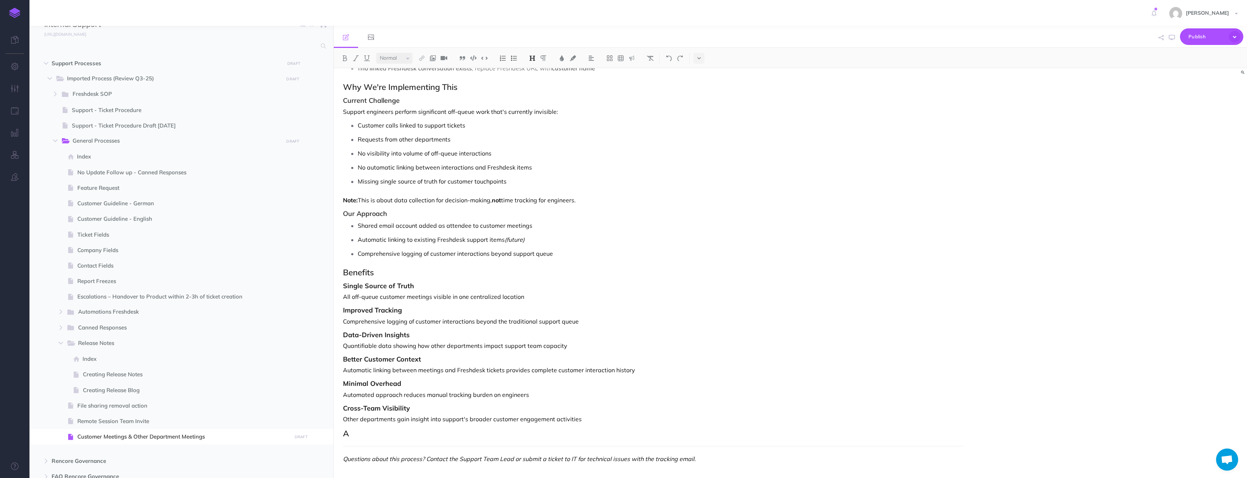
scroll to position [350, 0]
drag, startPoint x: 393, startPoint y: 435, endPoint x: 336, endPoint y: 411, distance: 61.4
click at [334, 411] on div "Customer Meeting Tracking Protocol Overview To improve visibility into support …" at bounding box center [653, 98] width 639 height 761
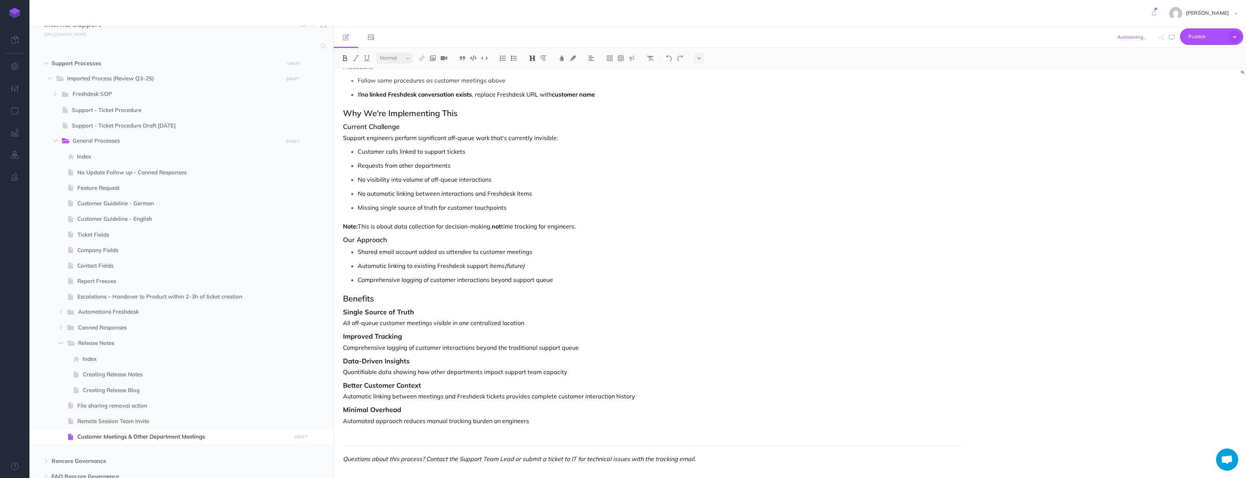
scroll to position [324, 0]
click at [1192, 37] on span "Publish" at bounding box center [1206, 36] width 37 height 11
click at [1181, 97] on p "Publish all draft items, making them visible to authenticated users." at bounding box center [1199, 103] width 74 height 20
click at [1197, 34] on span "Publish" at bounding box center [1206, 36] width 37 height 11
click at [1175, 65] on p "Publish all draft items, making them visible to authenticated users." at bounding box center [1199, 70] width 74 height 20
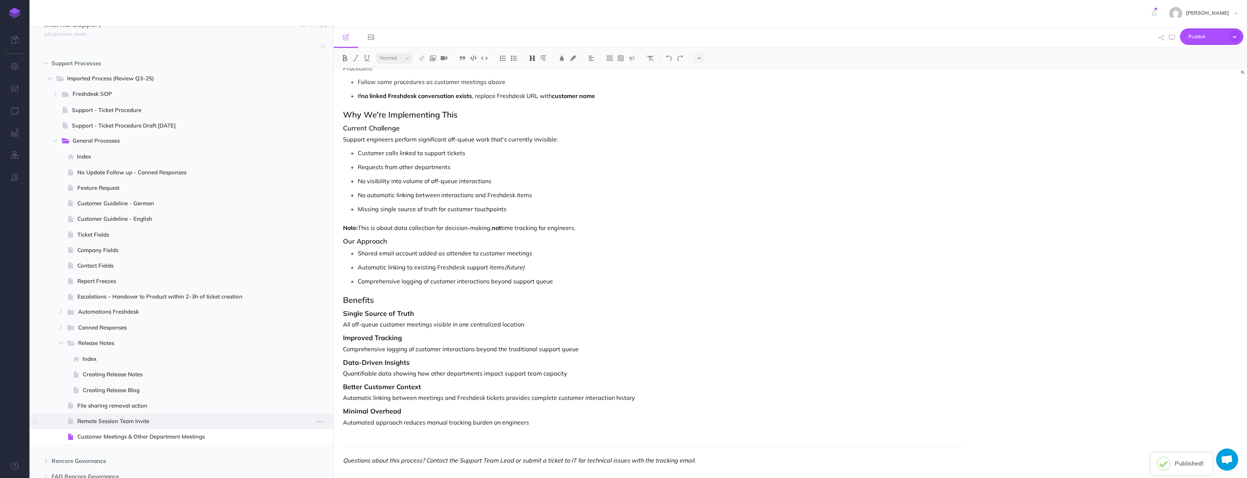
click at [126, 422] on span "Remote Session Team Invite" at bounding box center [183, 421] width 212 height 9
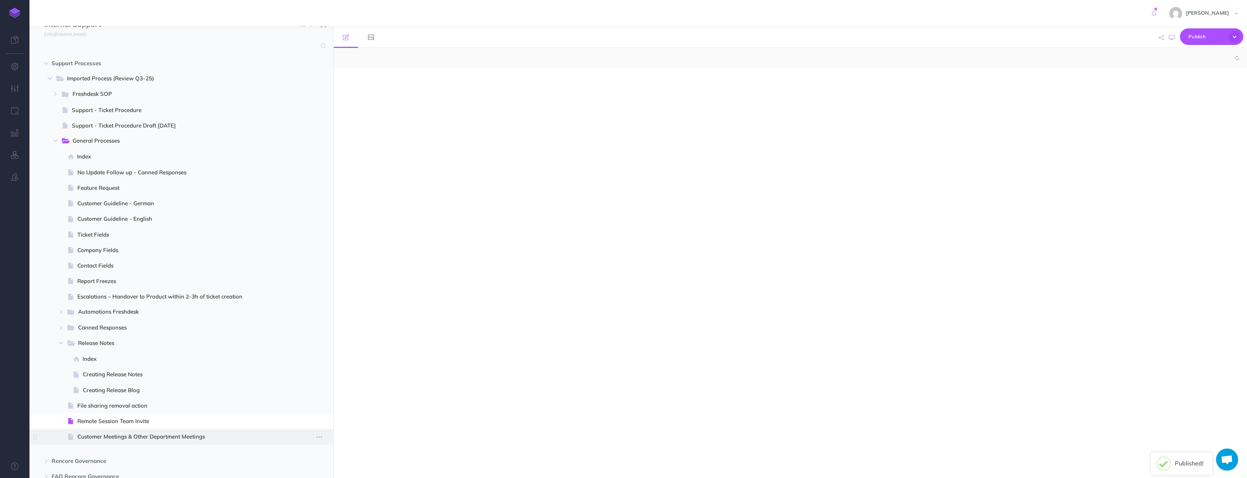
select select "null"
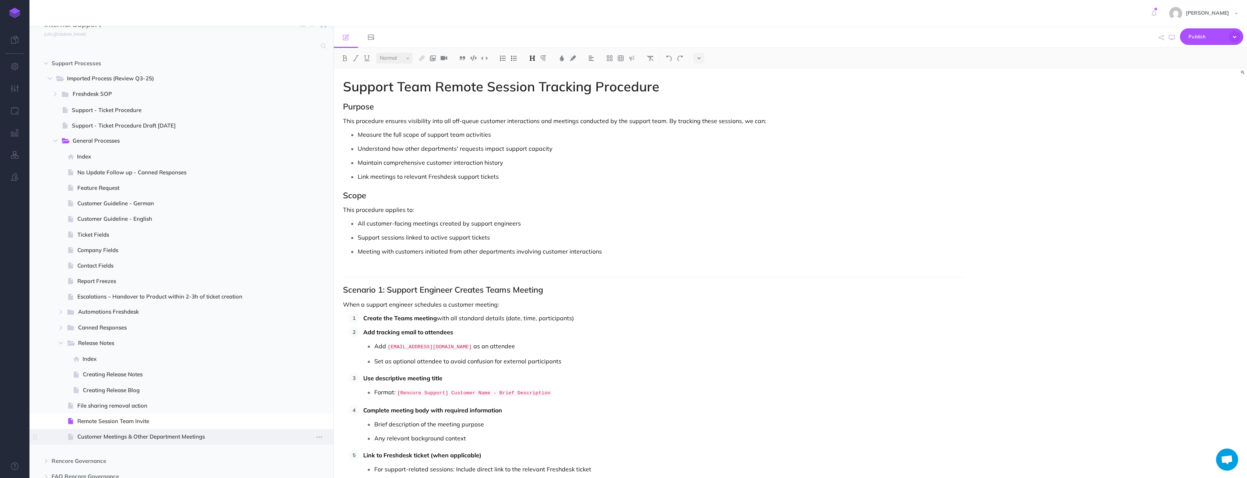
click at [121, 436] on span "Customer Meetings & Other Department Meetings" at bounding box center [183, 436] width 212 height 9
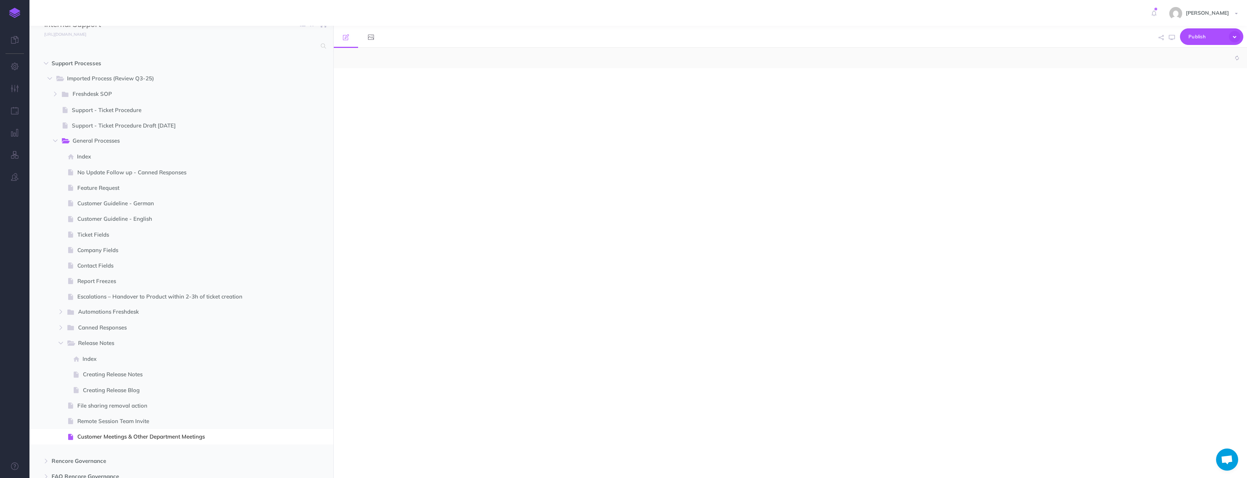
select select "null"
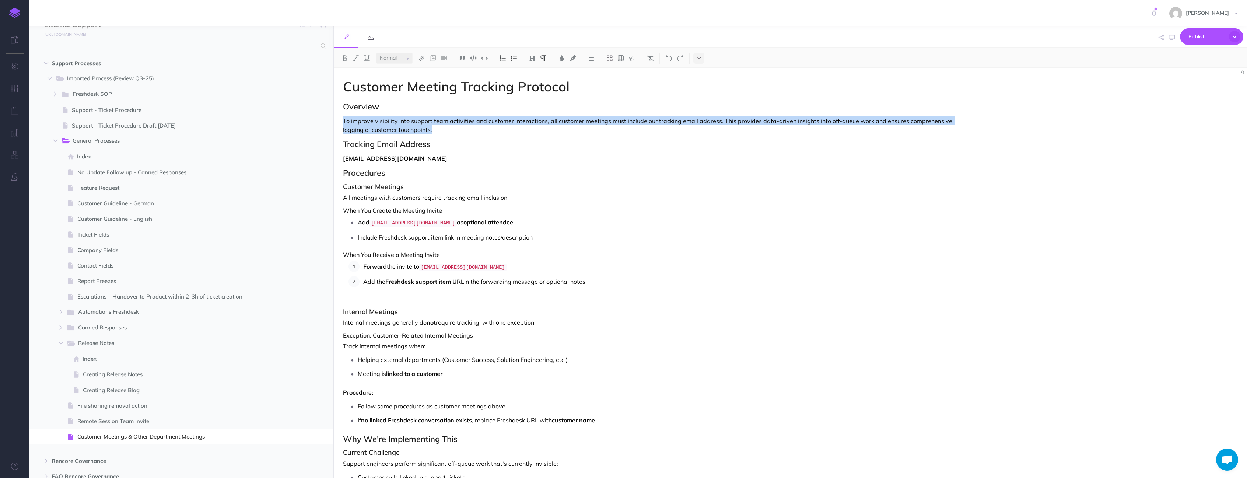
drag, startPoint x: 443, startPoint y: 129, endPoint x: 336, endPoint y: 119, distance: 107.3
click at [336, 119] on div "Customer Meeting Tracking Protocol Overview To improve visibility into support …" at bounding box center [653, 435] width 639 height 735
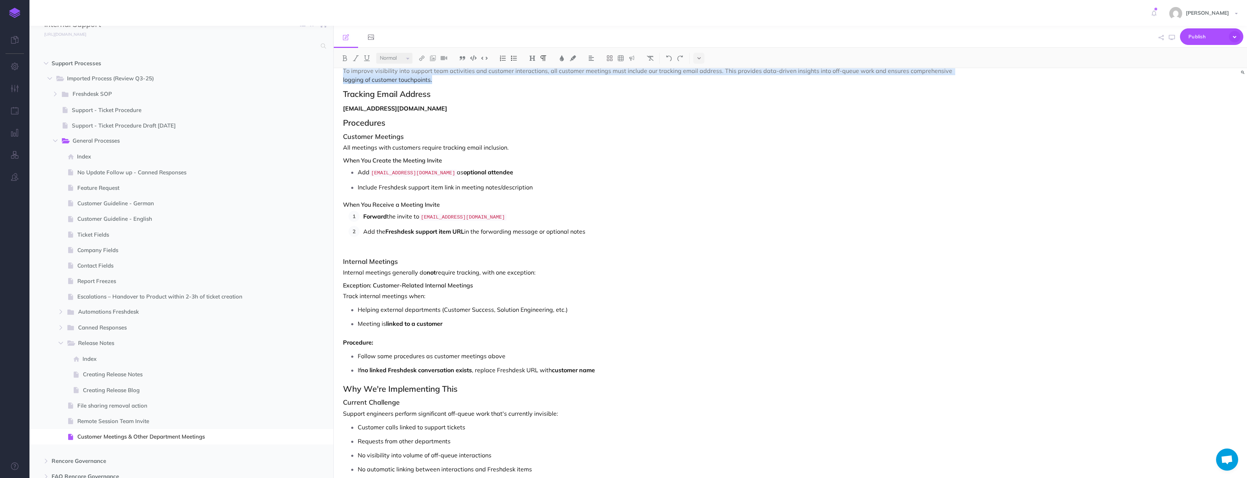
scroll to position [136, 0]
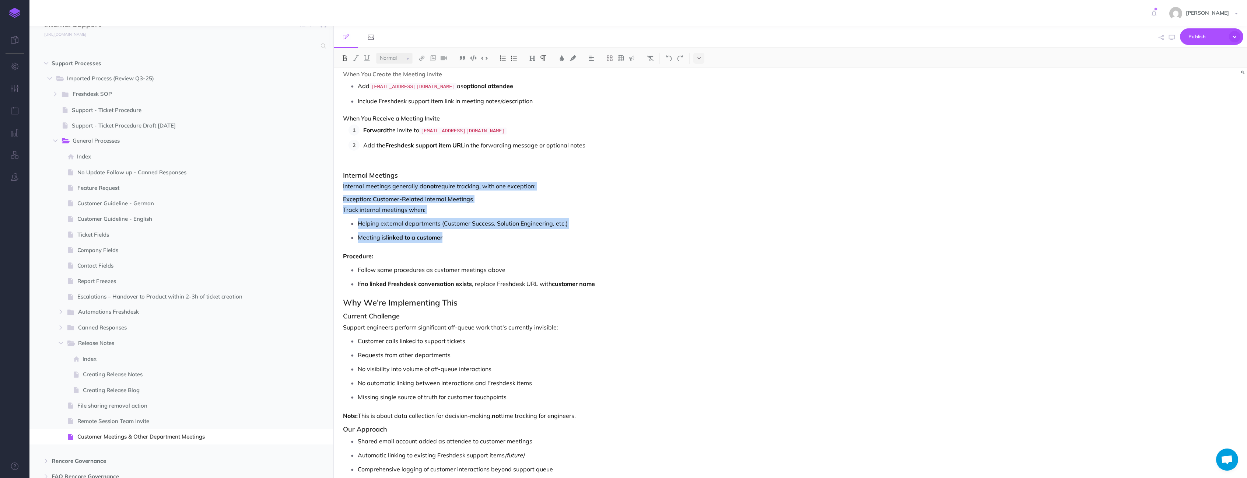
drag, startPoint x: 430, startPoint y: 235, endPoint x: 365, endPoint y: 189, distance: 79.8
click at [340, 189] on div "Customer Meeting Tracking Protocol Overview To improve visibility into support …" at bounding box center [653, 299] width 639 height 735
copy div "Internal meetings generally do not require tracking, with one exception: Except…"
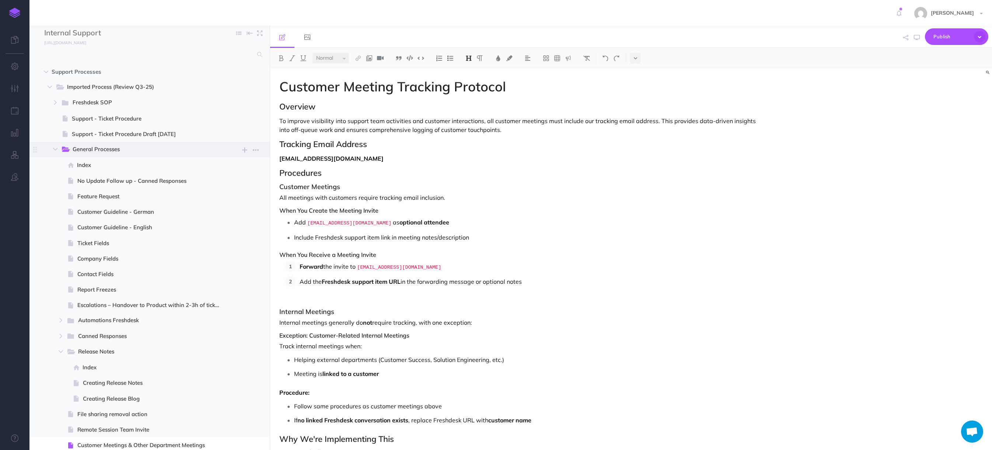
scroll to position [0, 0]
click at [242, 78] on icon "button" at bounding box center [244, 75] width 5 height 9
click at [43, 88] on button "button" at bounding box center [49, 90] width 13 height 9
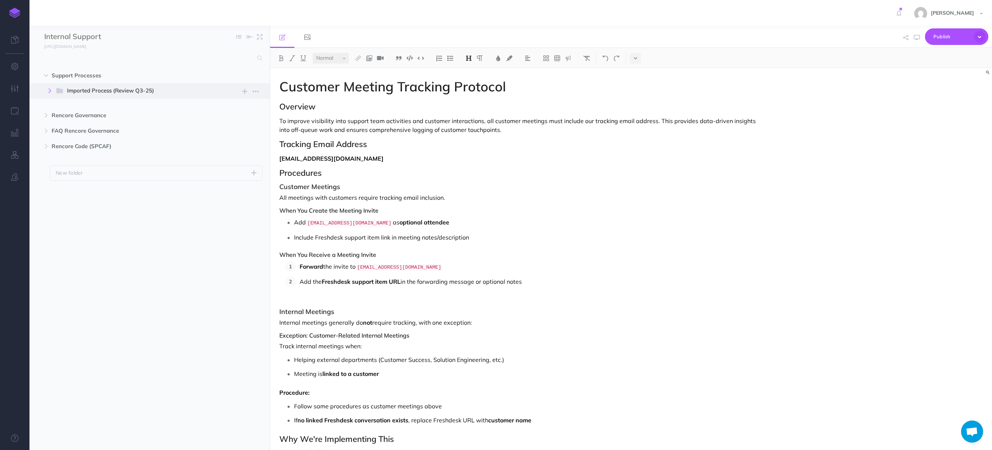
click at [46, 92] on button "button" at bounding box center [49, 90] width 13 height 9
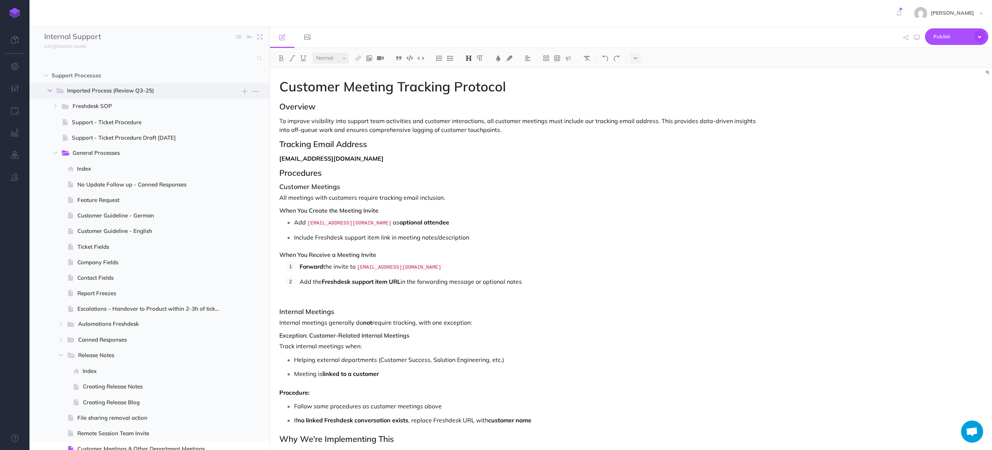
click at [49, 93] on button "button" at bounding box center [49, 90] width 13 height 9
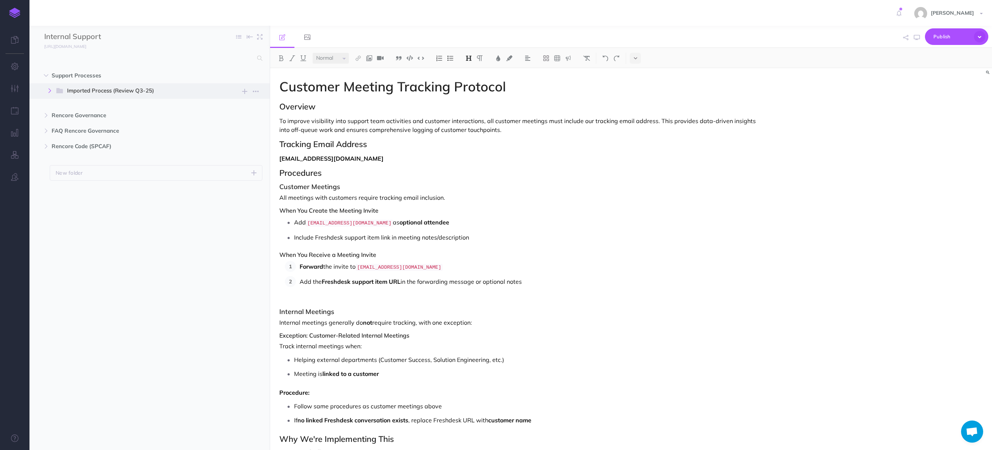
click at [44, 88] on button "button" at bounding box center [49, 90] width 13 height 9
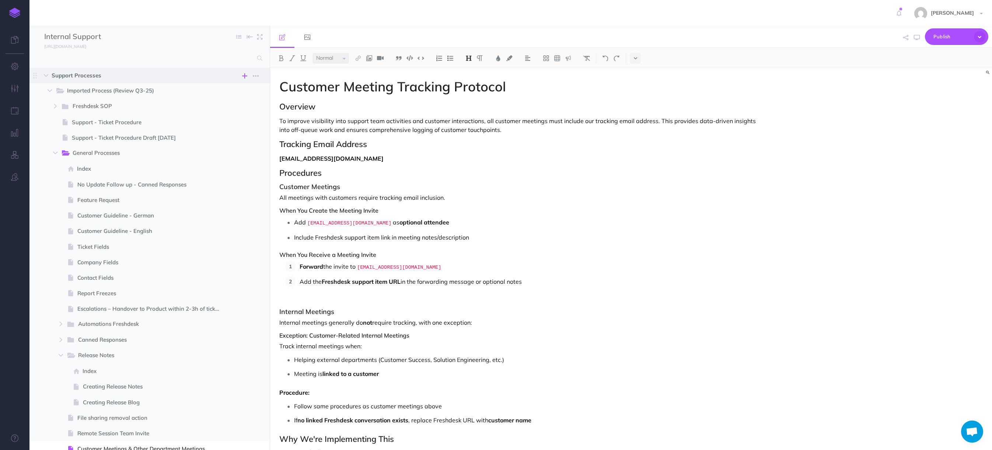
click at [244, 77] on icon "button" at bounding box center [244, 75] width 5 height 9
click at [193, 99] on p "Add a new folder inside this folder" at bounding box center [209, 104] width 74 height 13
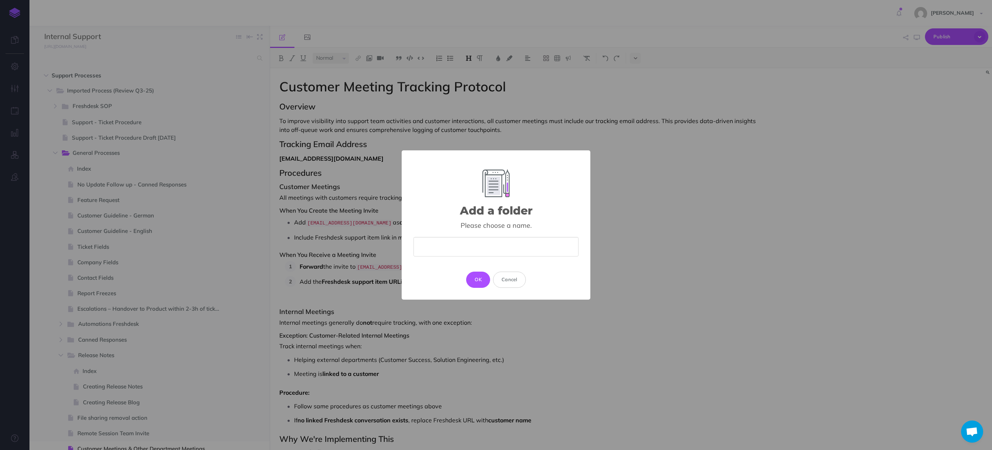
click at [462, 246] on input "text" at bounding box center [495, 247] width 165 height 20
type input "Gene"
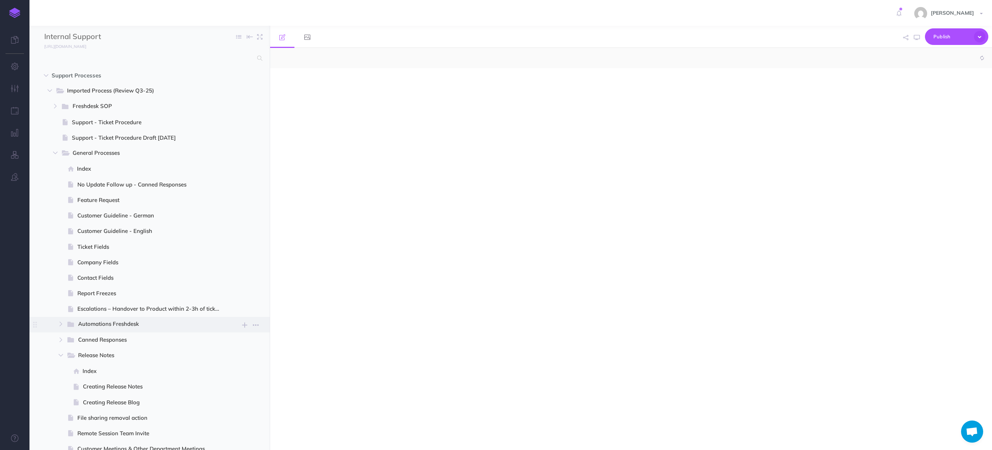
select select "null"
click at [51, 90] on icon "button" at bounding box center [50, 89] width 4 height 4
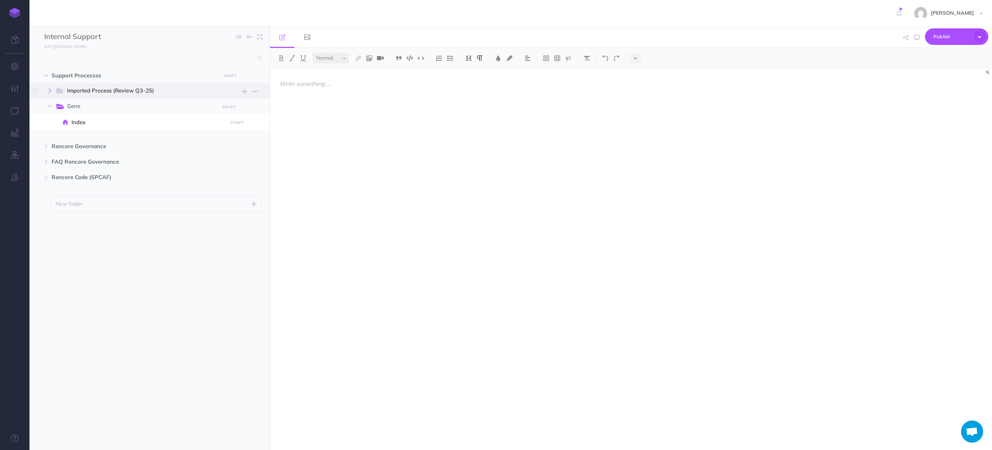
click at [47, 91] on button "button" at bounding box center [49, 90] width 13 height 9
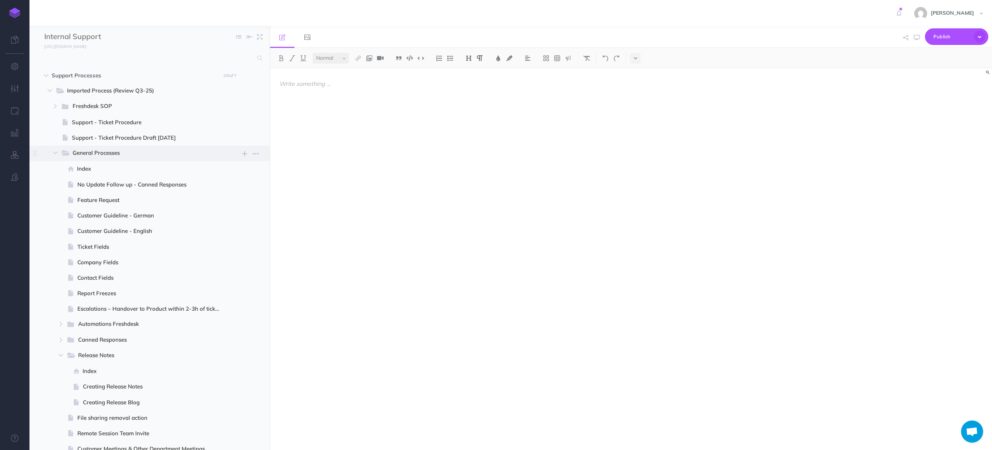
click at [91, 152] on span "General Processes" at bounding box center [144, 153] width 142 height 10
select select "null"
click at [253, 150] on icon "button" at bounding box center [256, 153] width 6 height 9
click at [231, 189] on link "Settings" at bounding box center [234, 191] width 55 height 12
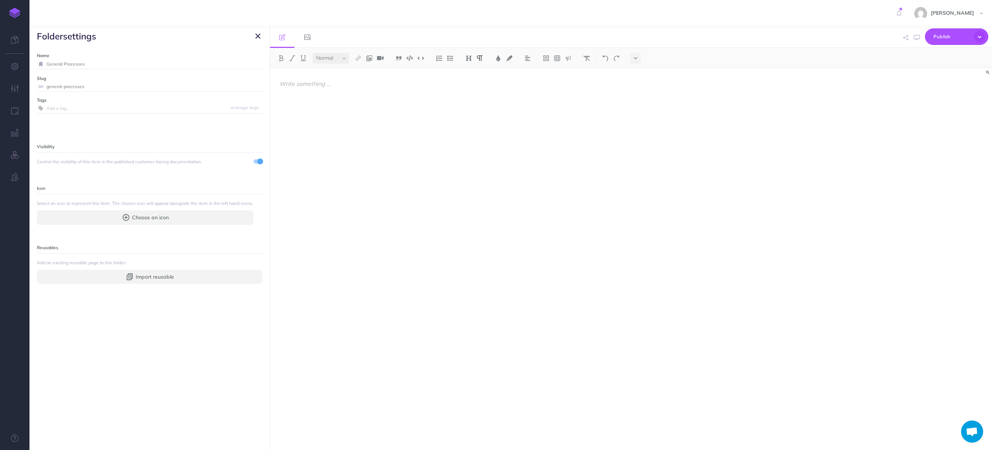
click at [67, 63] on input "General Processes" at bounding box center [154, 64] width 216 height 10
paste input "General Processes"
type input "General Processes"
click at [258, 34] on icon "button" at bounding box center [257, 36] width 5 height 9
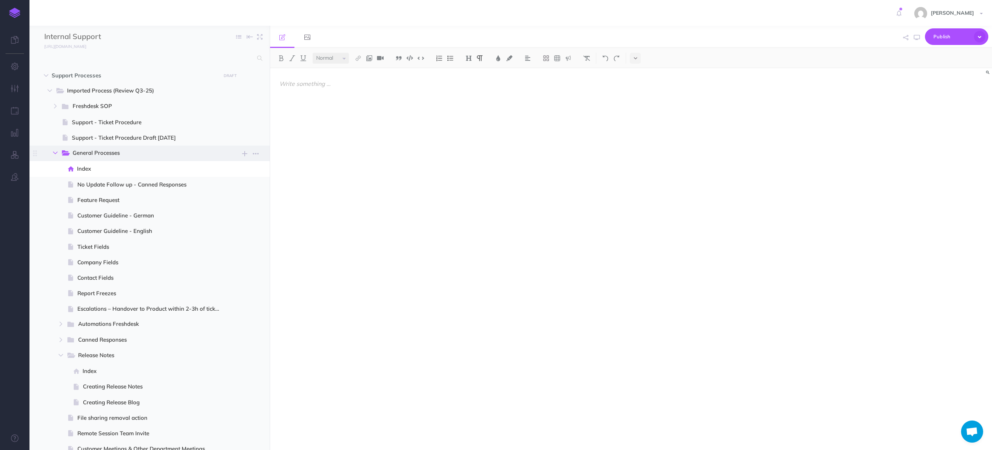
click at [55, 151] on icon "button" at bounding box center [55, 153] width 4 height 4
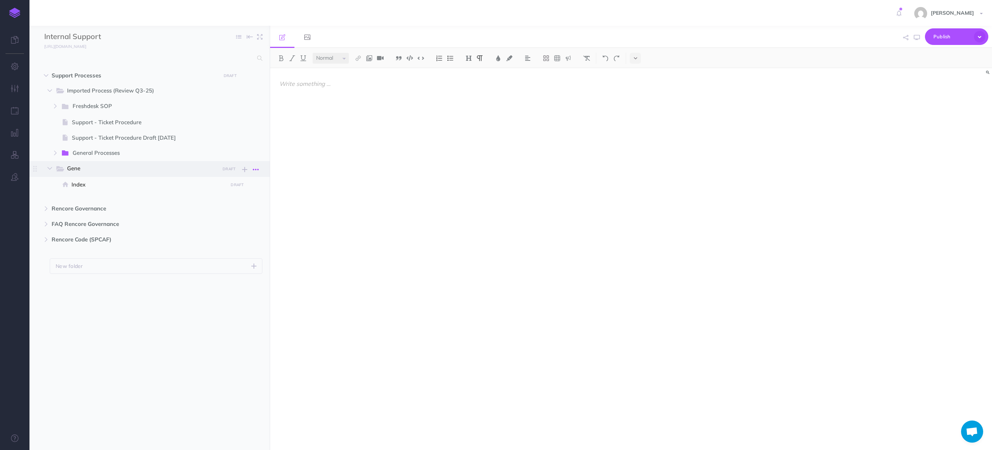
click at [257, 170] on icon "button" at bounding box center [256, 169] width 6 height 9
click at [226, 207] on link "Settings" at bounding box center [234, 206] width 55 height 12
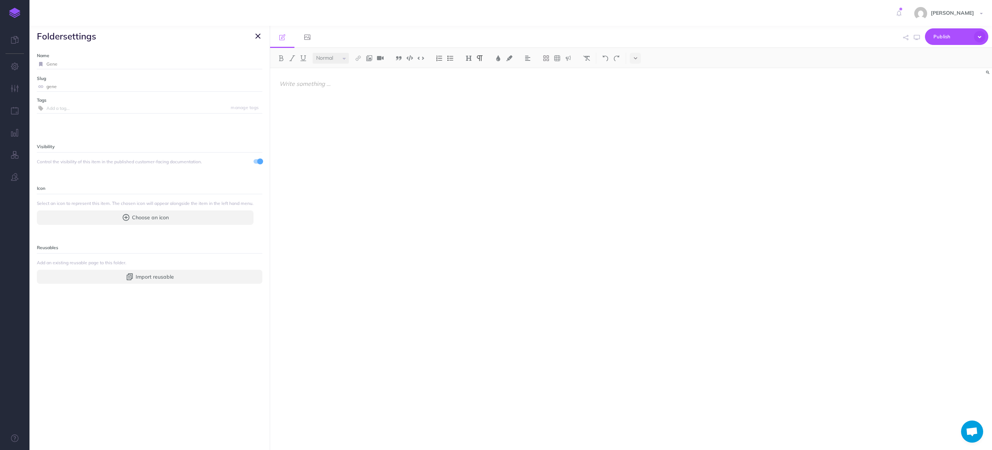
click at [69, 105] on input "text" at bounding box center [154, 109] width 216 height 10
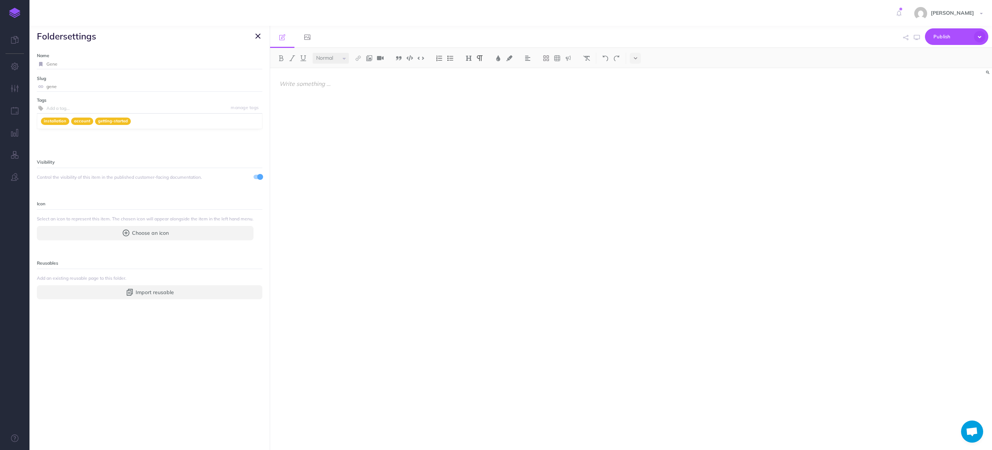
click at [64, 87] on input "gene" at bounding box center [154, 87] width 216 height 10
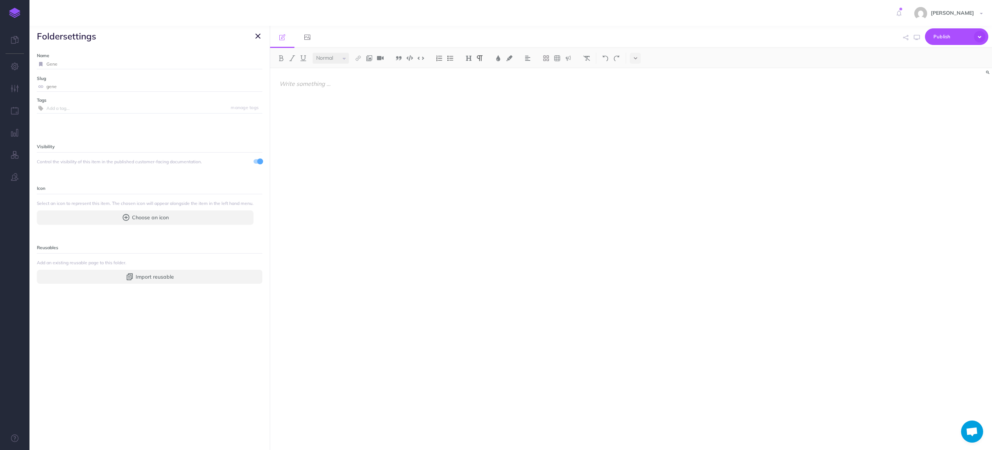
click at [68, 64] on input "Gene" at bounding box center [154, 64] width 216 height 10
paste input "ral Processes"
type input "General Processes"
click at [251, 64] on small "Save" at bounding box center [254, 64] width 10 height 6
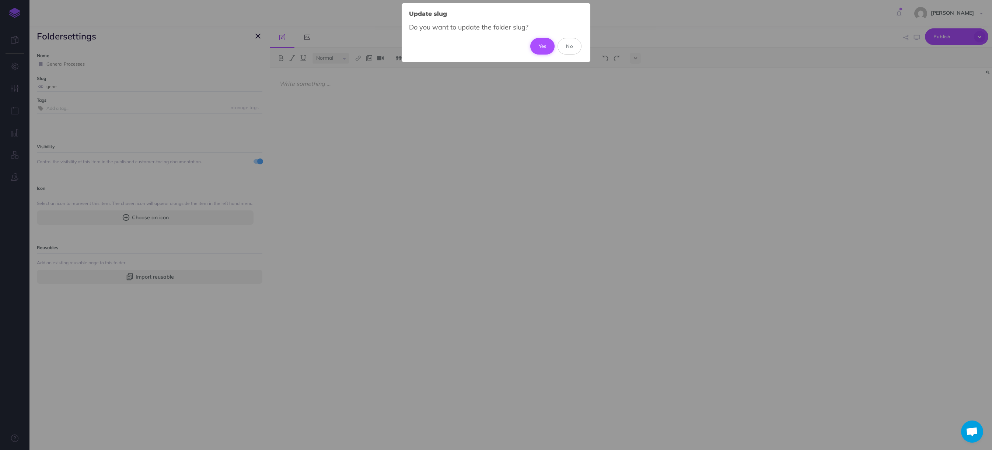
click at [543, 46] on button "Yes" at bounding box center [542, 46] width 25 height 16
type input "general-processes"
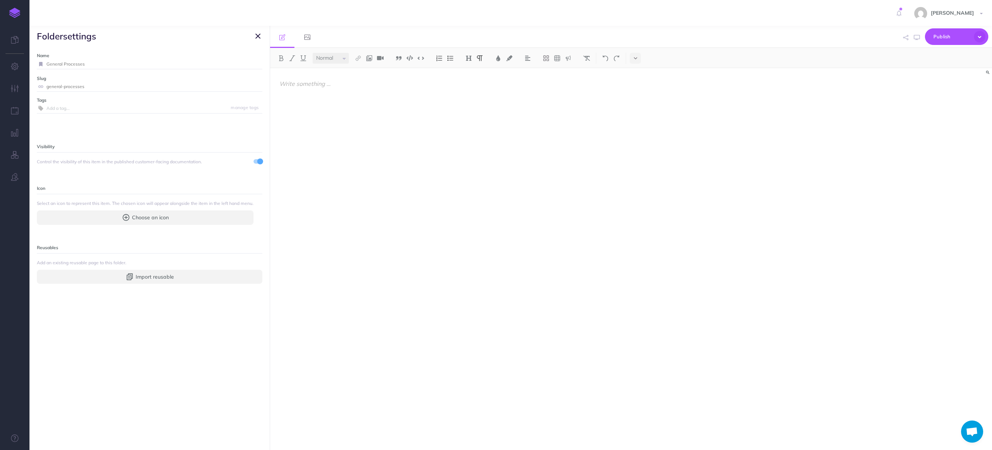
click at [259, 34] on icon "button" at bounding box center [257, 36] width 5 height 9
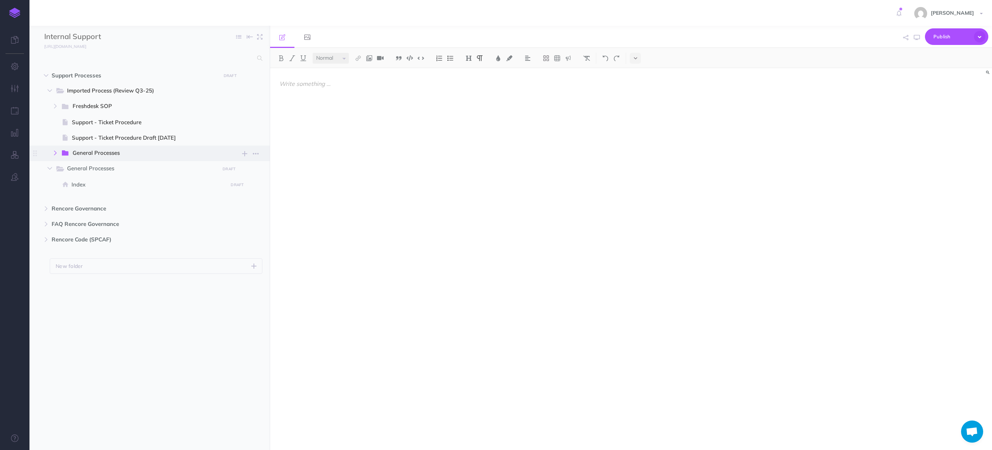
click at [54, 155] on button "button" at bounding box center [55, 152] width 13 height 9
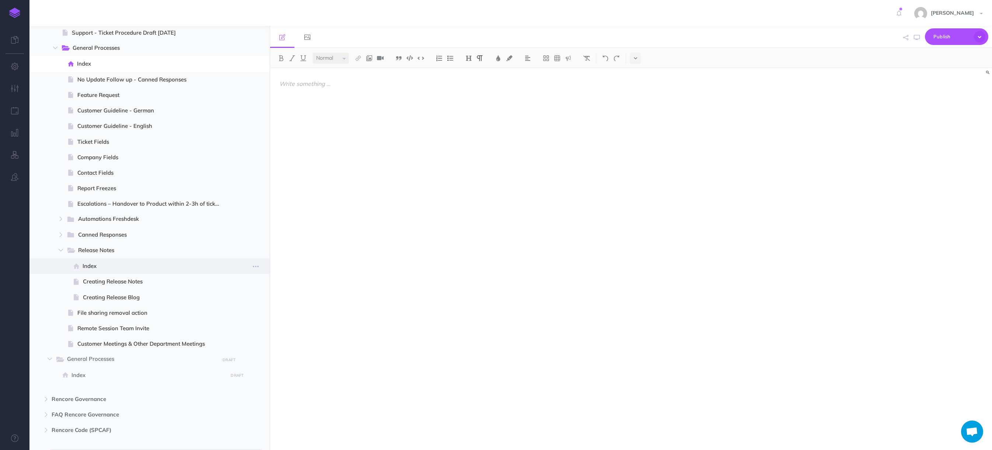
scroll to position [149, 0]
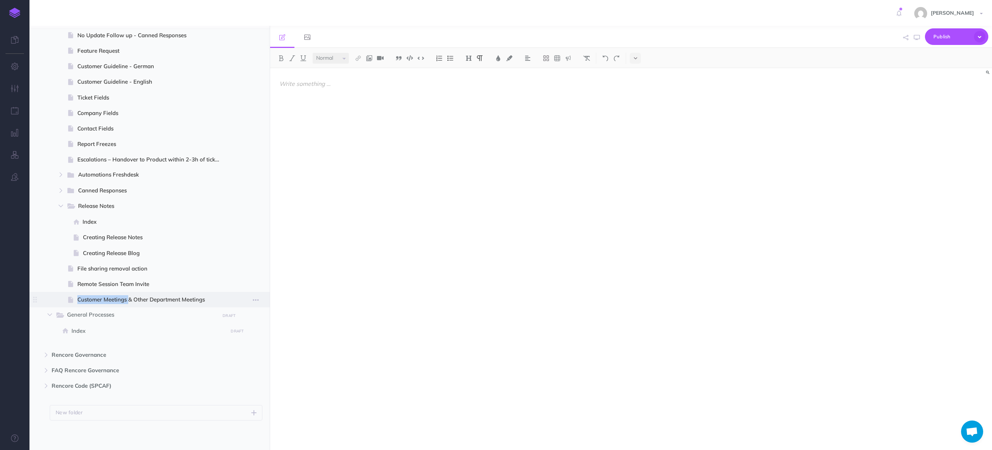
drag, startPoint x: 114, startPoint y: 301, endPoint x: 104, endPoint y: 292, distance: 13.8
click at [108, 291] on ul "Index Page history Notes manager Duplicate Settings Delete No Update Follow up …" at bounding box center [162, 159] width 202 height 295
click at [258, 298] on icon "button" at bounding box center [256, 299] width 6 height 9
drag, startPoint x: 143, startPoint y: 297, endPoint x: 75, endPoint y: 300, distance: 68.2
click at [83, 298] on span "Customer Meetings & Other Department Meetings" at bounding box center [151, 299] width 148 height 9
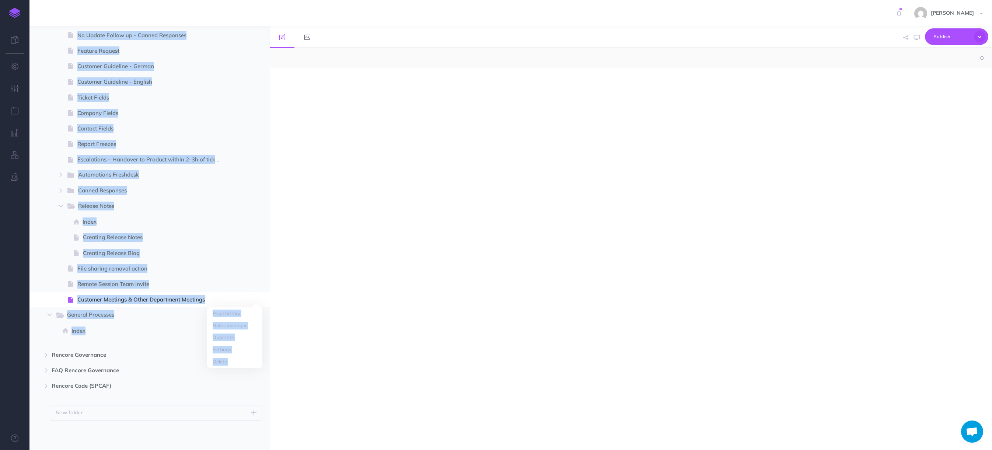
select select "null"
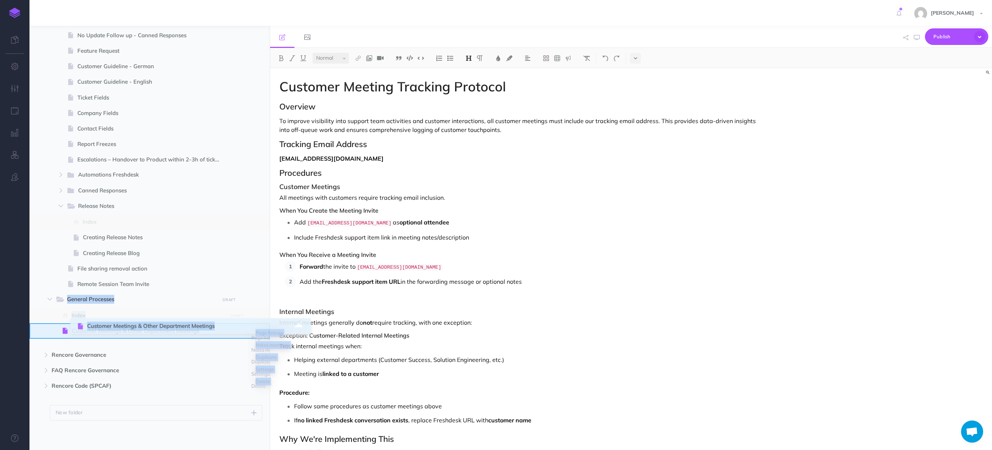
drag, startPoint x: 35, startPoint y: 299, endPoint x: 78, endPoint y: 325, distance: 50.6
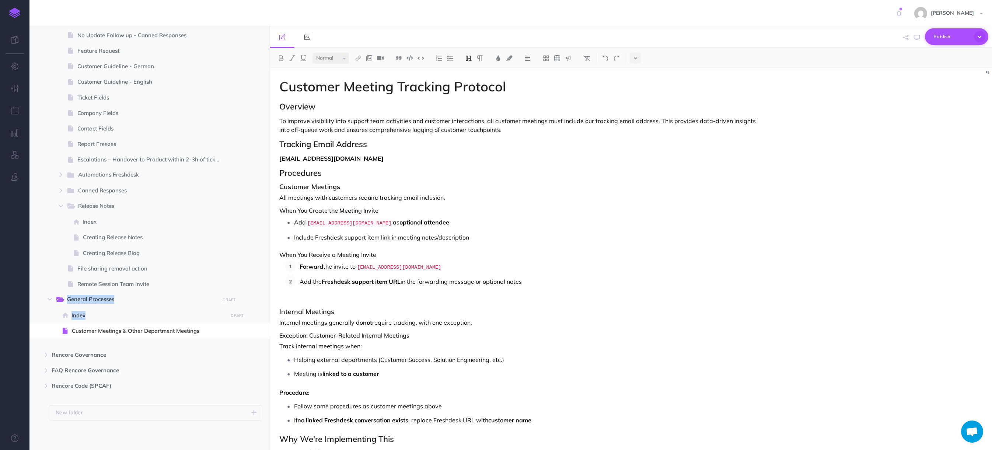
click at [945, 30] on button "Publish" at bounding box center [956, 36] width 63 height 17
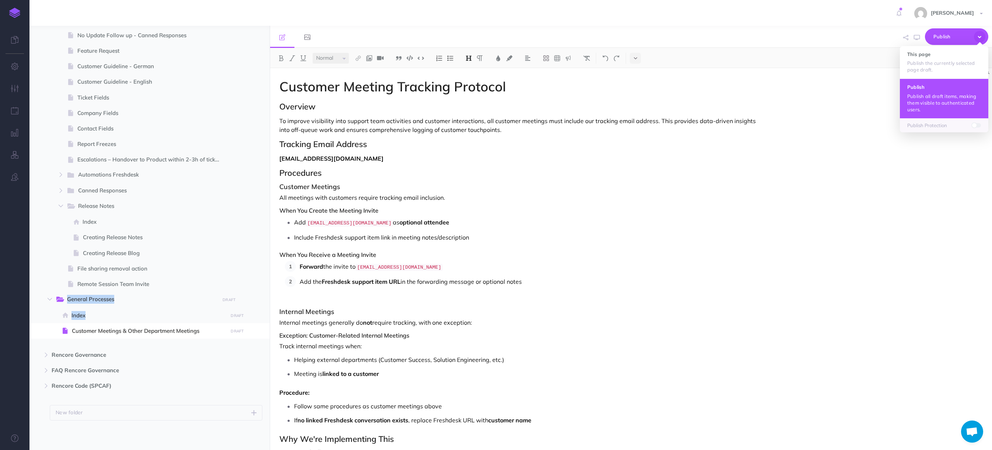
click at [918, 92] on button "Publish Publish all draft items, making them visible to authenticated users." at bounding box center [944, 97] width 88 height 39
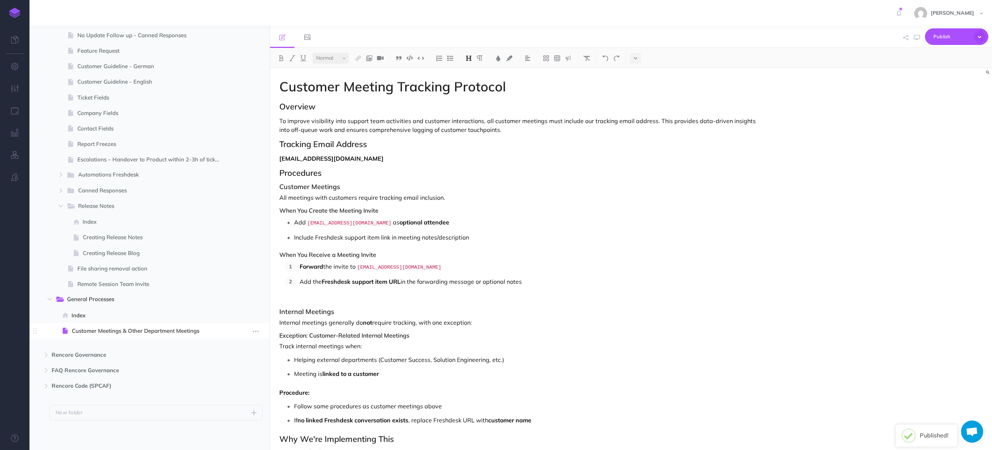
click at [134, 333] on span "Customer Meetings & Other Department Meetings" at bounding box center [149, 330] width 154 height 9
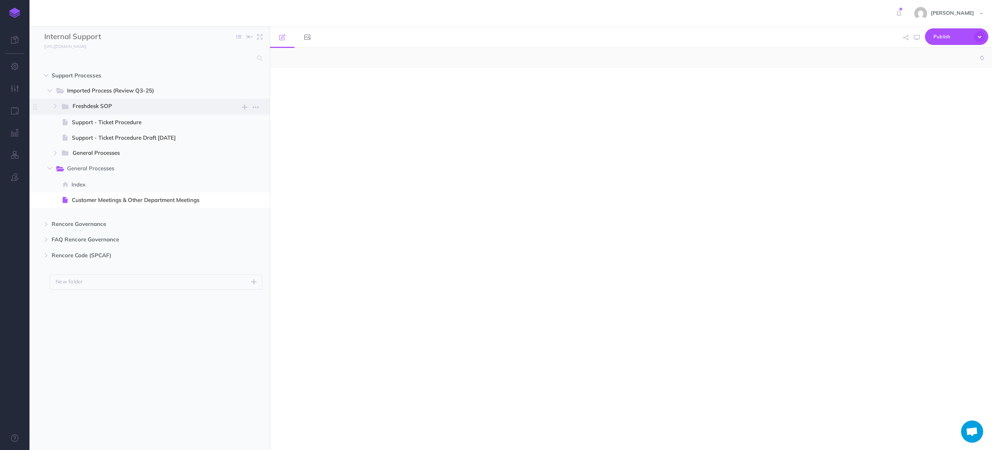
select select "null"
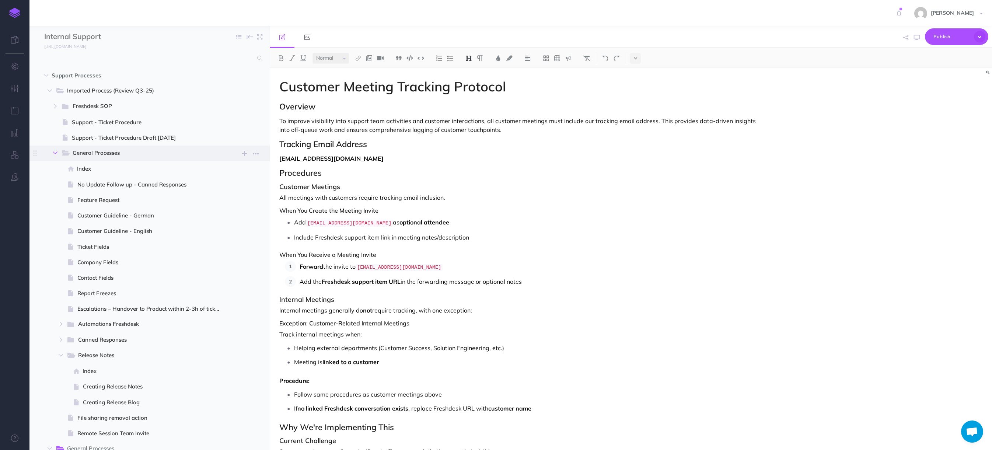
click at [57, 153] on icon "button" at bounding box center [55, 153] width 4 height 4
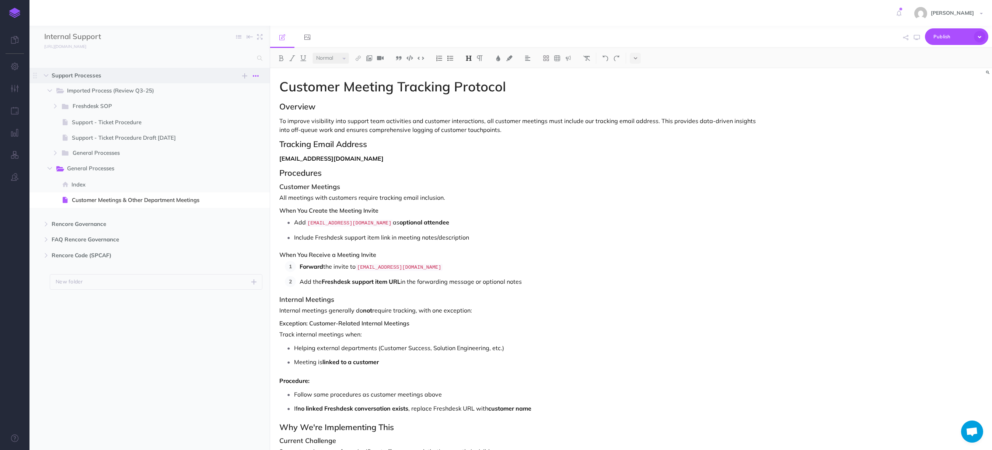
click at [257, 78] on icon "button" at bounding box center [256, 75] width 6 height 9
click at [242, 76] on icon "button" at bounding box center [244, 75] width 5 height 9
click at [199, 132] on p "Add a new blank page to this folder" at bounding box center [209, 137] width 74 height 13
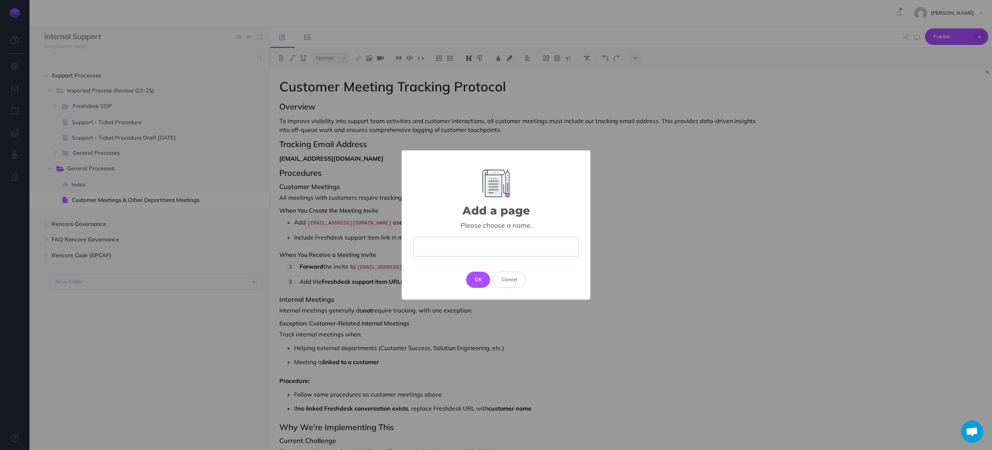
paste input "What Should Our Support Look Like"
click at [451, 246] on input "What Should Our Support Look Like" at bounding box center [495, 247] width 165 height 20
click at [503, 251] on input "What Our Support Look Like" at bounding box center [495, 247] width 165 height 20
type input "What Our Support Looks Like"
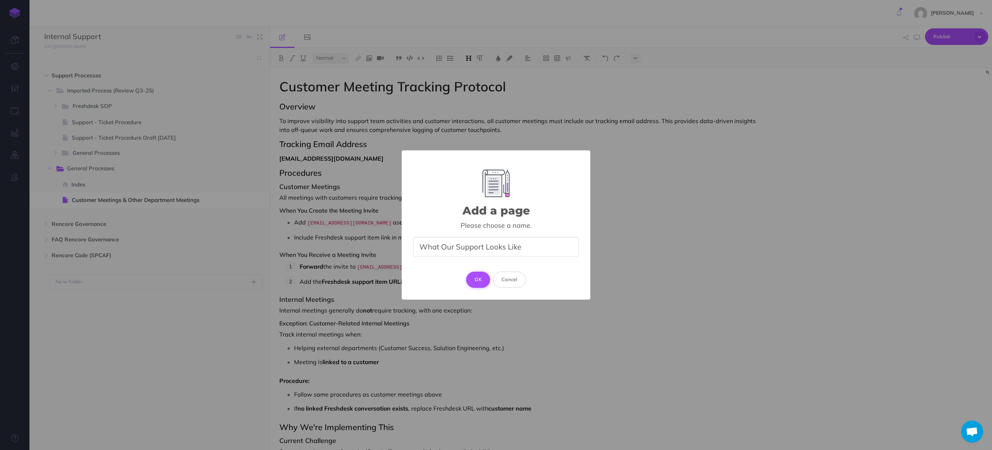
click at [477, 281] on button "OK" at bounding box center [478, 280] width 24 height 16
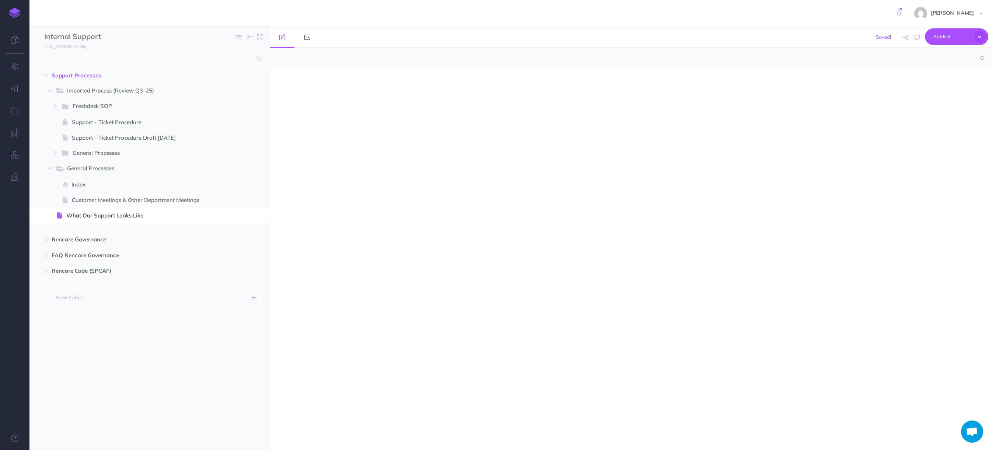
select select "null"
click at [304, 97] on div at bounding box center [522, 255] width 505 height 374
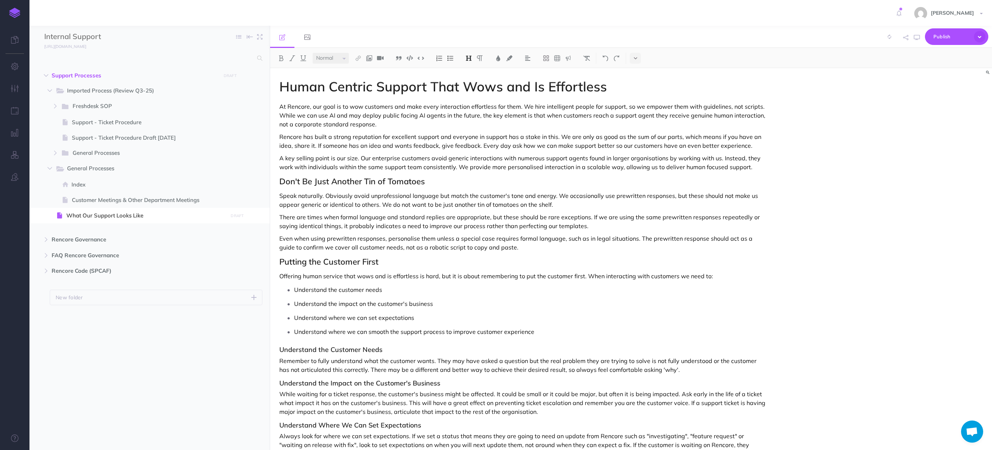
click at [345, 92] on h1 "Human Centric Support That Wows and Is Effortless" at bounding box center [522, 86] width 487 height 15
click at [422, 102] on p "At Rencore, our goal is to wow customers and make every interaction effortless …" at bounding box center [522, 115] width 487 height 27
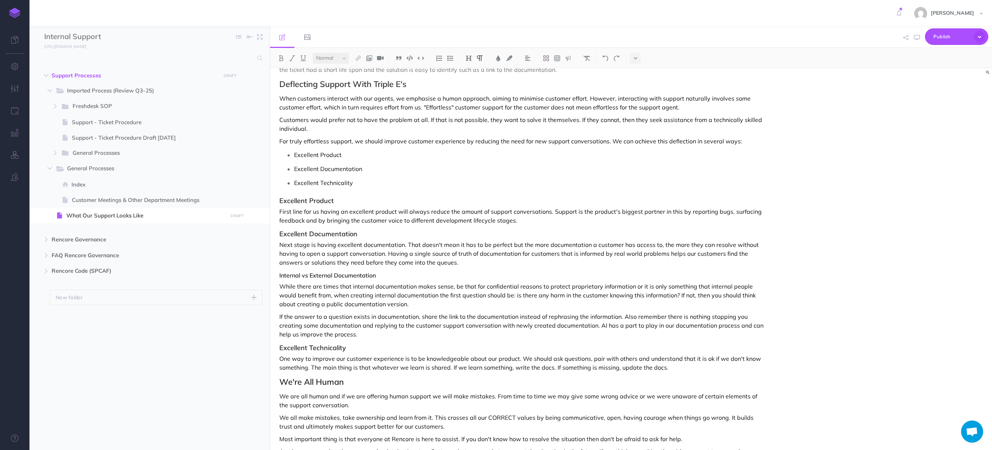
scroll to position [563, 0]
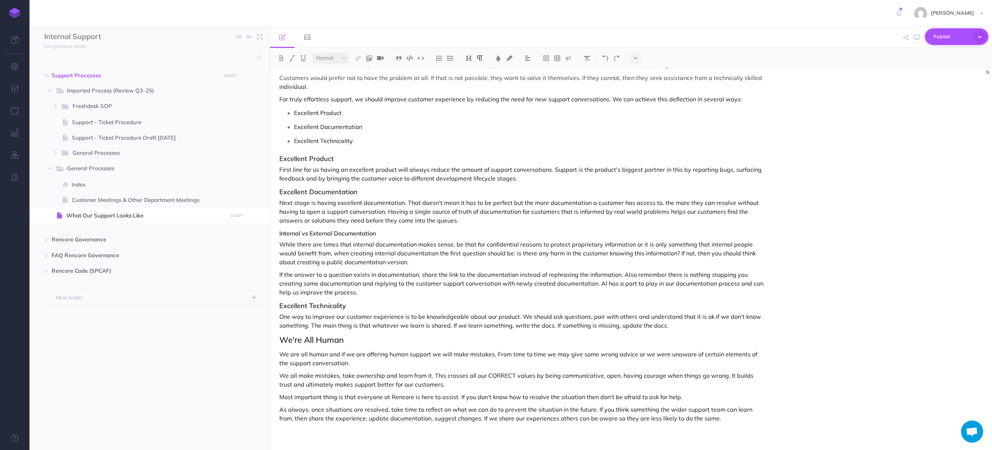
click at [938, 41] on span "Publish" at bounding box center [951, 36] width 37 height 11
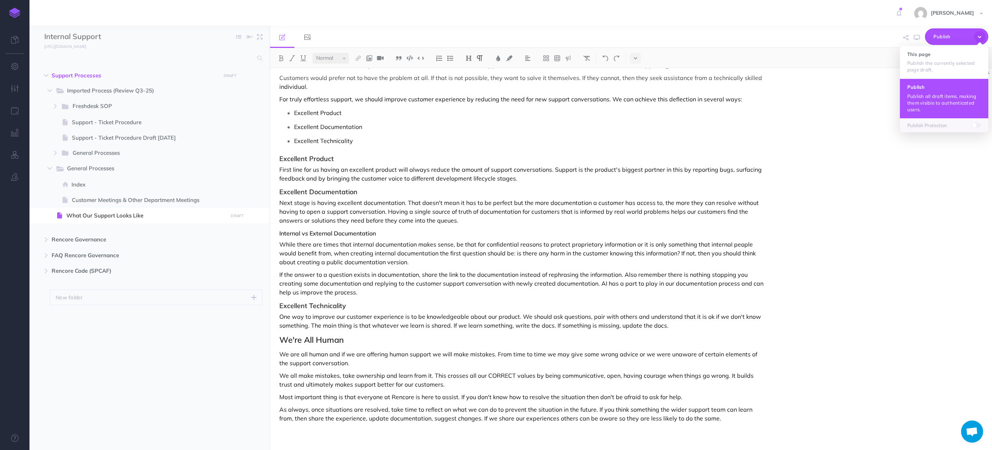
click at [921, 96] on p "Publish all draft items, making them visible to authenticated users." at bounding box center [944, 103] width 74 height 20
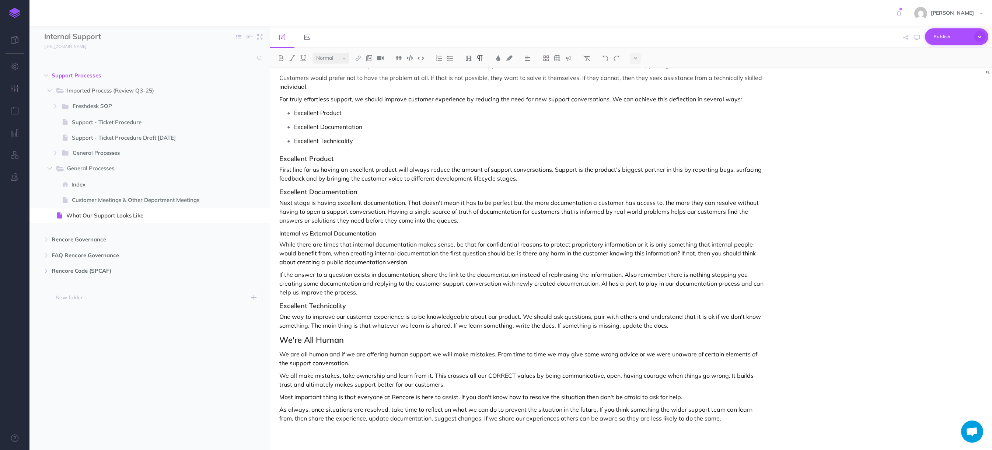
click at [942, 36] on span "Publish" at bounding box center [951, 36] width 37 height 11
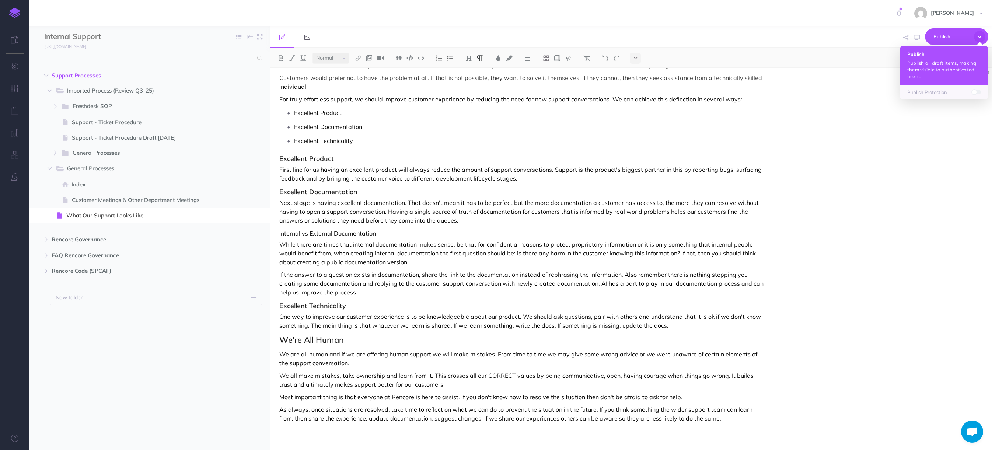
click at [920, 72] on p "Publish all draft items, making them visible to authenticated users." at bounding box center [944, 70] width 74 height 20
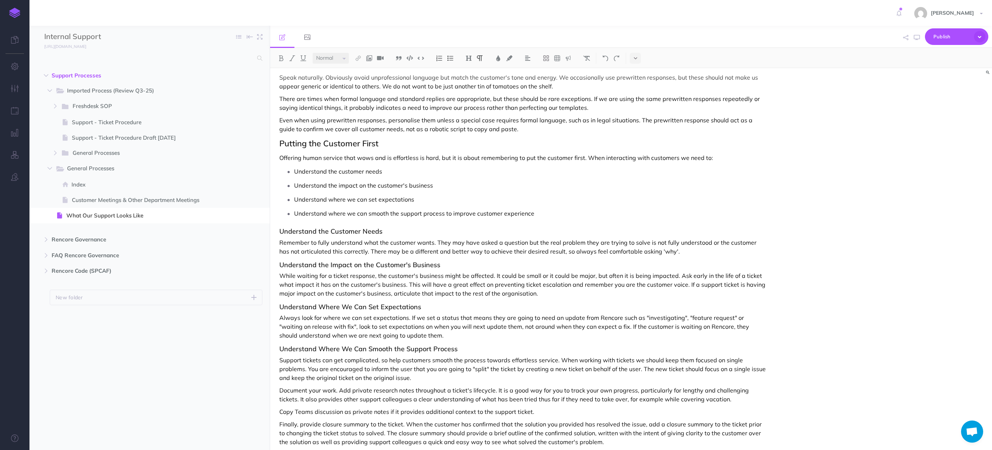
scroll to position [0, 0]
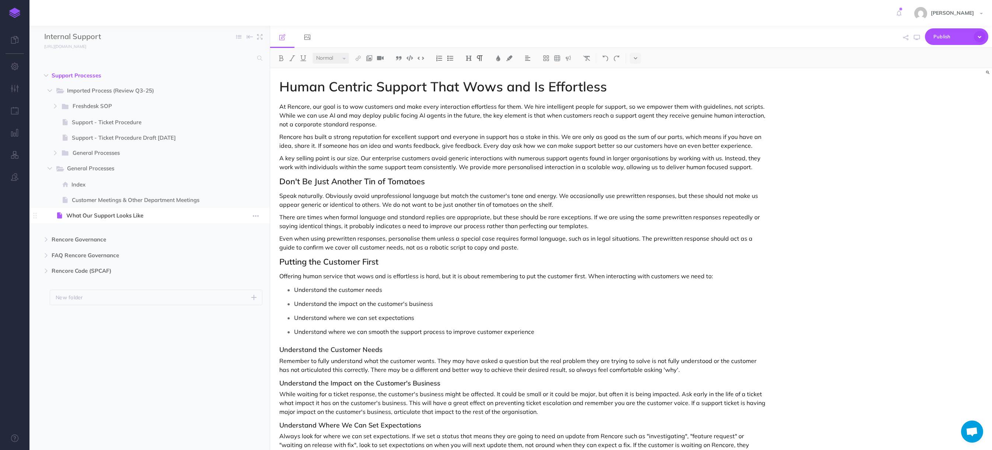
click at [118, 211] on span "What Our Support Looks Like" at bounding box center [145, 215] width 159 height 9
